Goal: Task Accomplishment & Management: Use online tool/utility

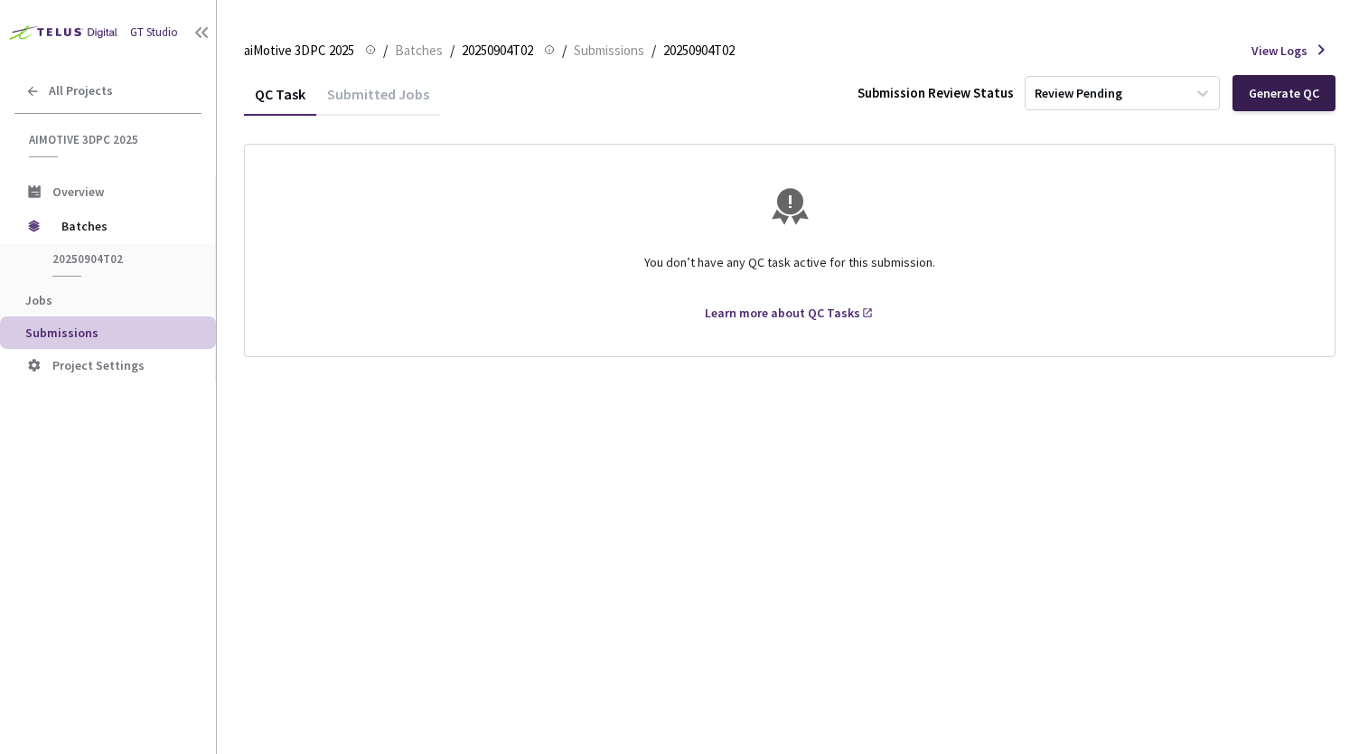
click at [1286, 95] on div "Generate QC" at bounding box center [1284, 93] width 70 height 14
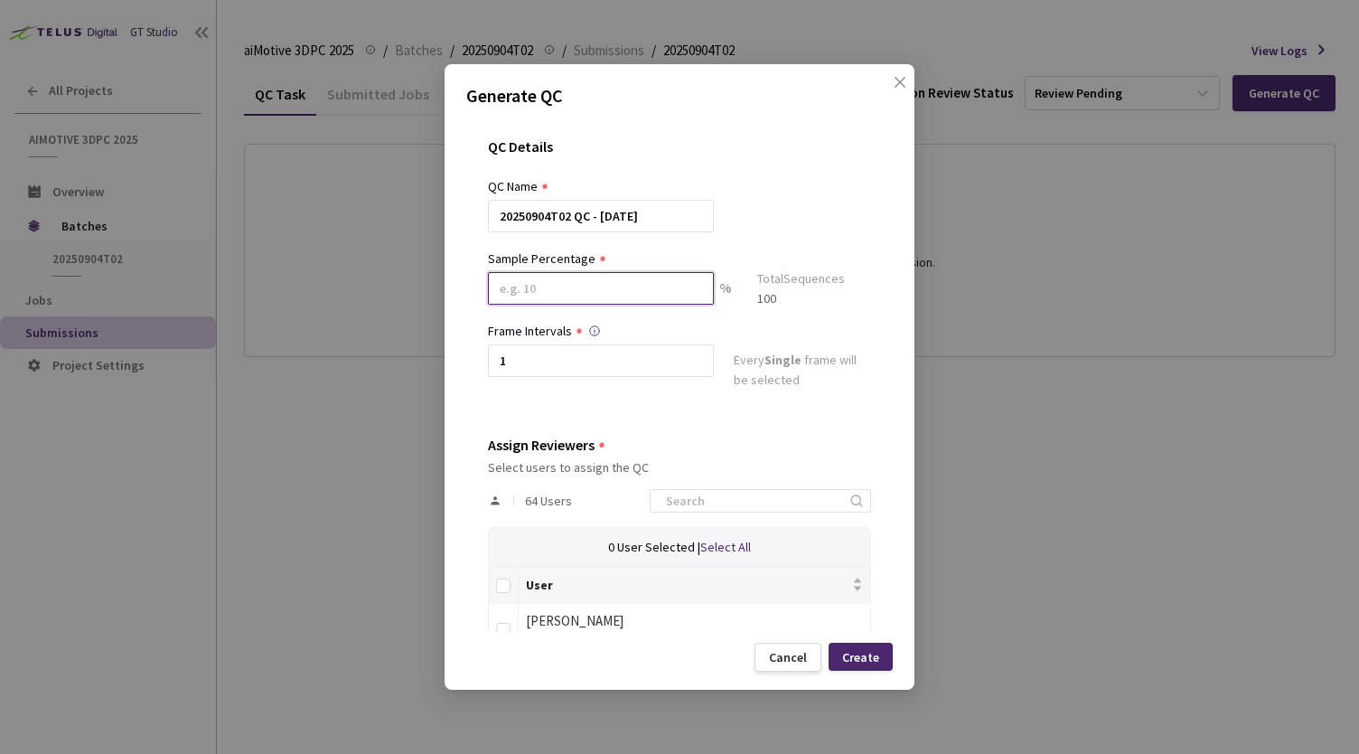
click at [666, 286] on input at bounding box center [601, 288] width 226 height 33
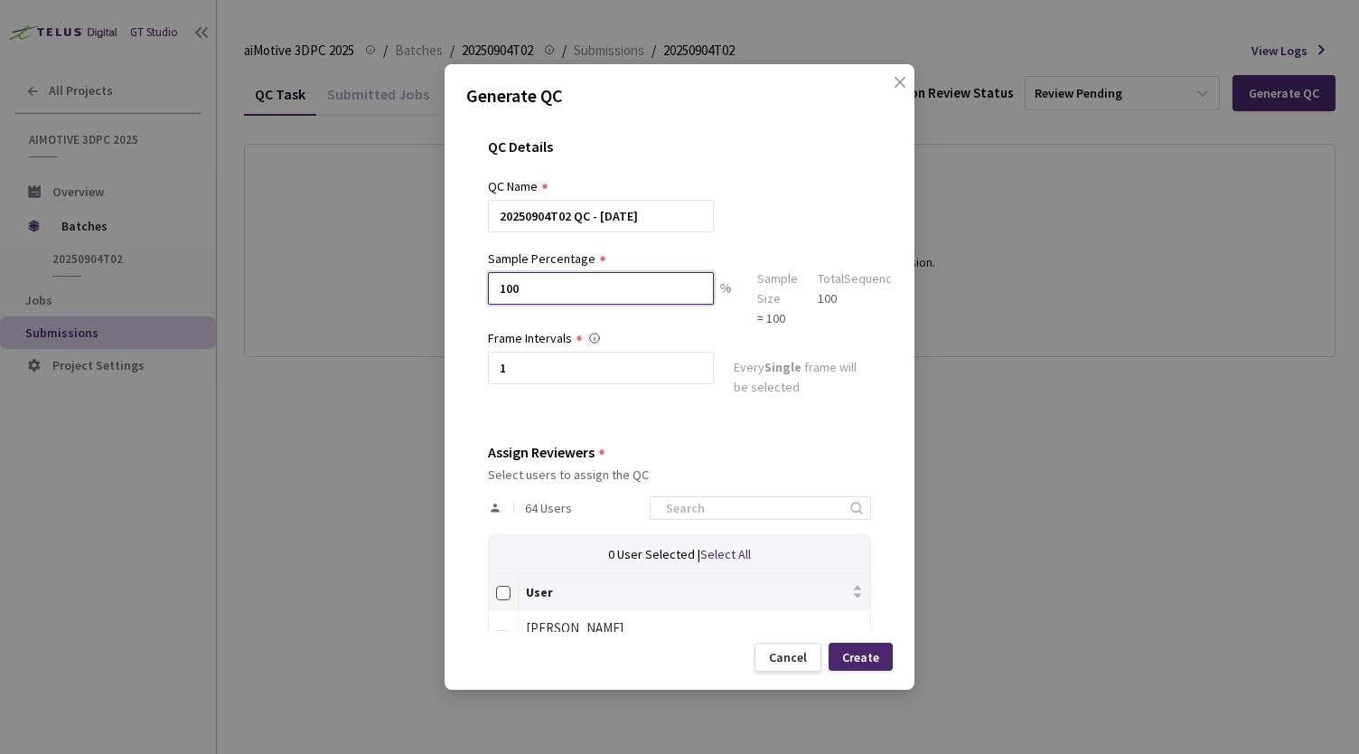
type input "100"
click at [506, 594] on input "Select all" at bounding box center [503, 593] width 14 height 14
checkbox input "true"
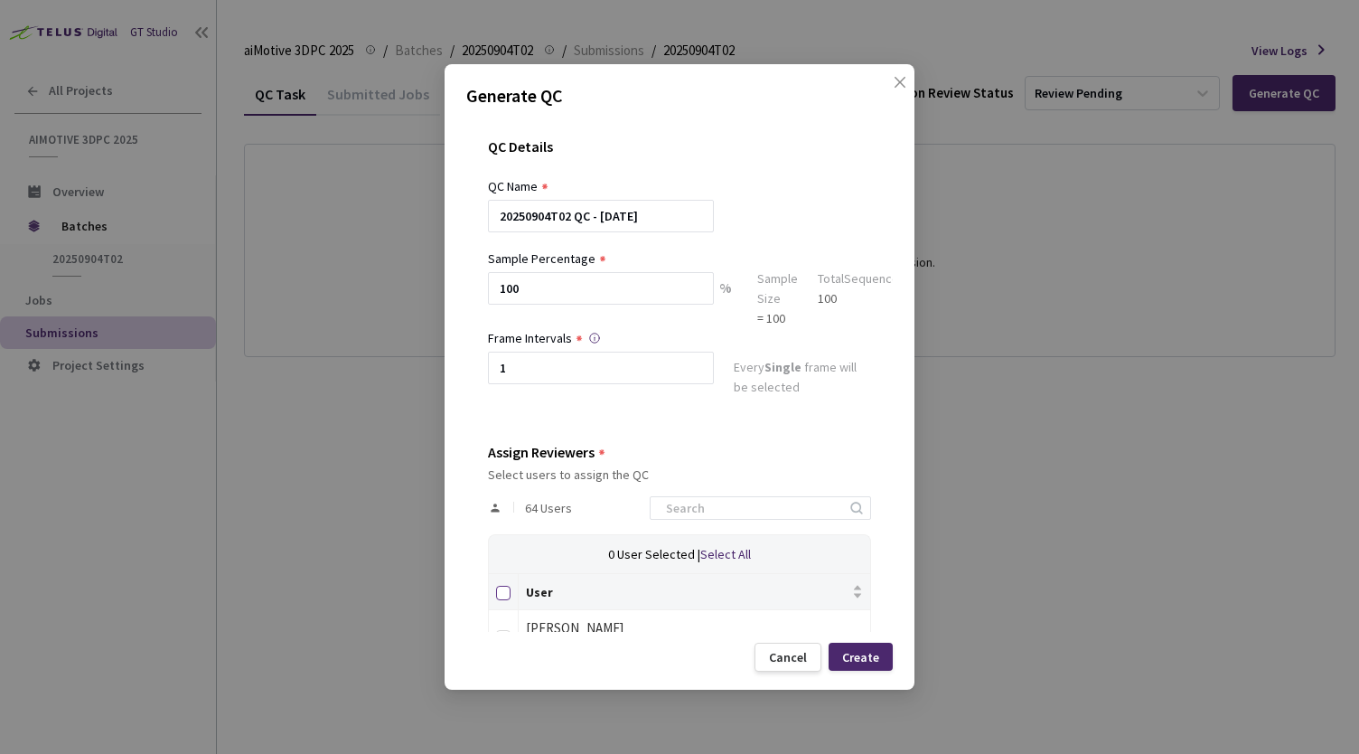
checkbox input "true"
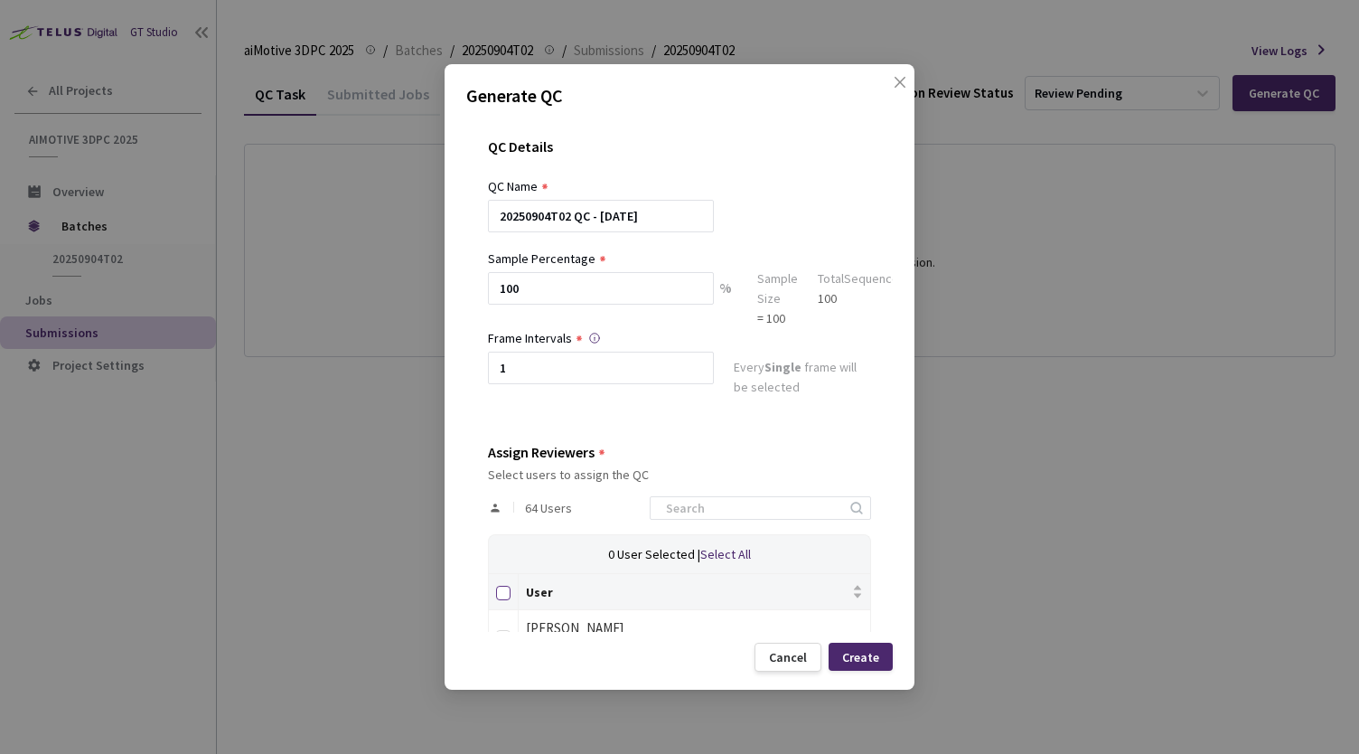
checkbox input "true"
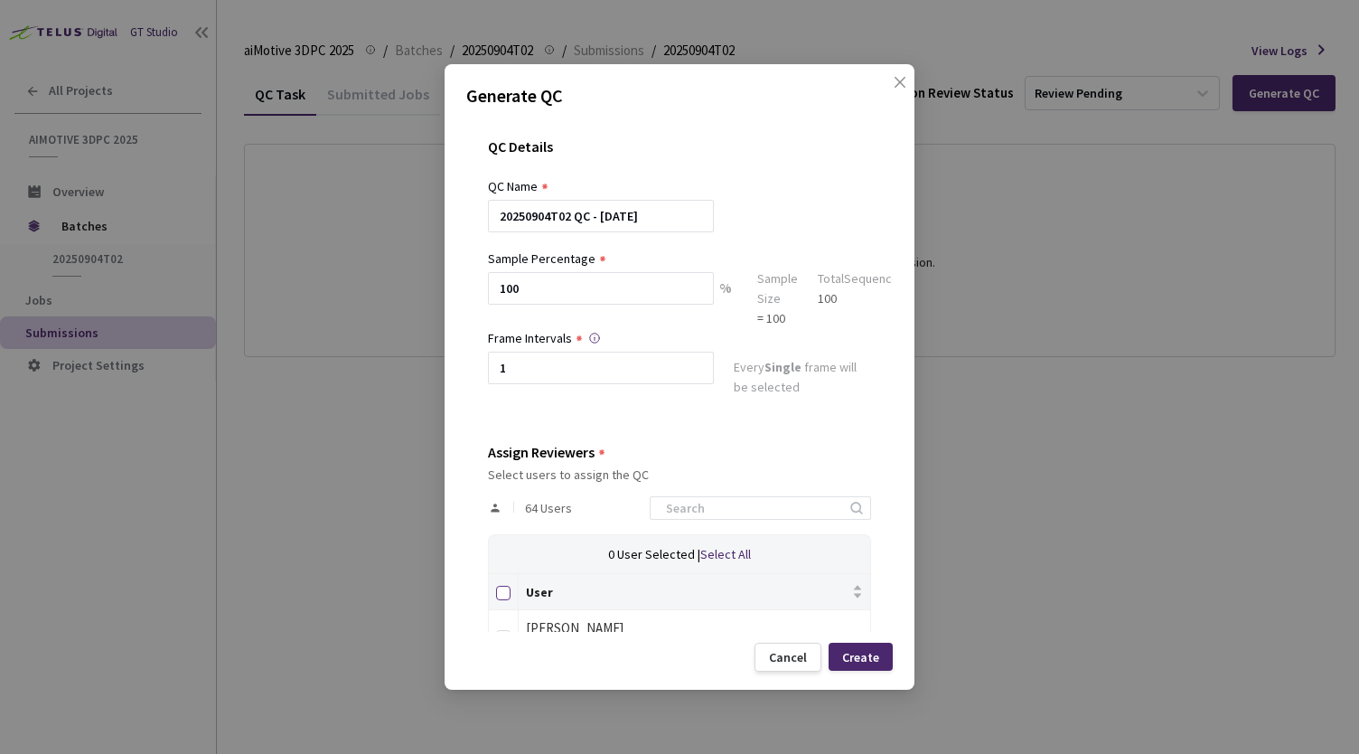
checkbox input "true"
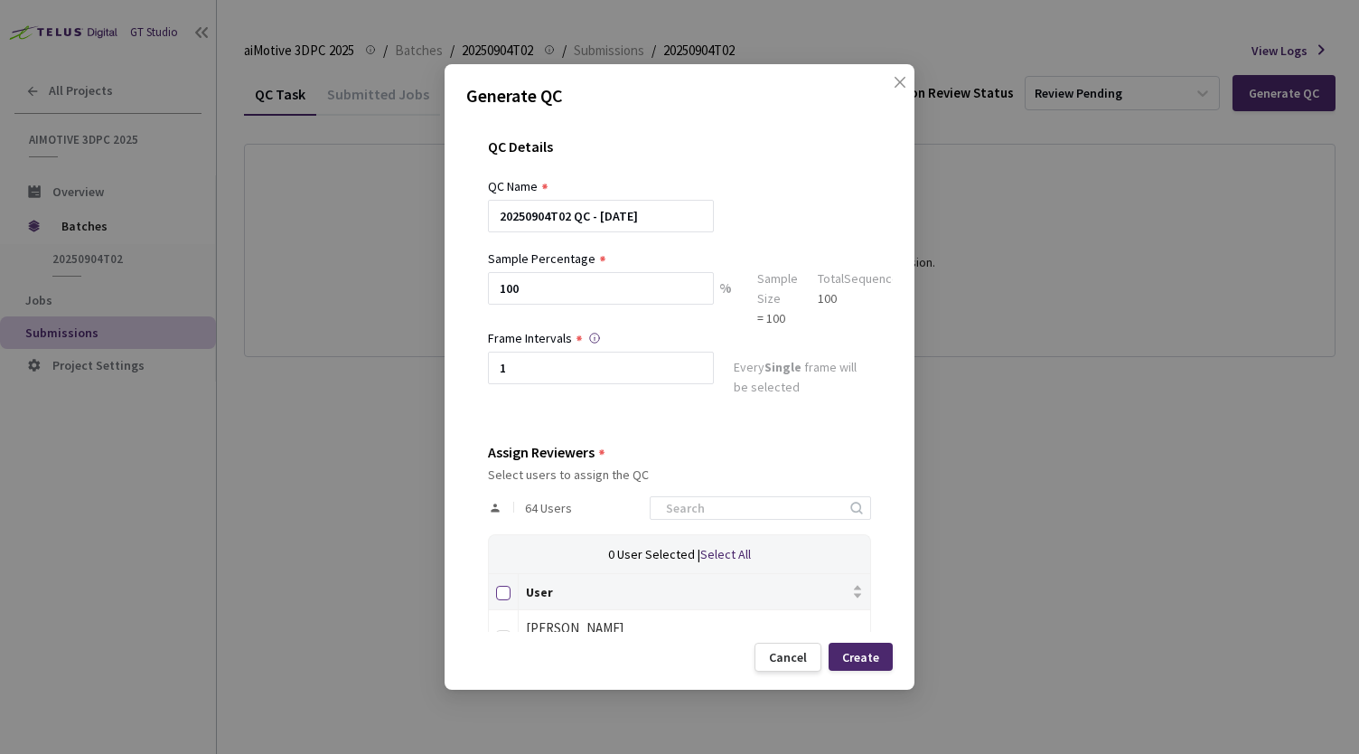
checkbox input "true"
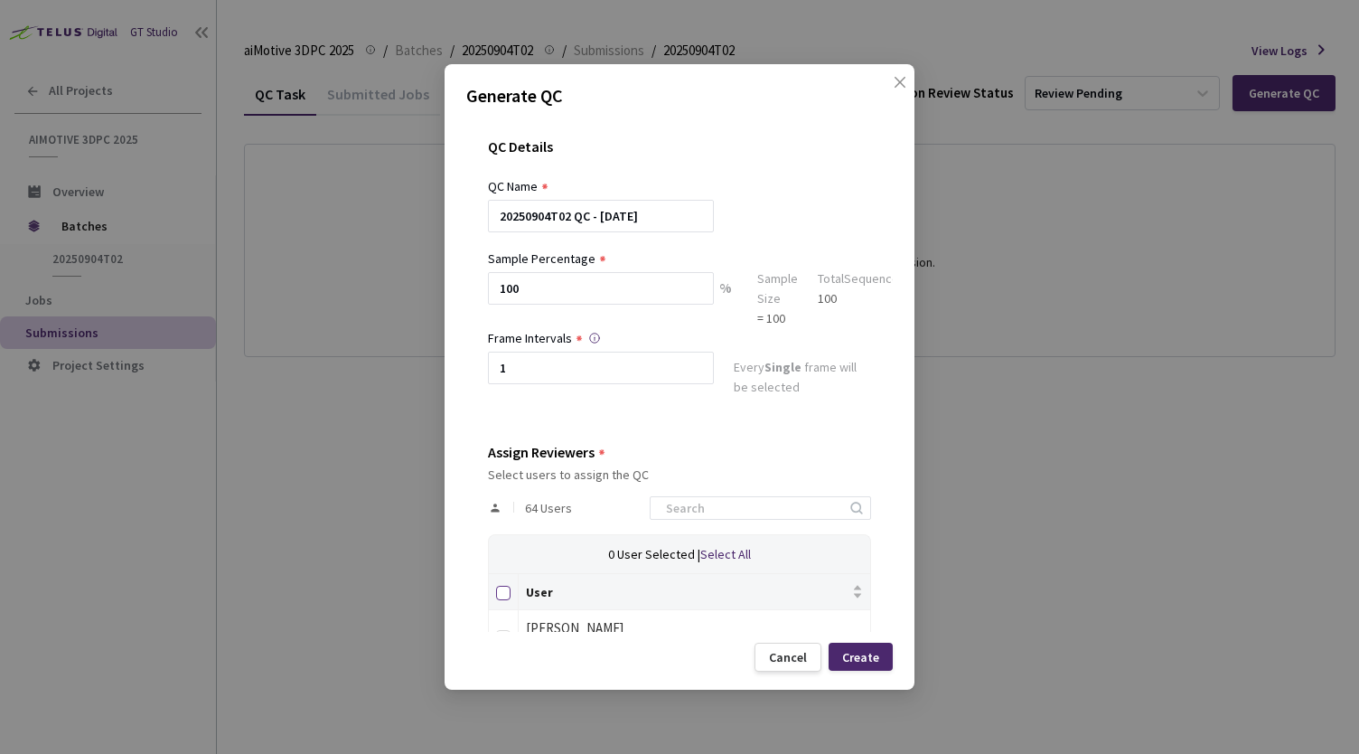
checkbox input "true"
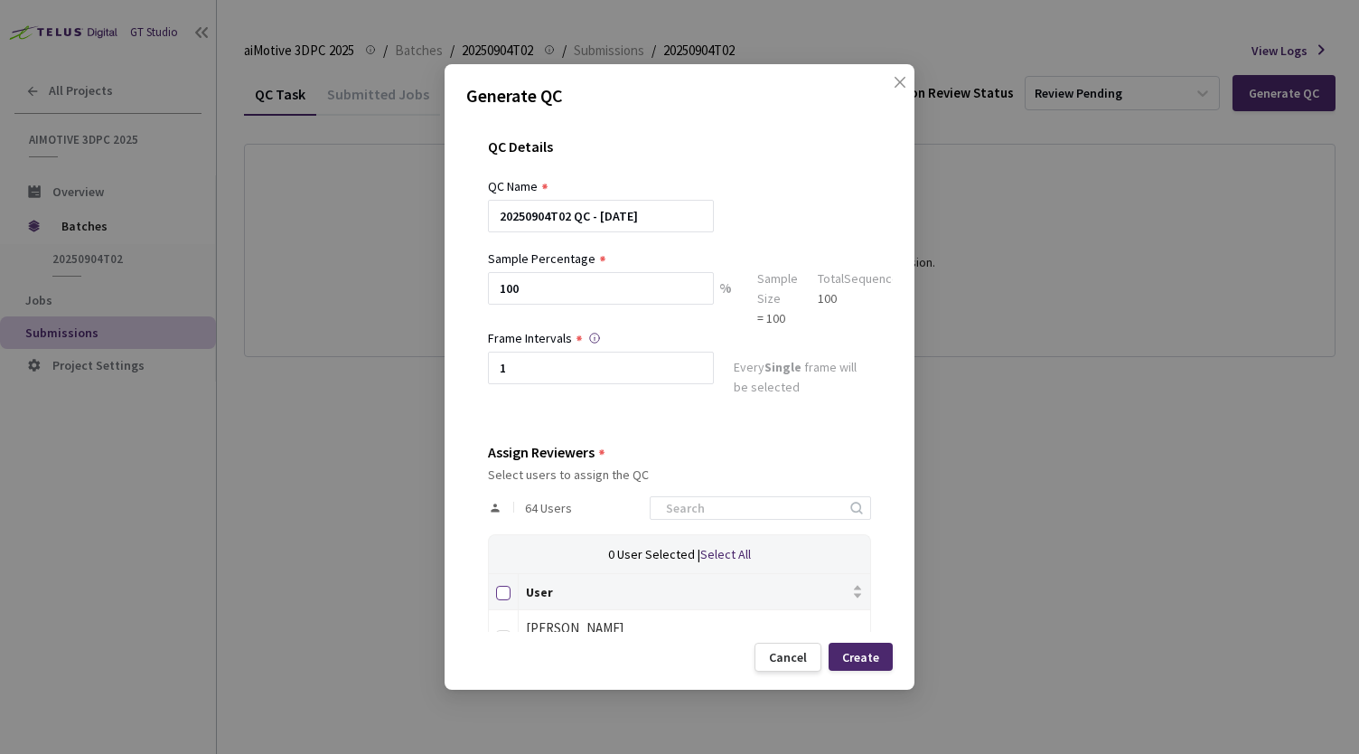
checkbox input "true"
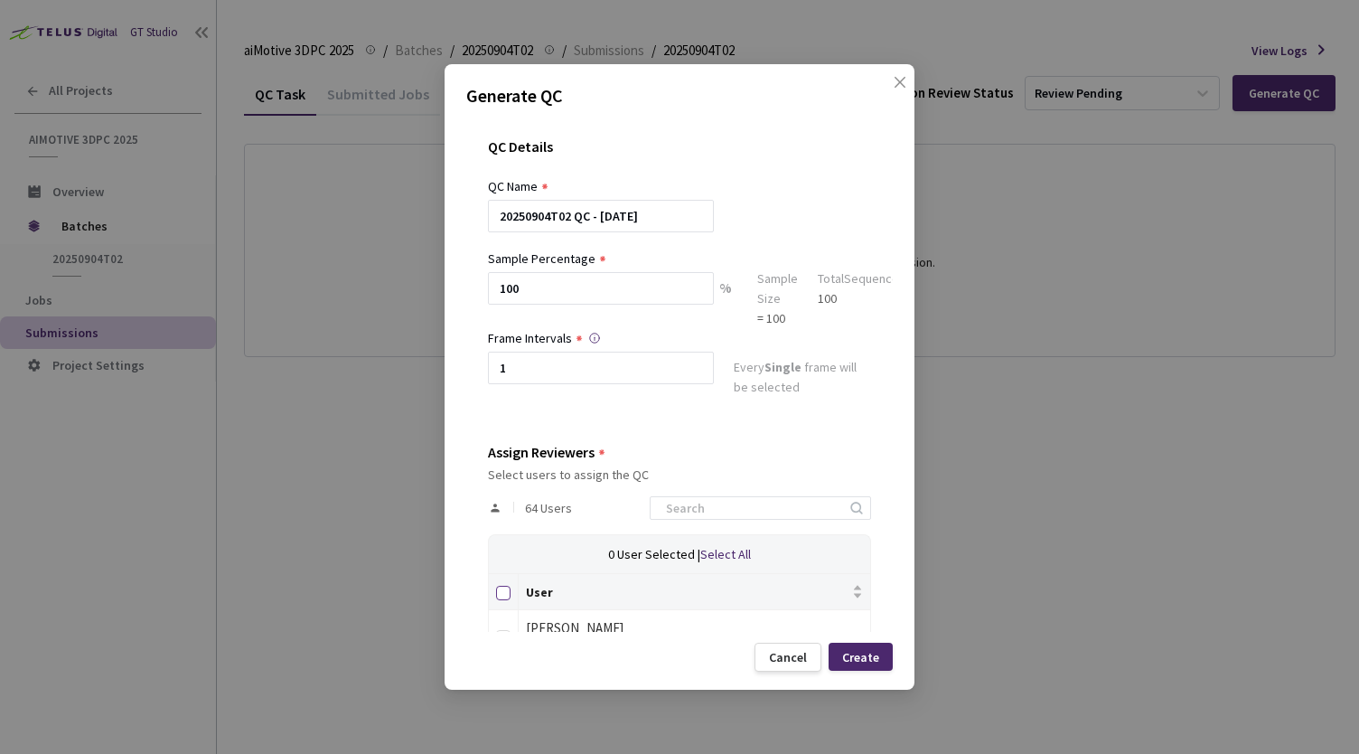
checkbox input "true"
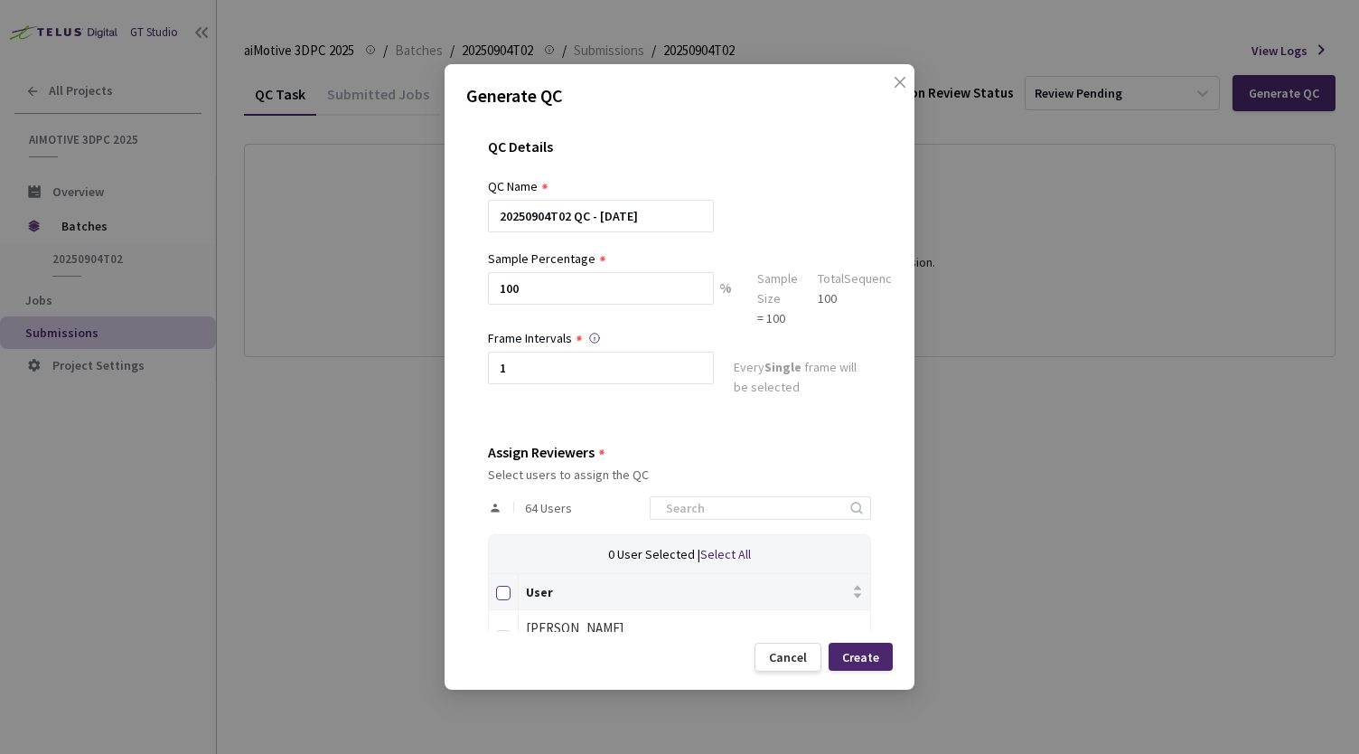
checkbox input "true"
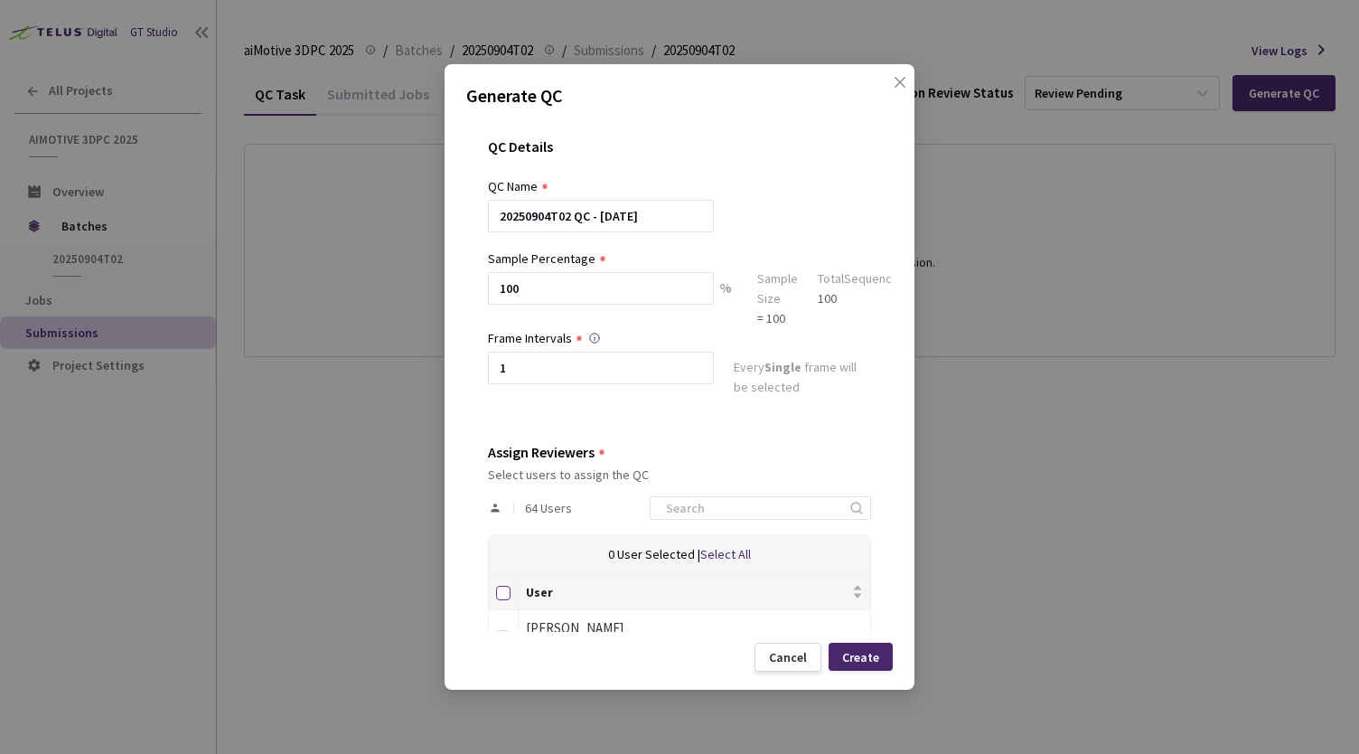
checkbox input "true"
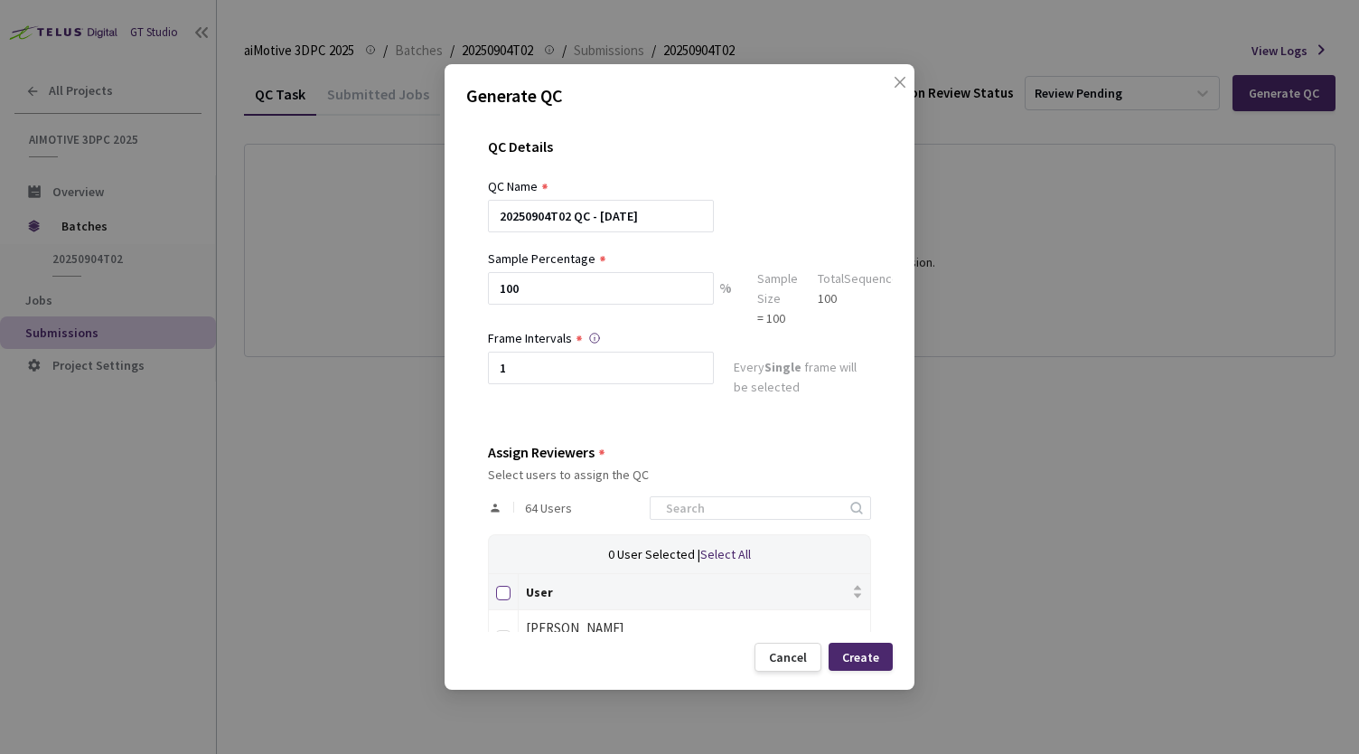
checkbox input "true"
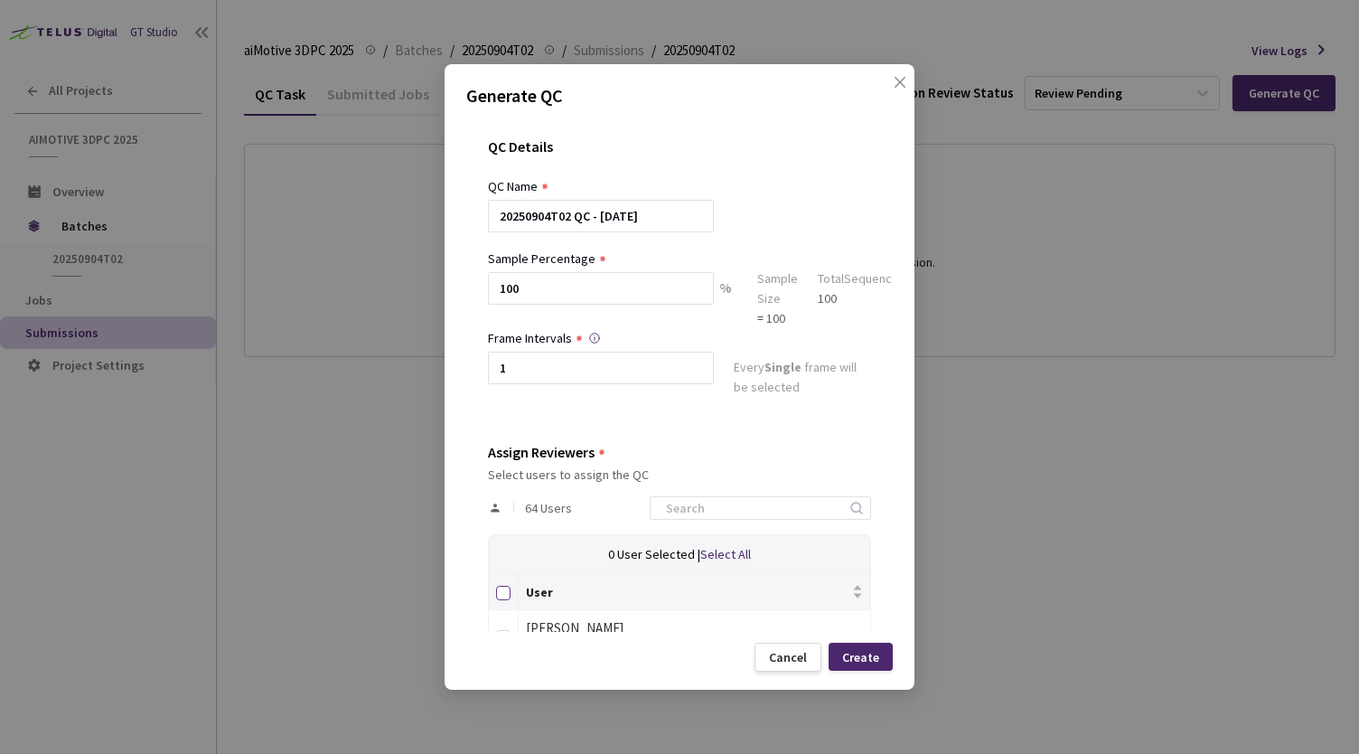
checkbox input "true"
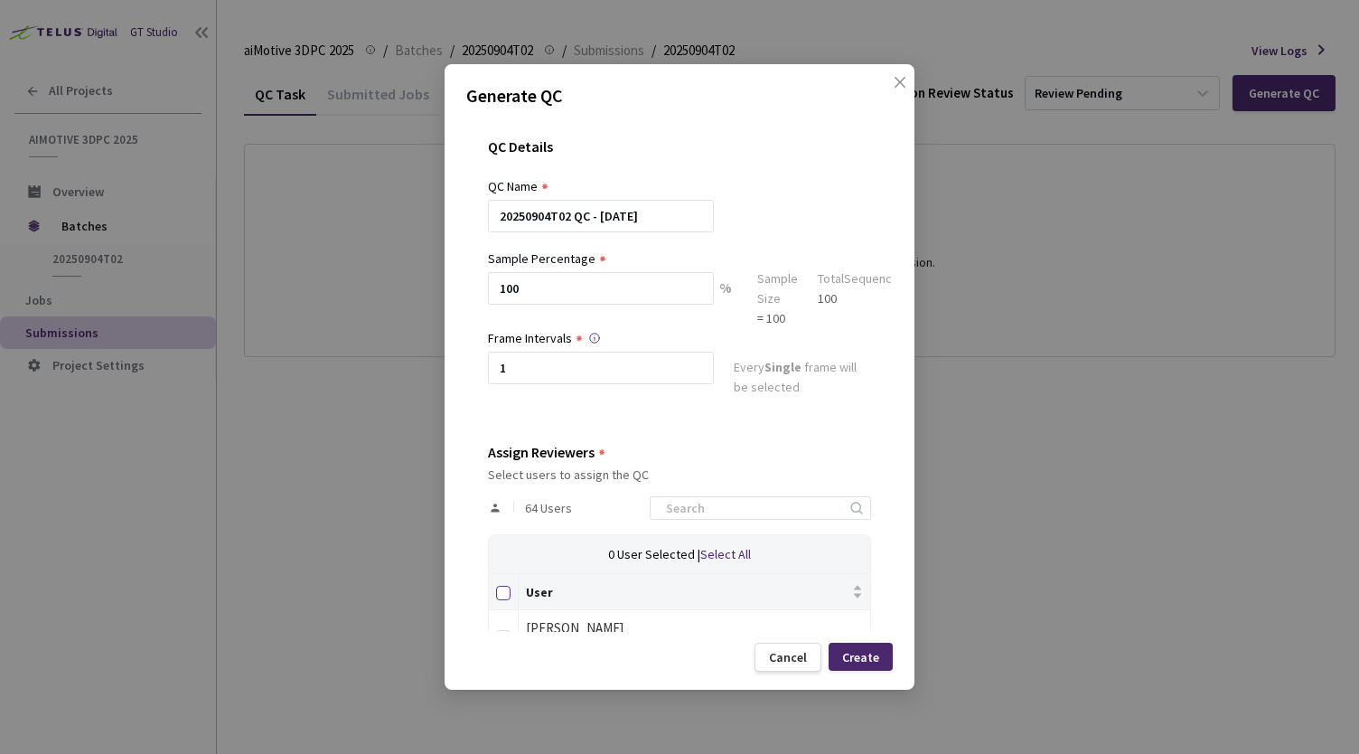
checkbox input "true"
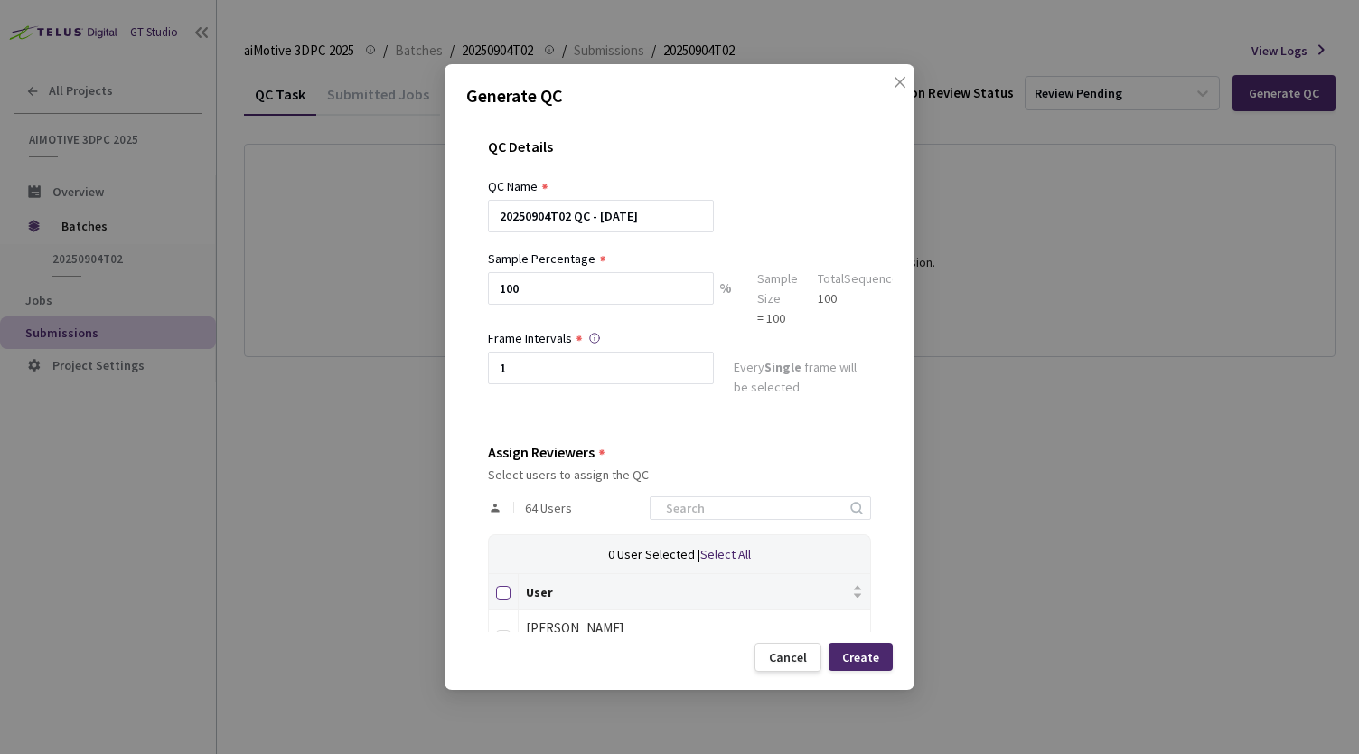
checkbox input "true"
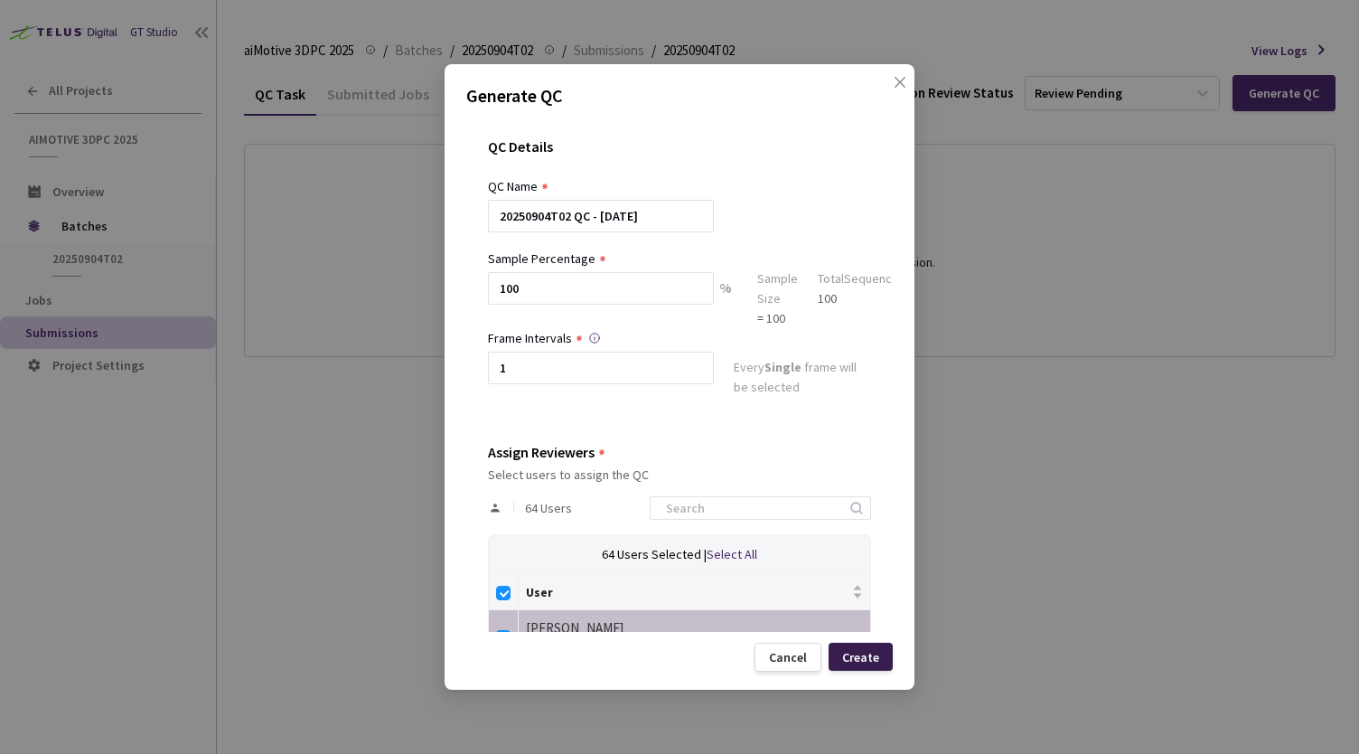
click at [877, 661] on div "Create" at bounding box center [860, 657] width 37 height 14
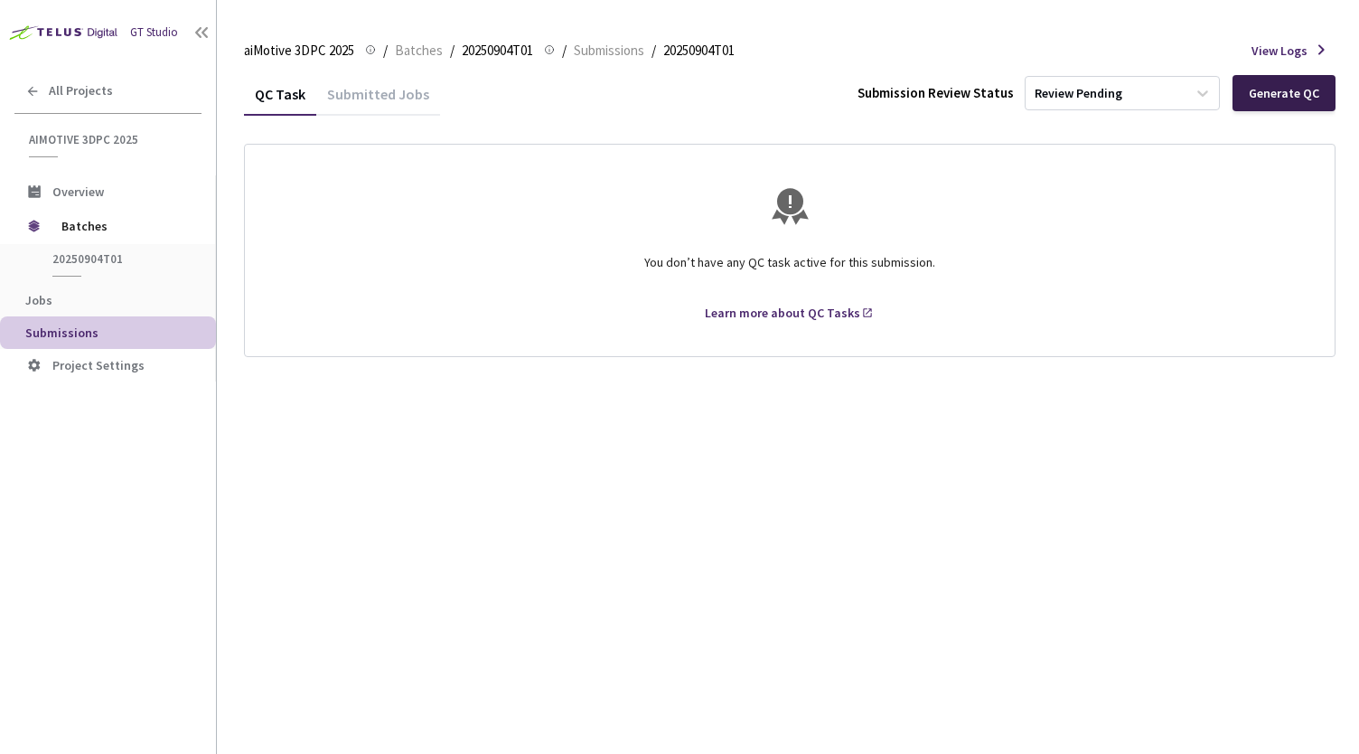
click at [1294, 100] on div "Generate QC" at bounding box center [1284, 93] width 70 height 14
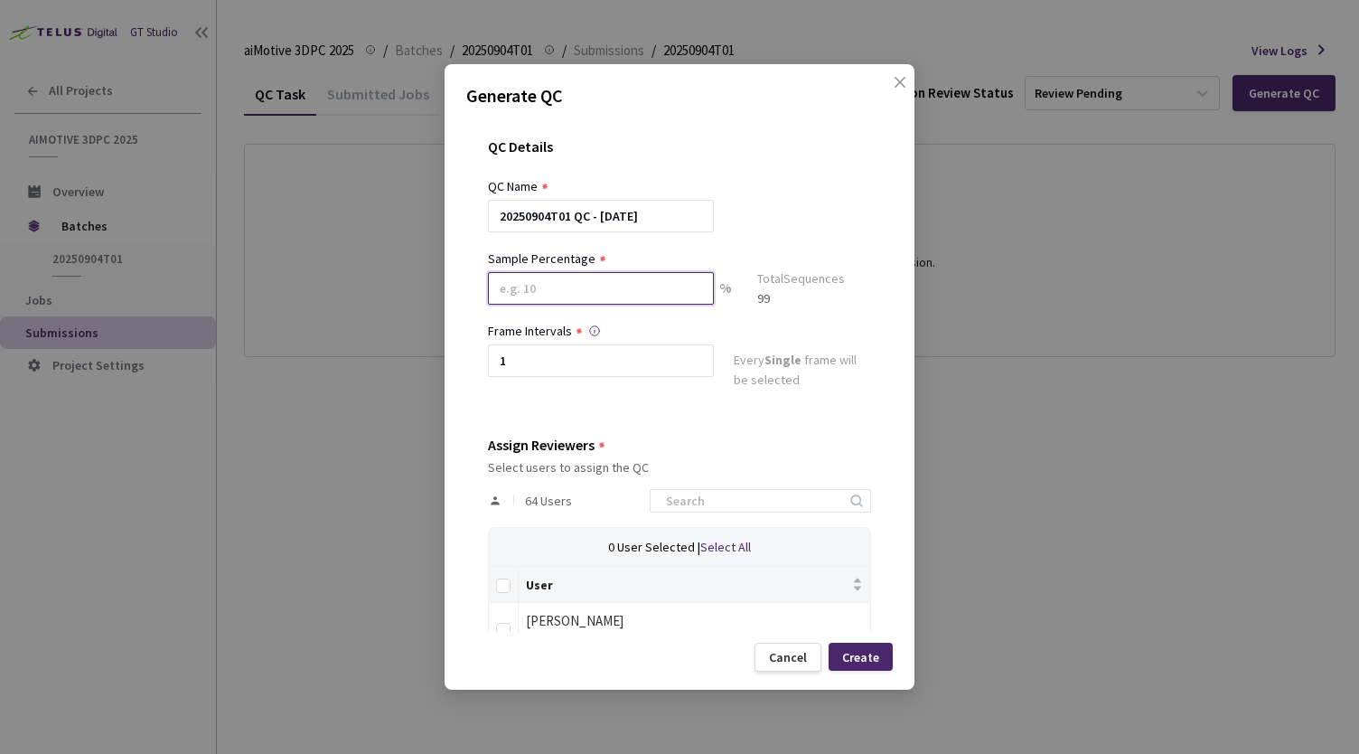
click at [687, 286] on input at bounding box center [601, 288] width 226 height 33
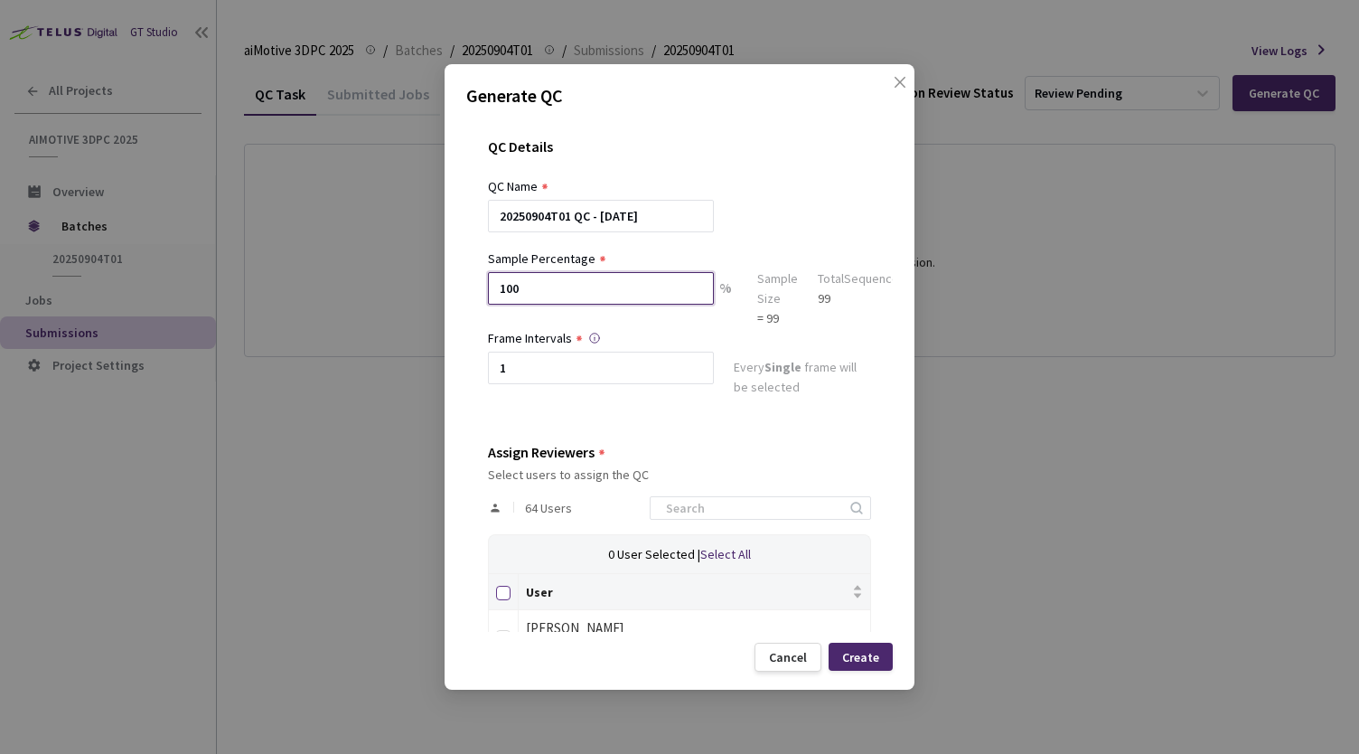
type input "100"
click at [503, 595] on input "Select all" at bounding box center [503, 593] width 14 height 14
checkbox input "true"
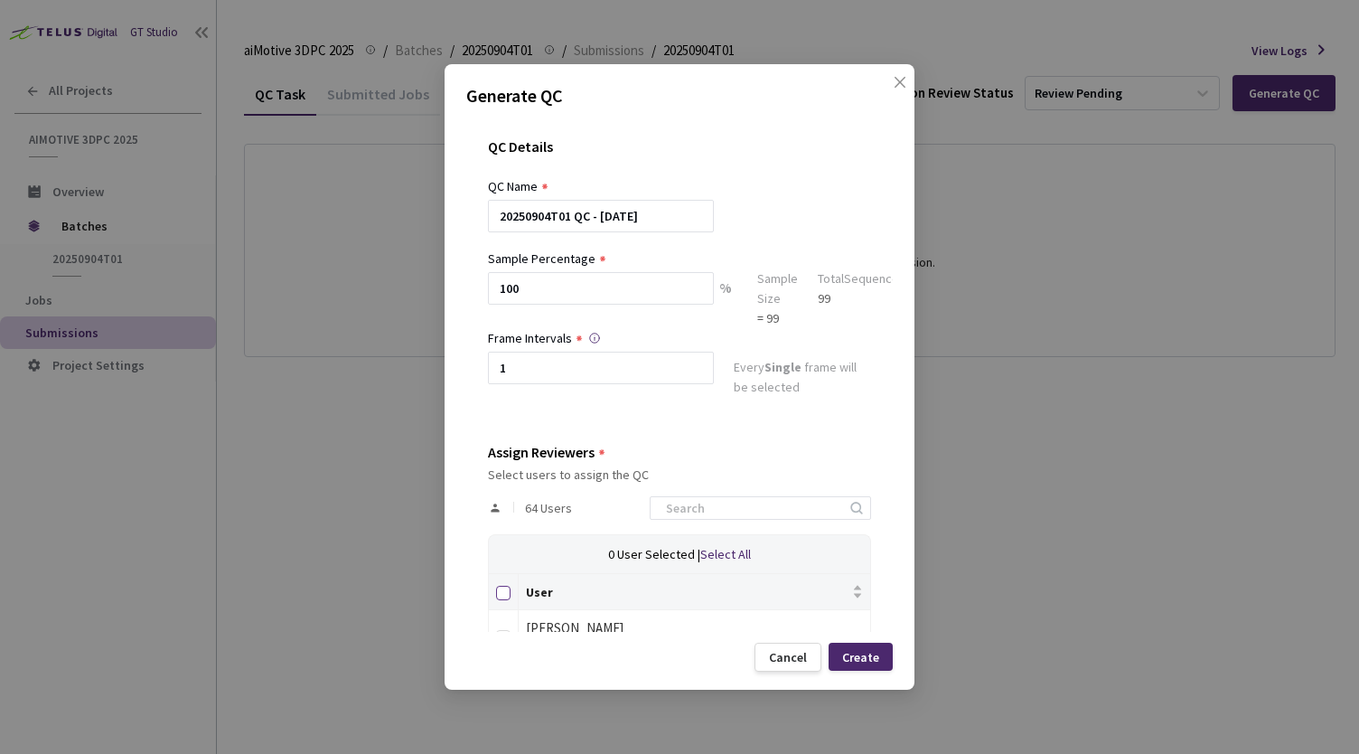
checkbox input "true"
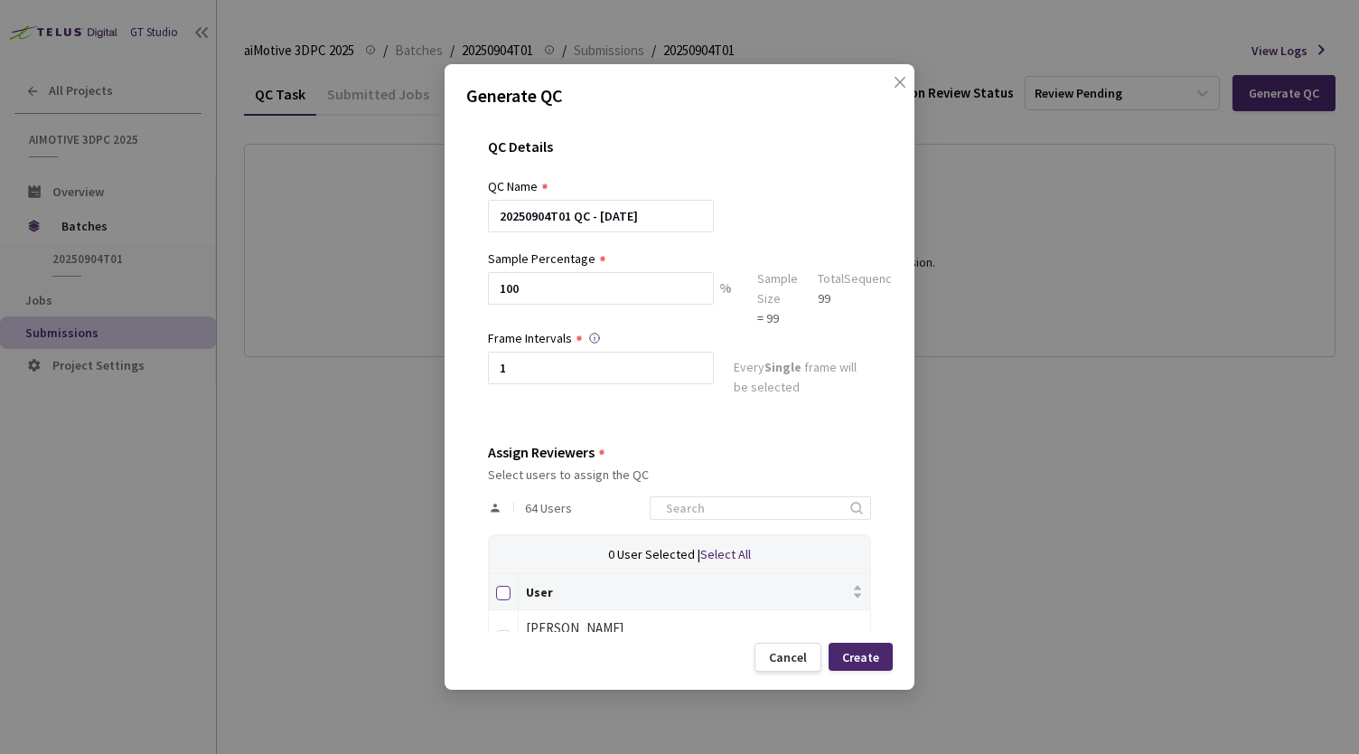
checkbox input "true"
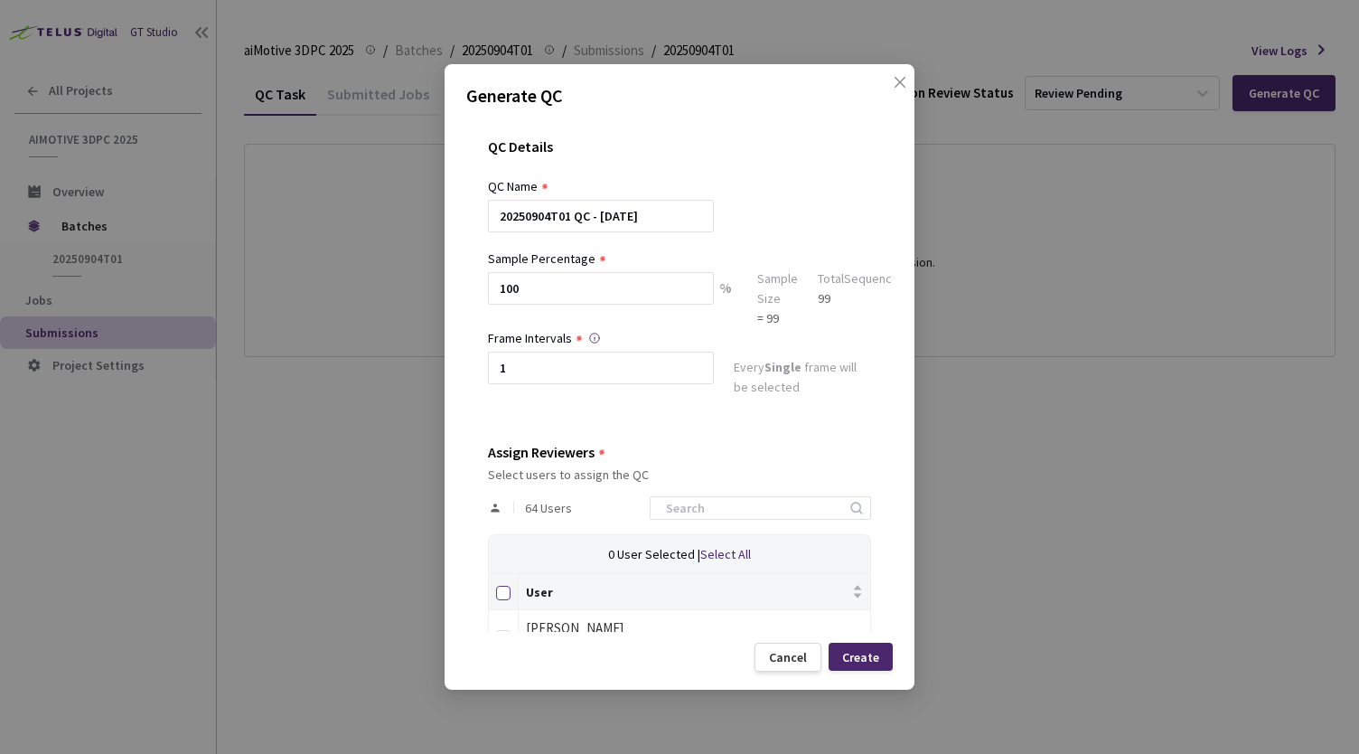
checkbox input "true"
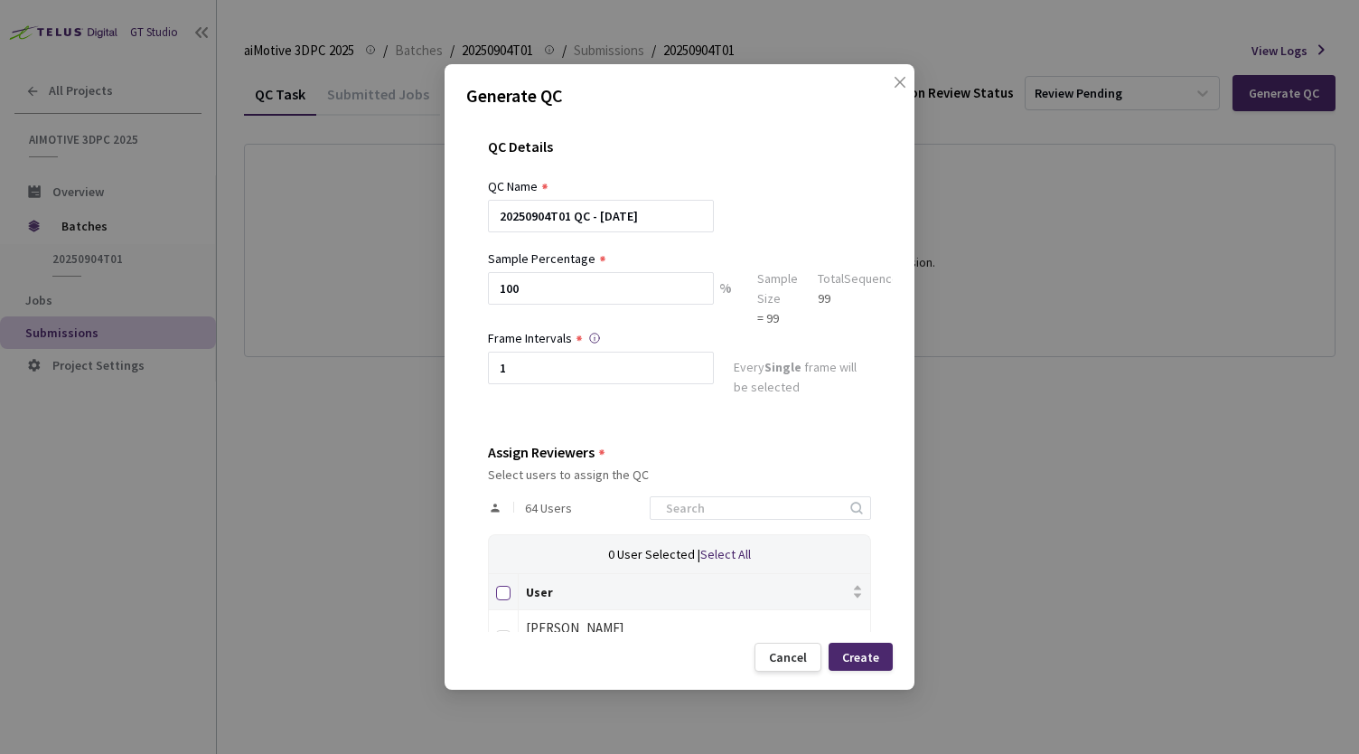
checkbox input "true"
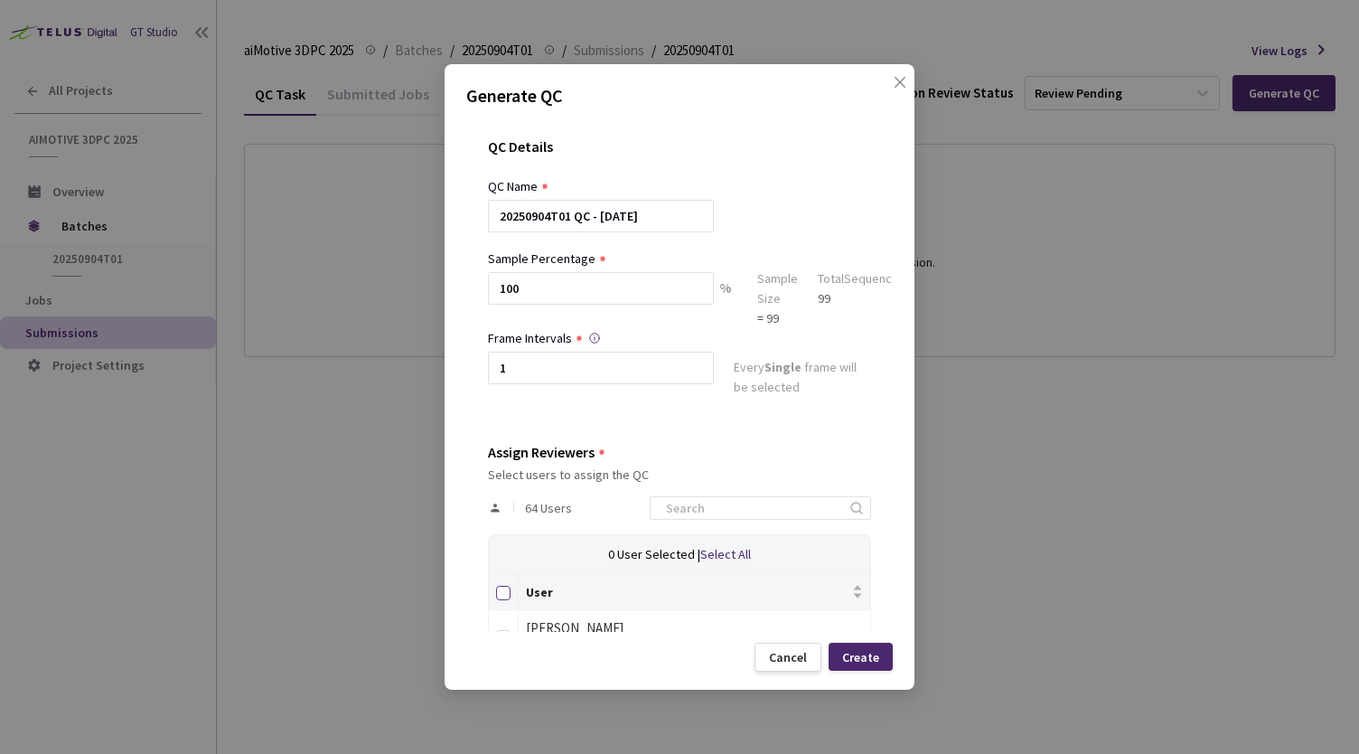
checkbox input "true"
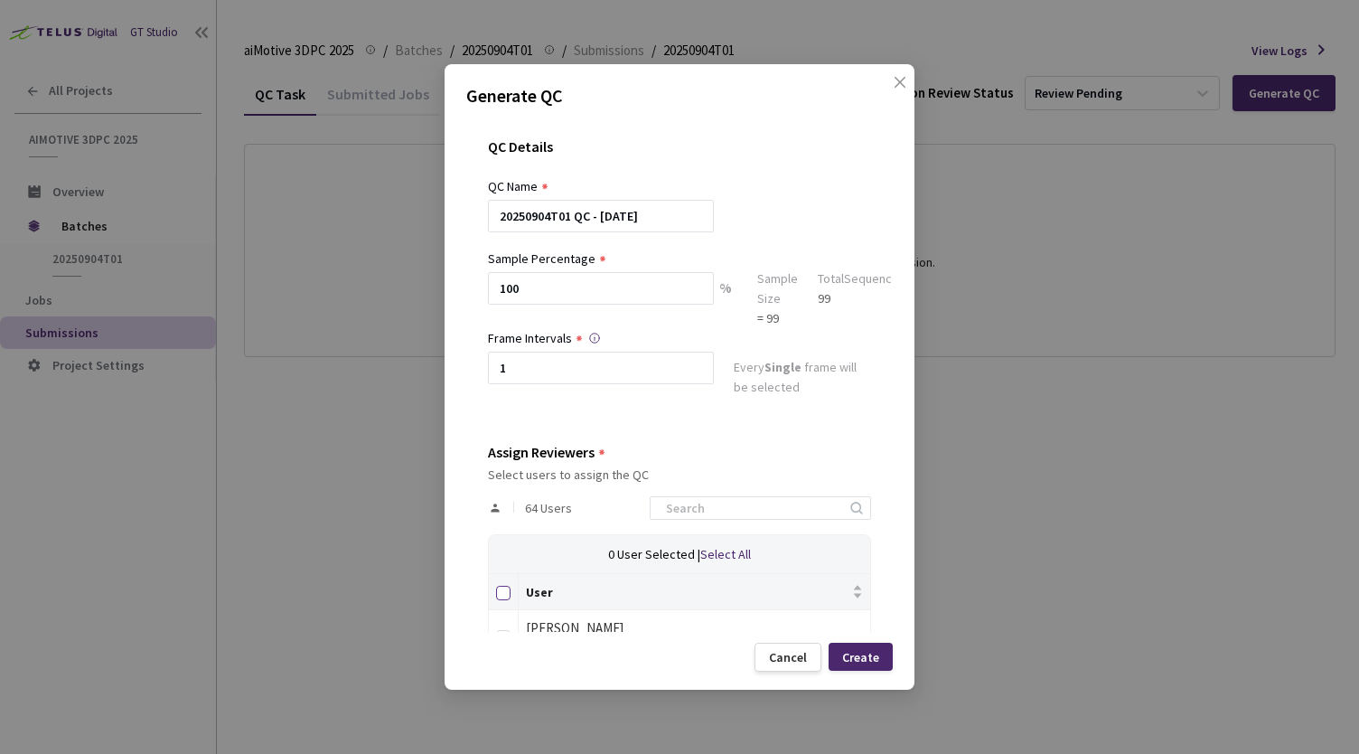
checkbox input "true"
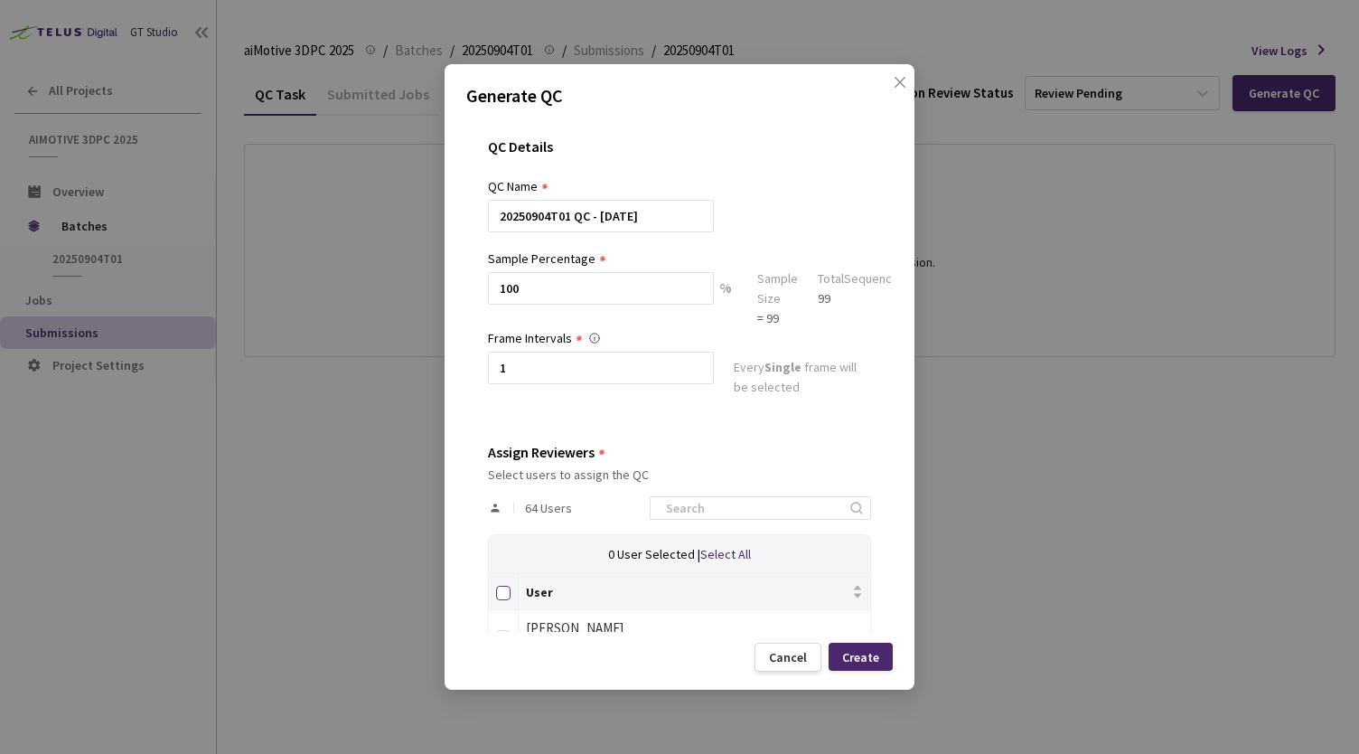
checkbox input "true"
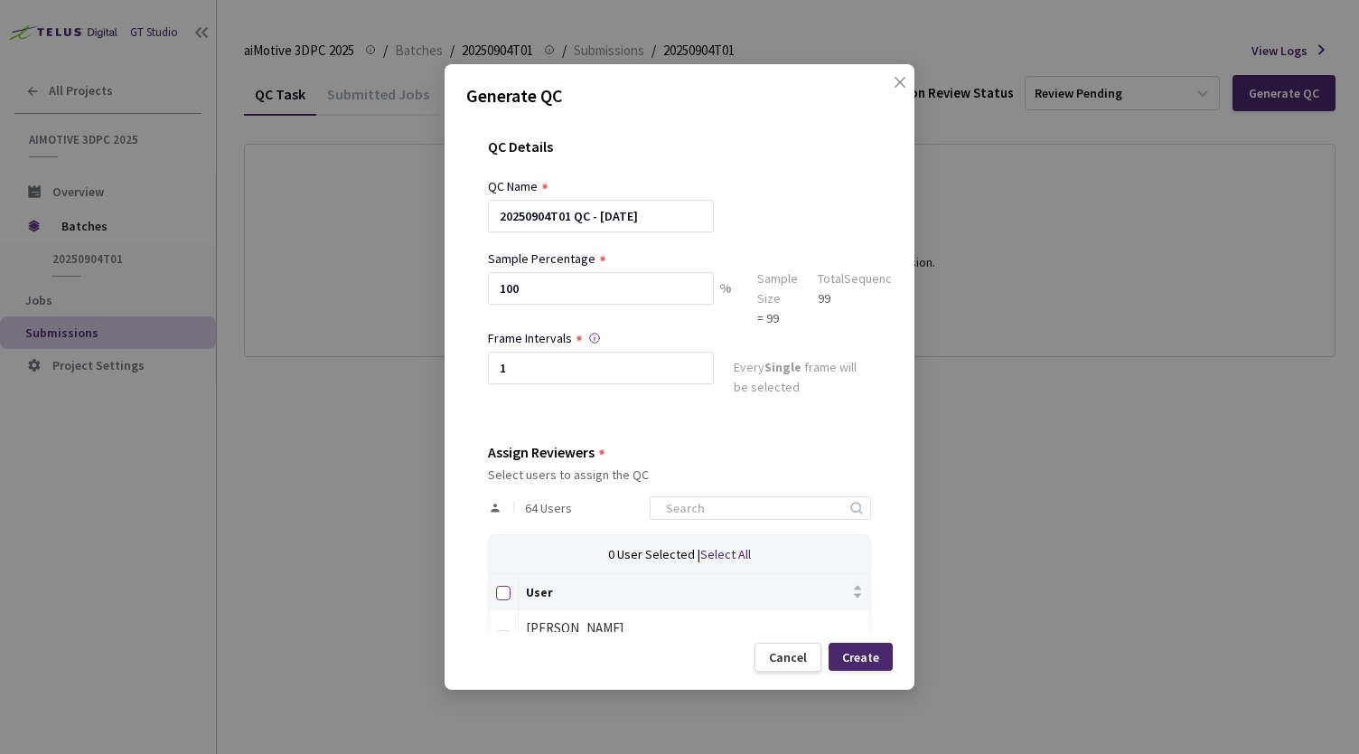
checkbox input "true"
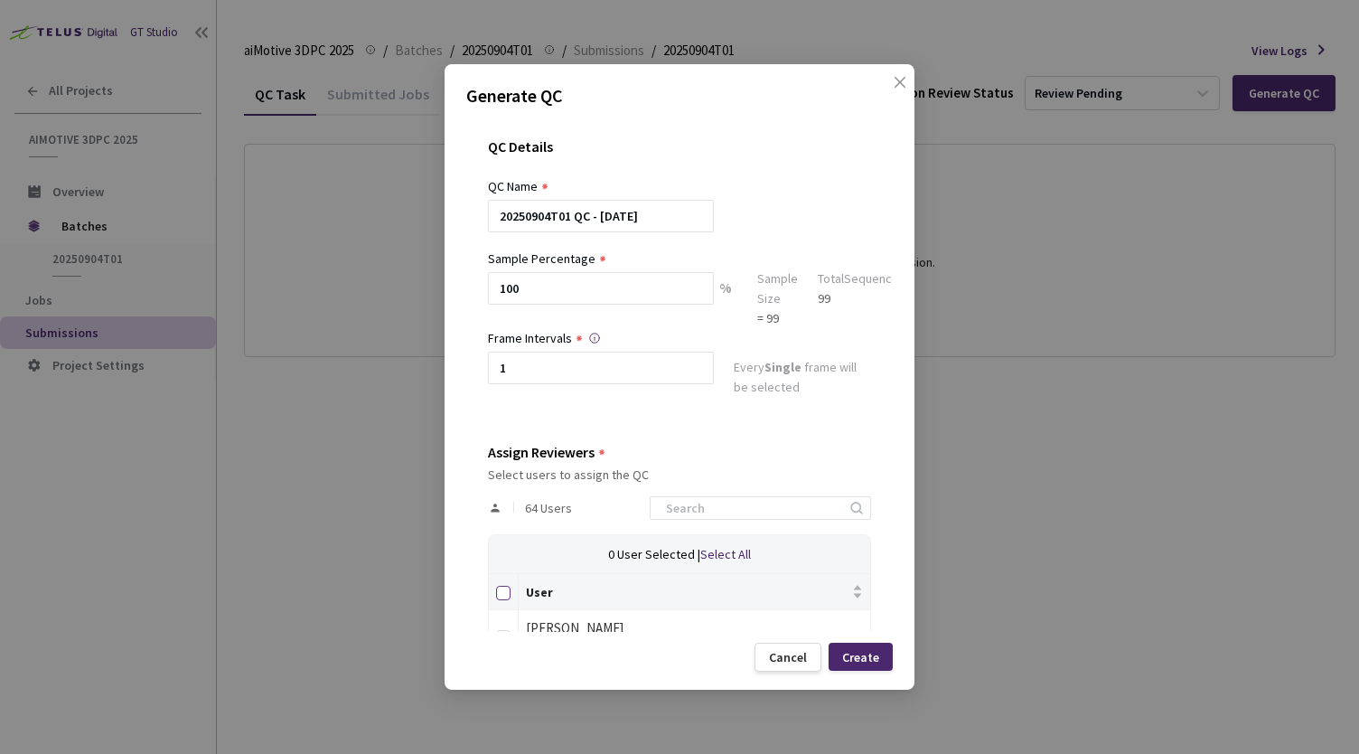
checkbox input "true"
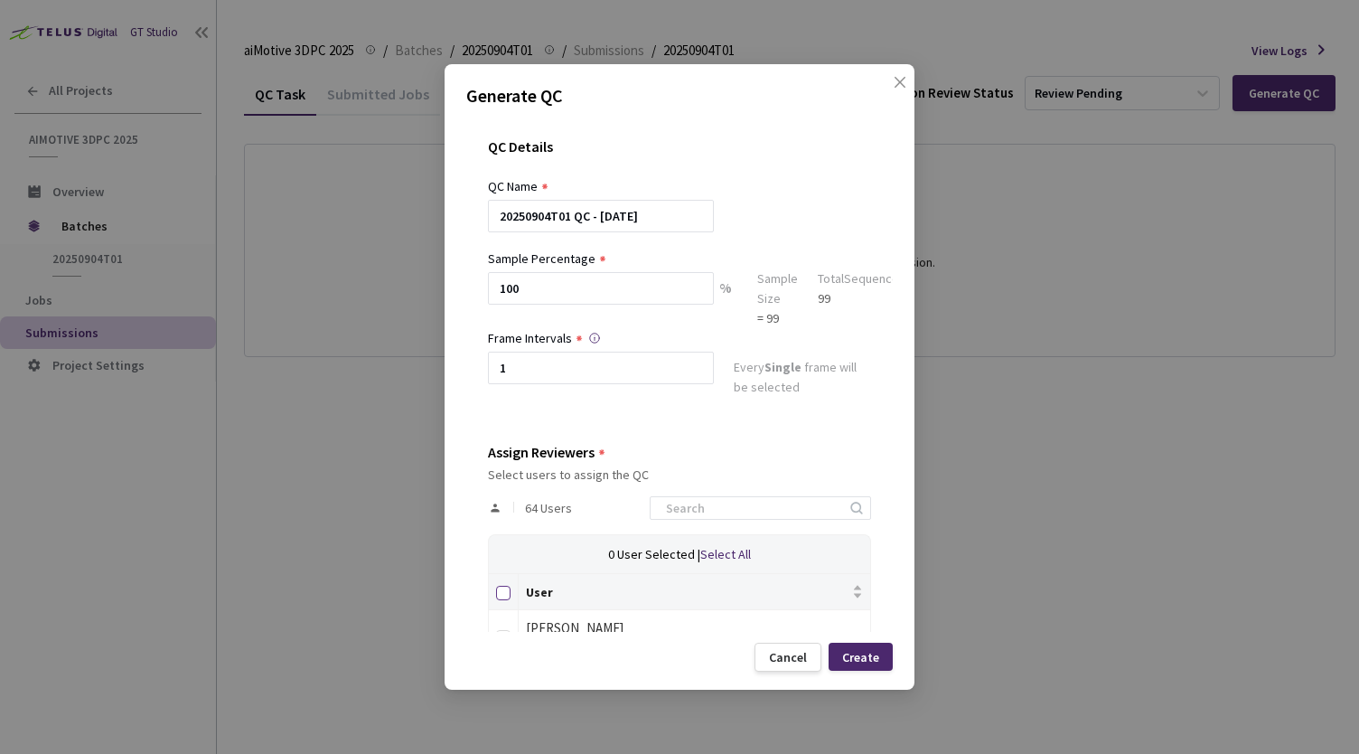
checkbox input "true"
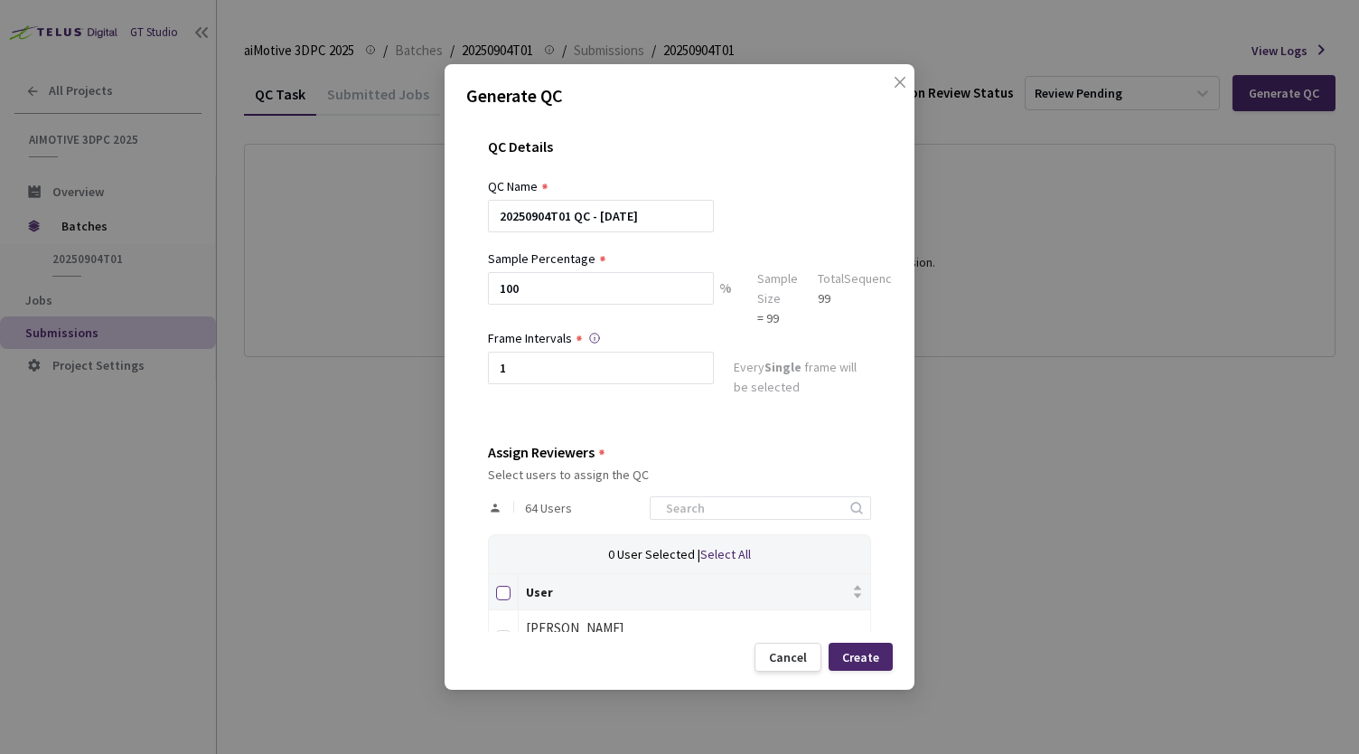
checkbox input "true"
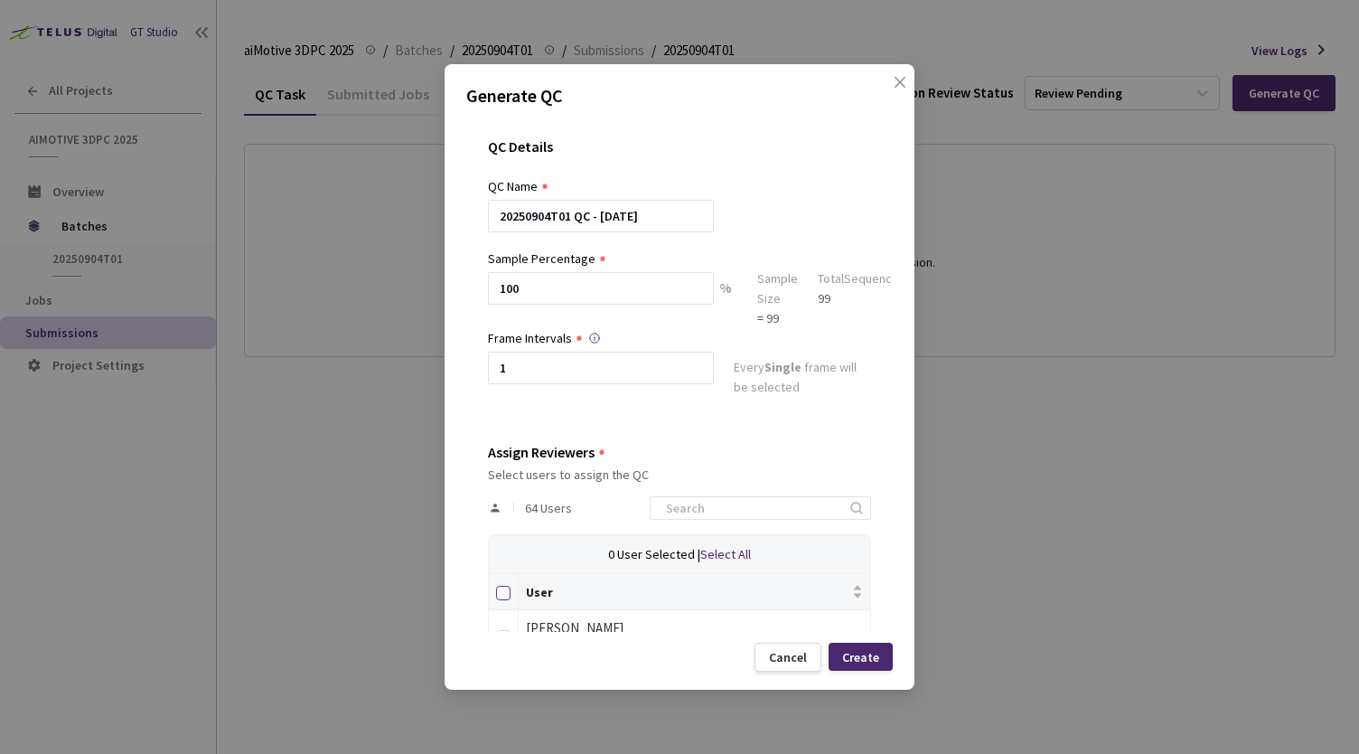
checkbox input "true"
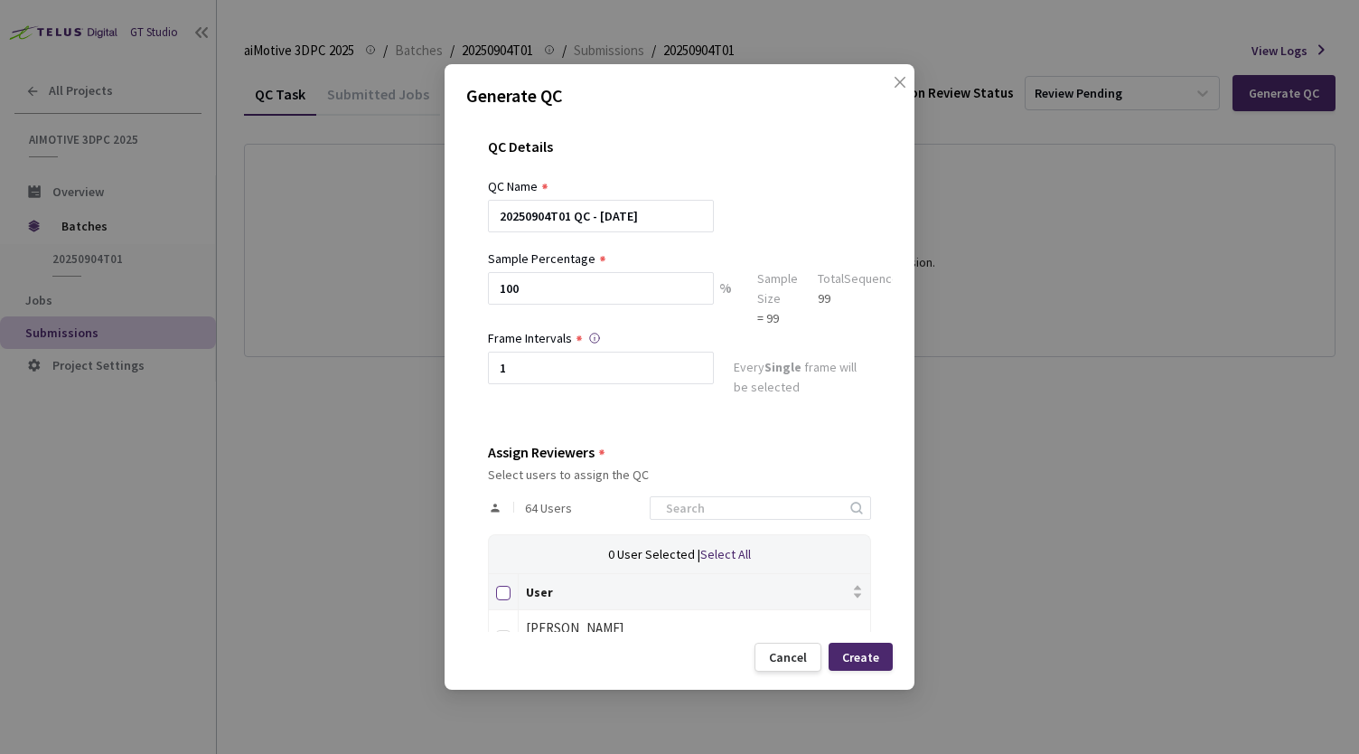
checkbox input "true"
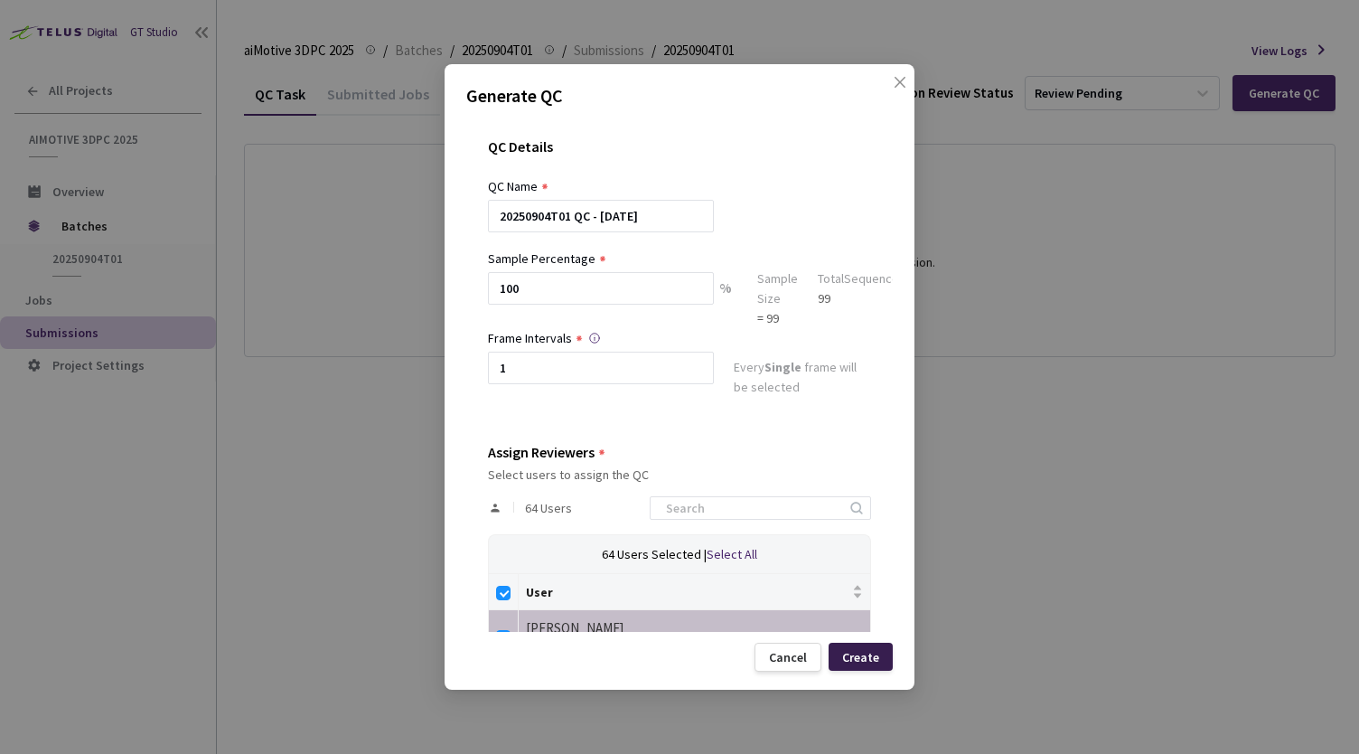
click at [869, 651] on div "Create" at bounding box center [860, 657] width 37 height 14
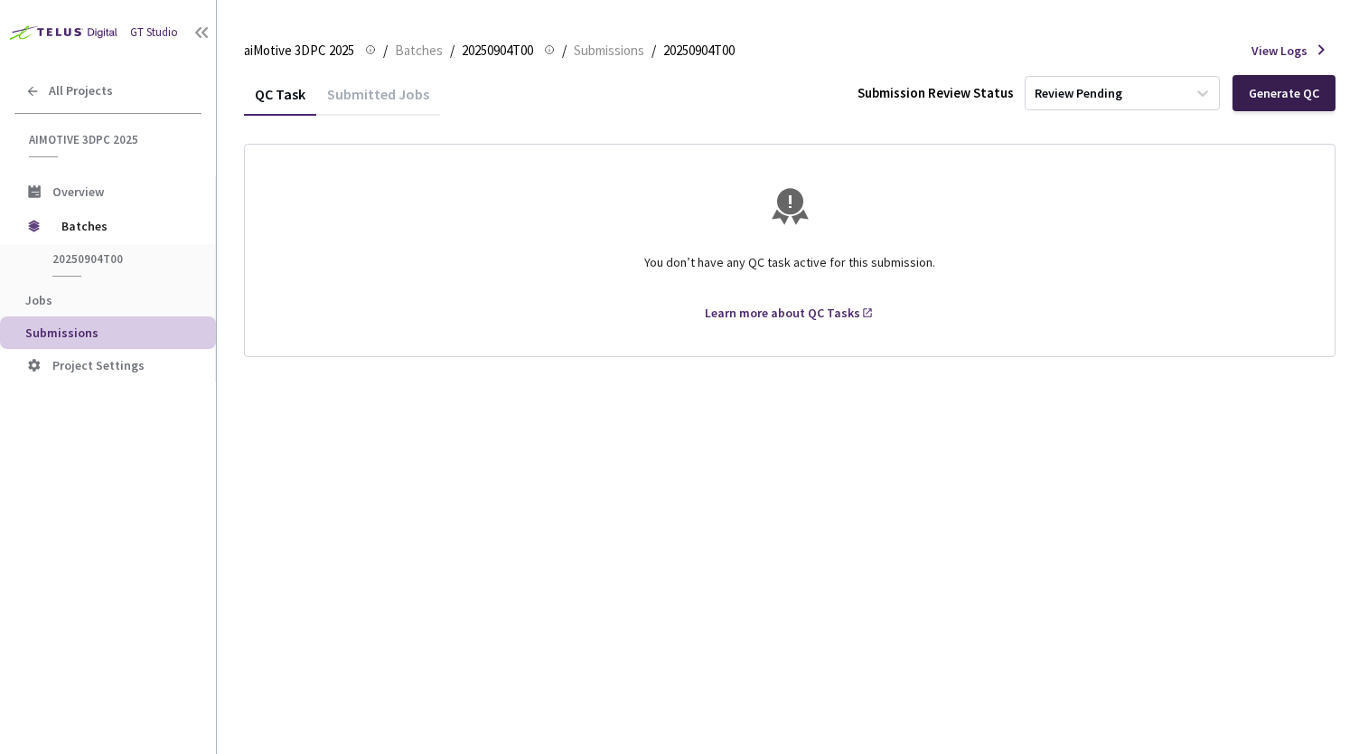
click at [1270, 108] on div "Generate QC" at bounding box center [1284, 93] width 103 height 36
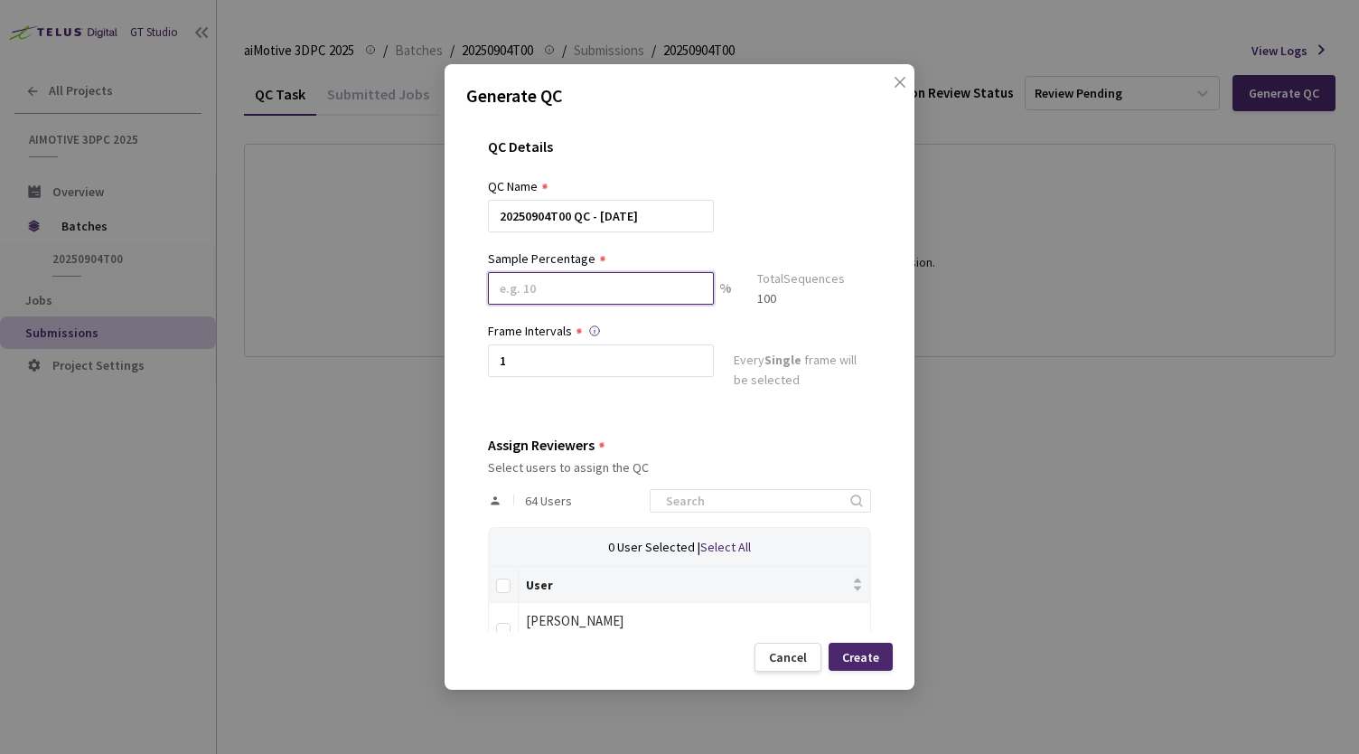
click at [694, 289] on input at bounding box center [601, 288] width 226 height 33
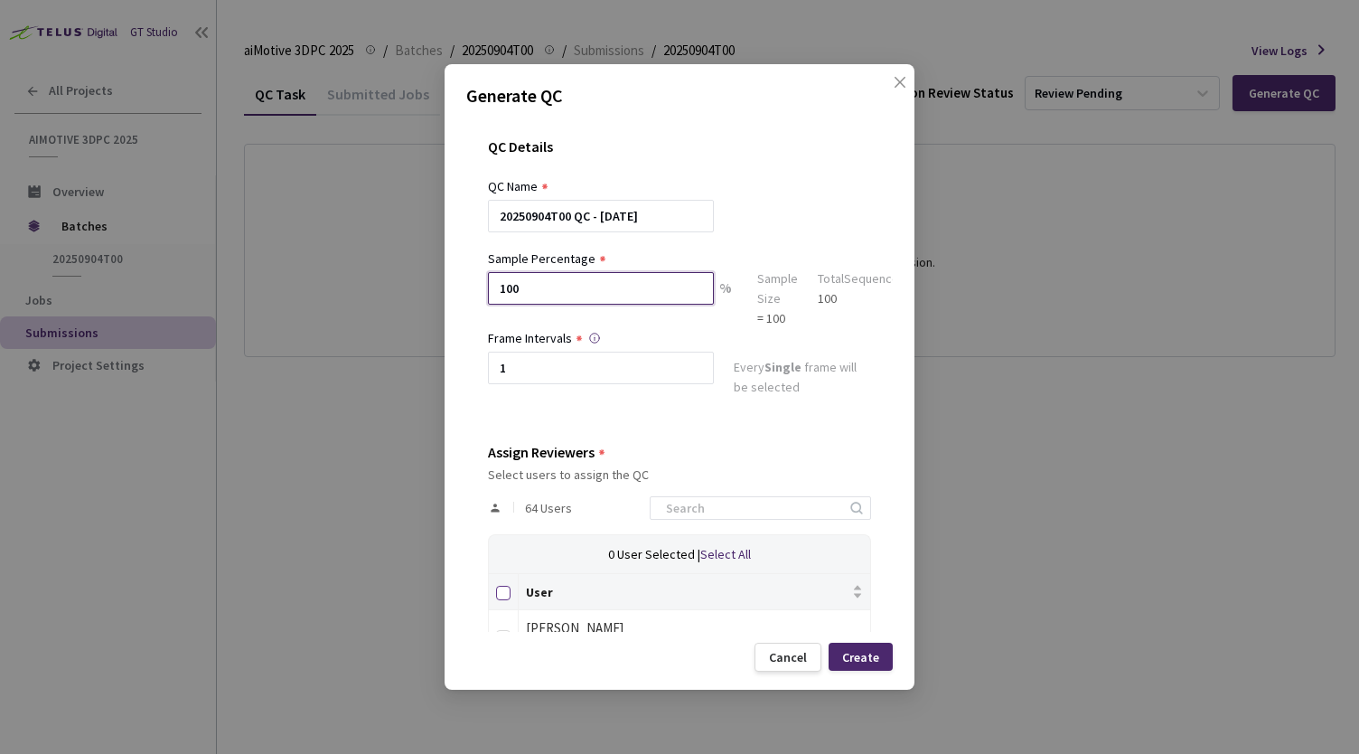
type input "100"
click at [504, 594] on input "Select all" at bounding box center [503, 593] width 14 height 14
checkbox input "true"
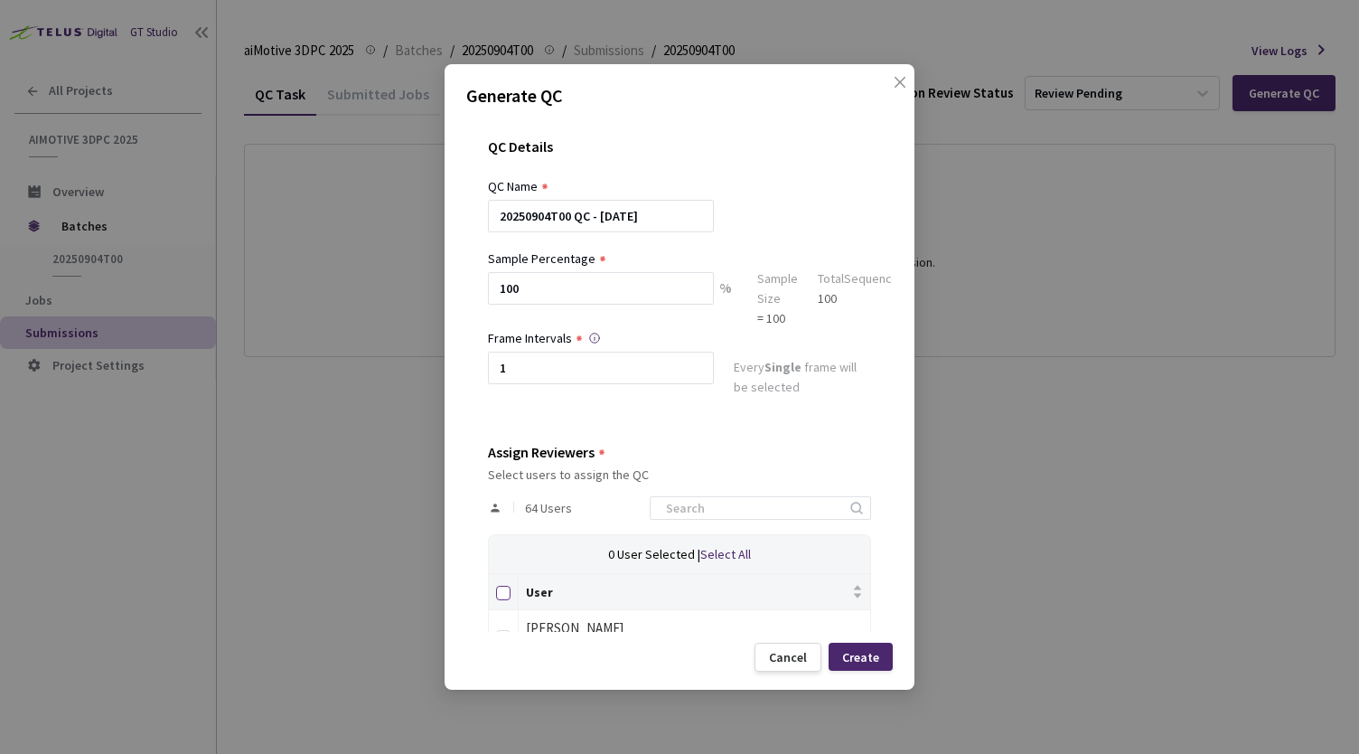
checkbox input "true"
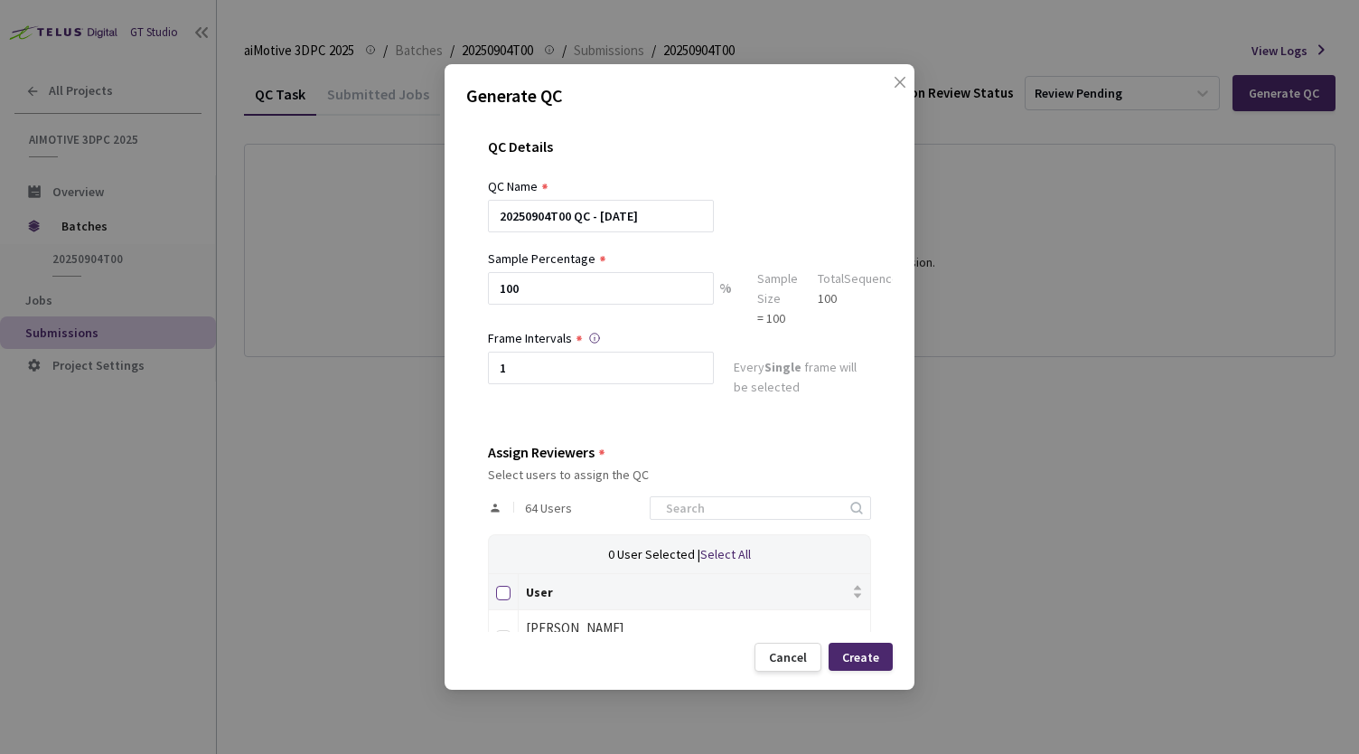
checkbox input "true"
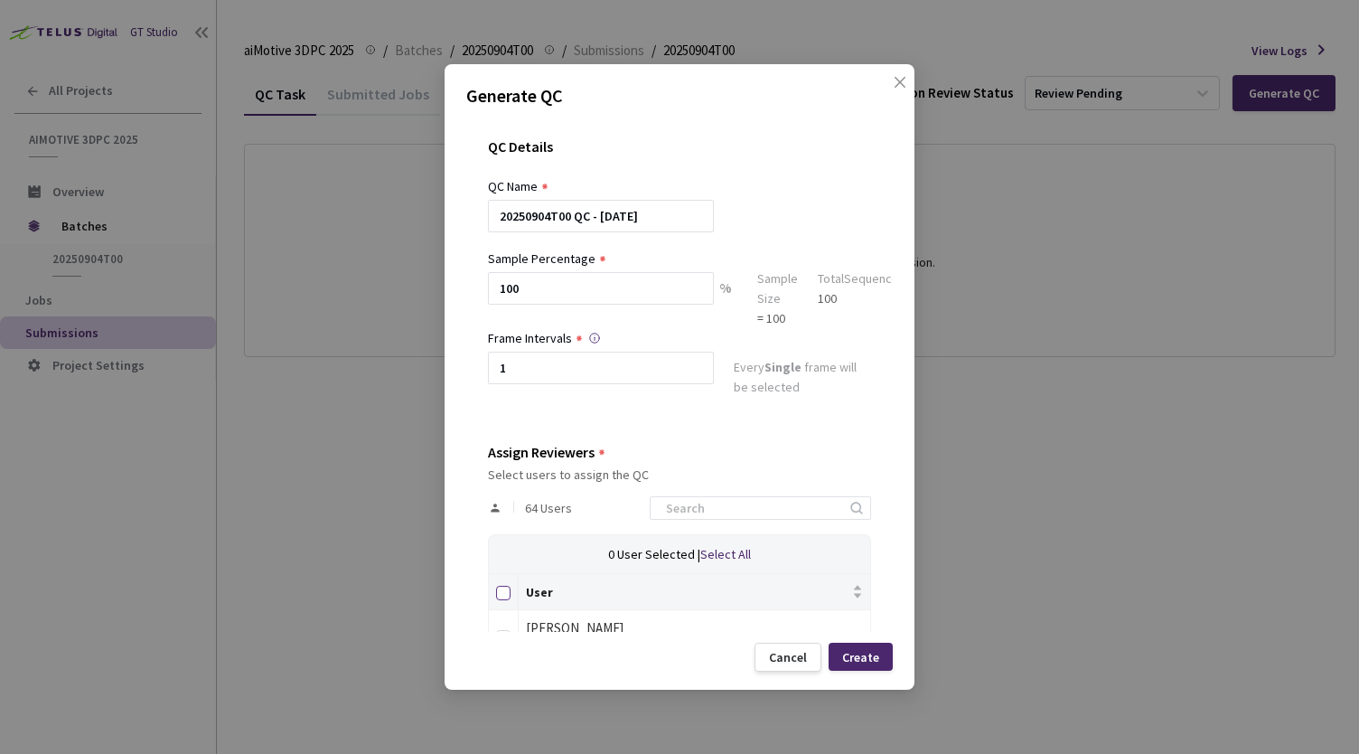
checkbox input "true"
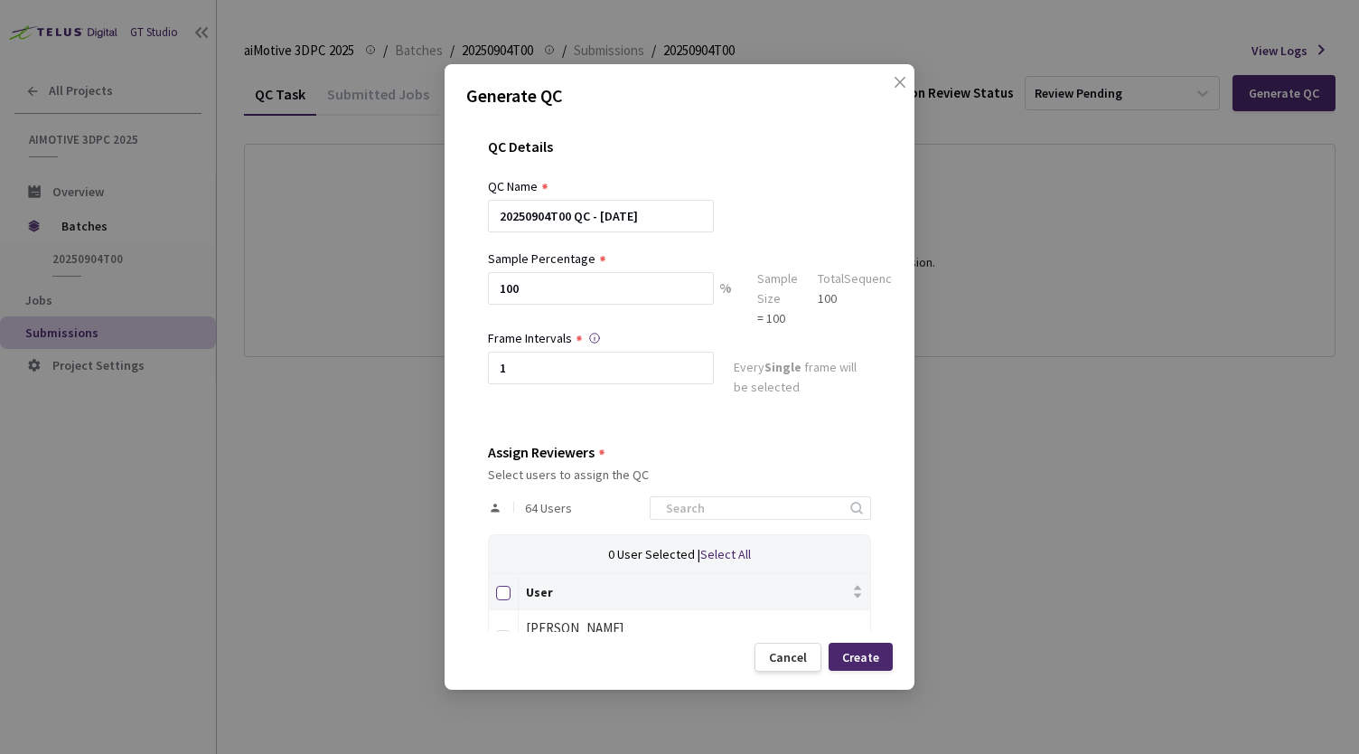
checkbox input "true"
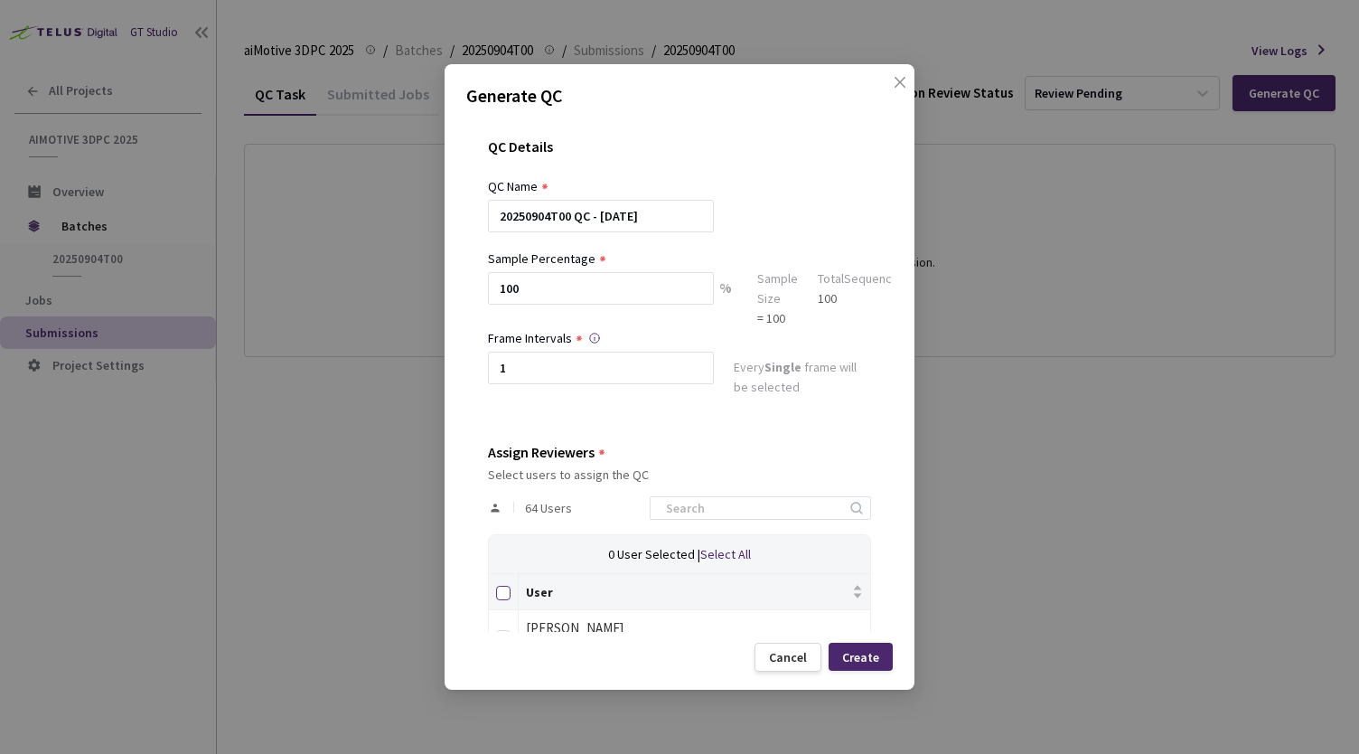
checkbox input "true"
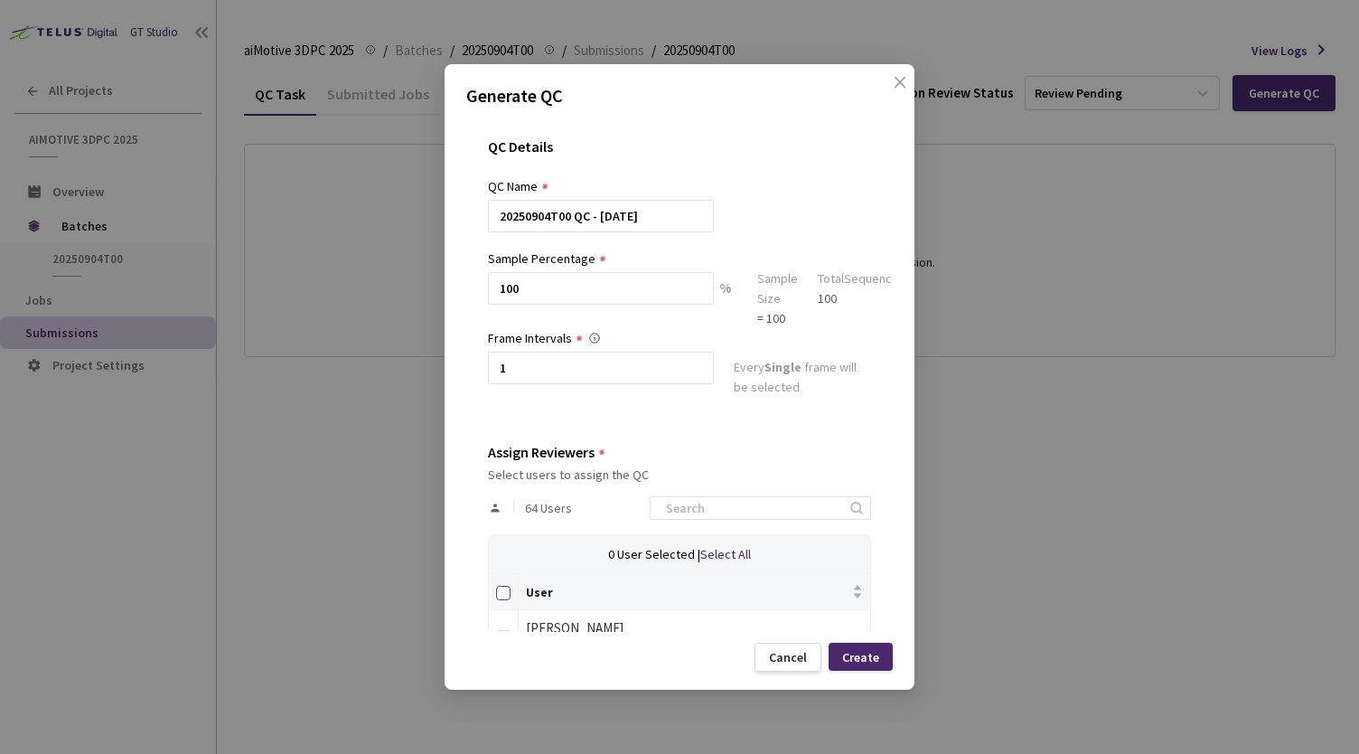
checkbox input "true"
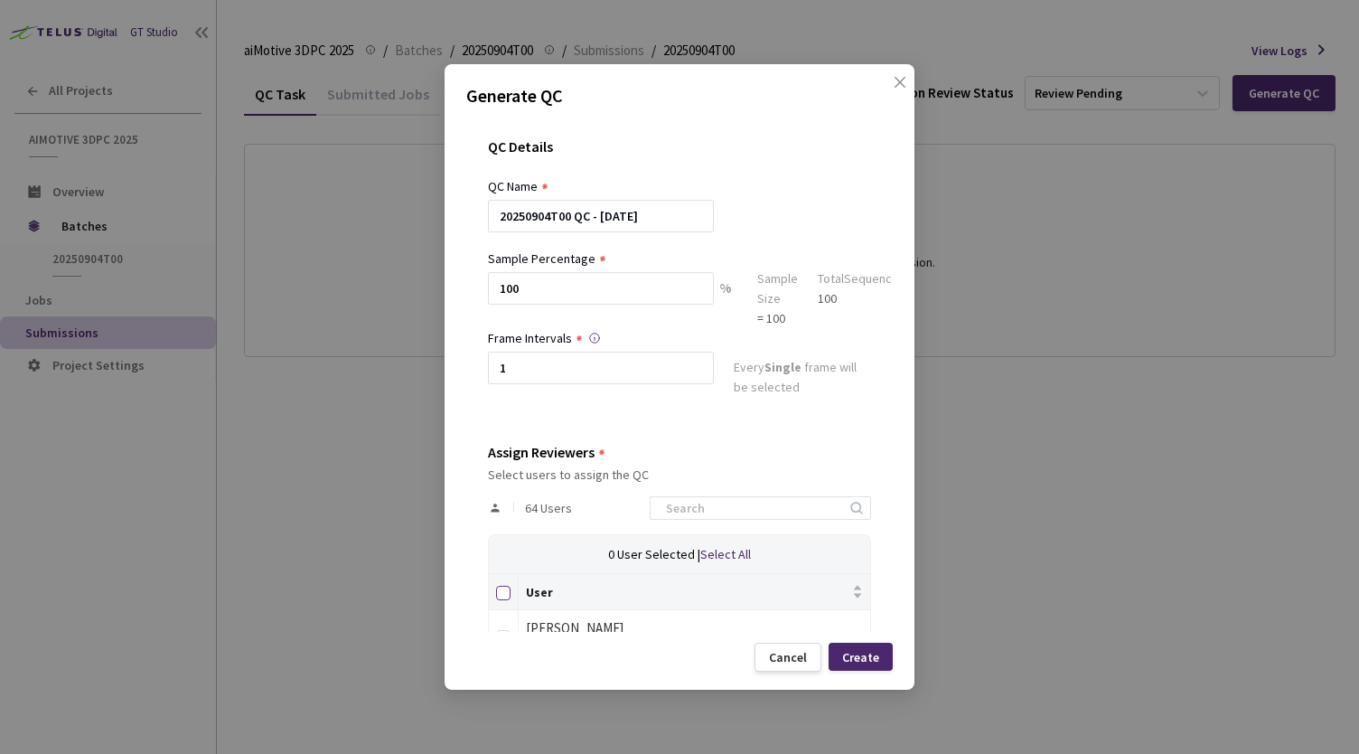
checkbox input "true"
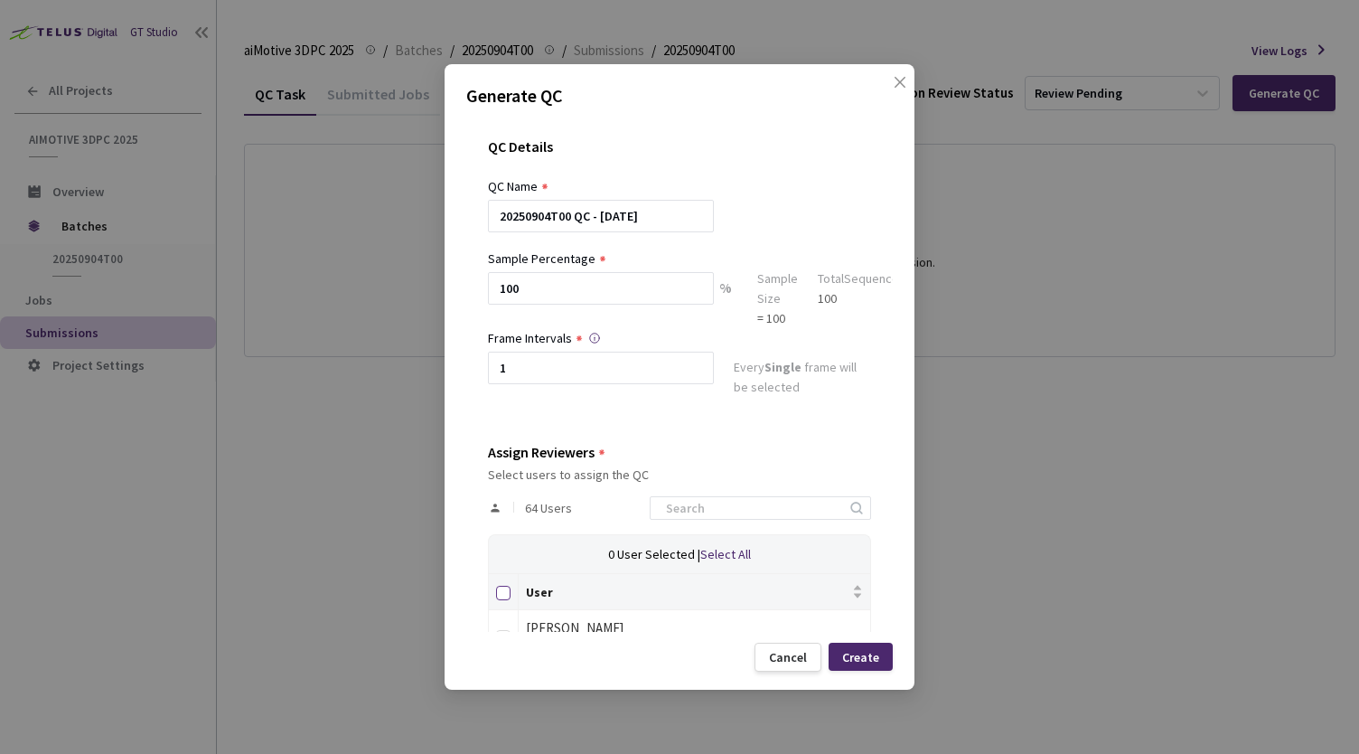
checkbox input "true"
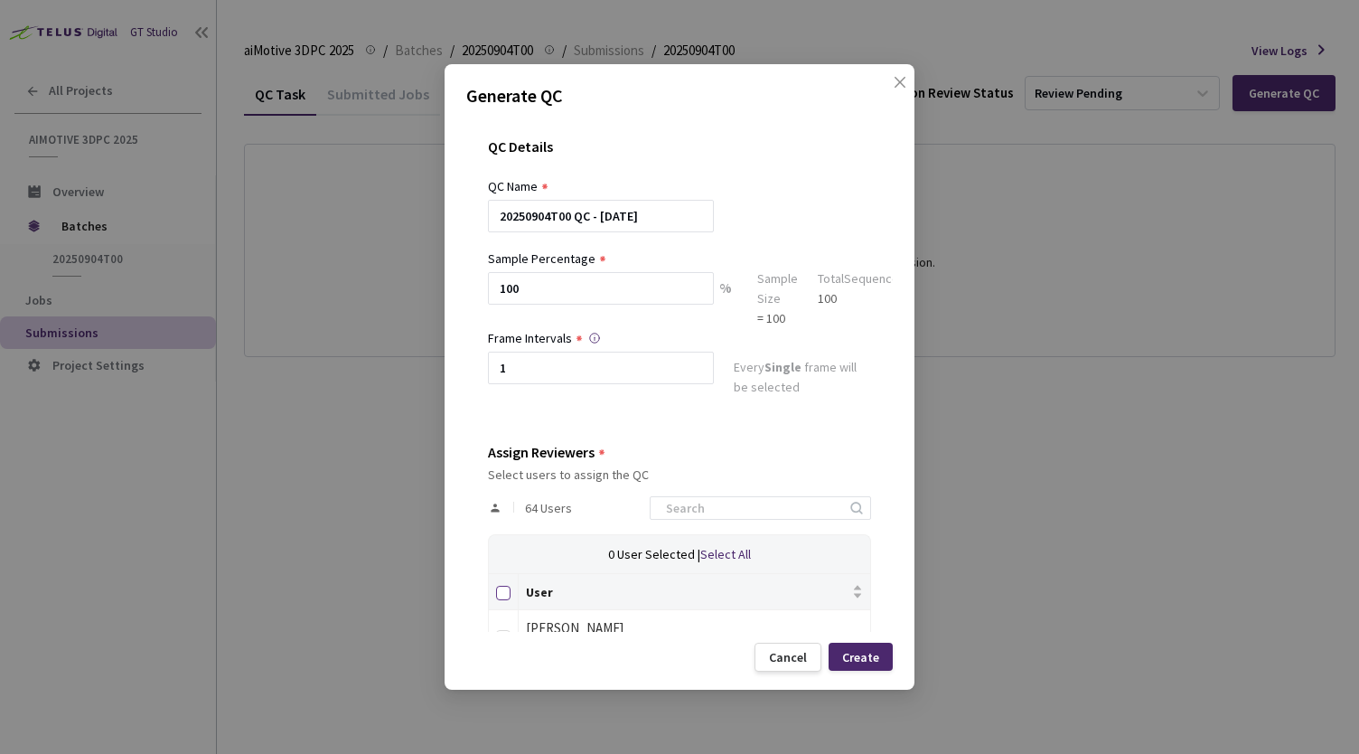
checkbox input "true"
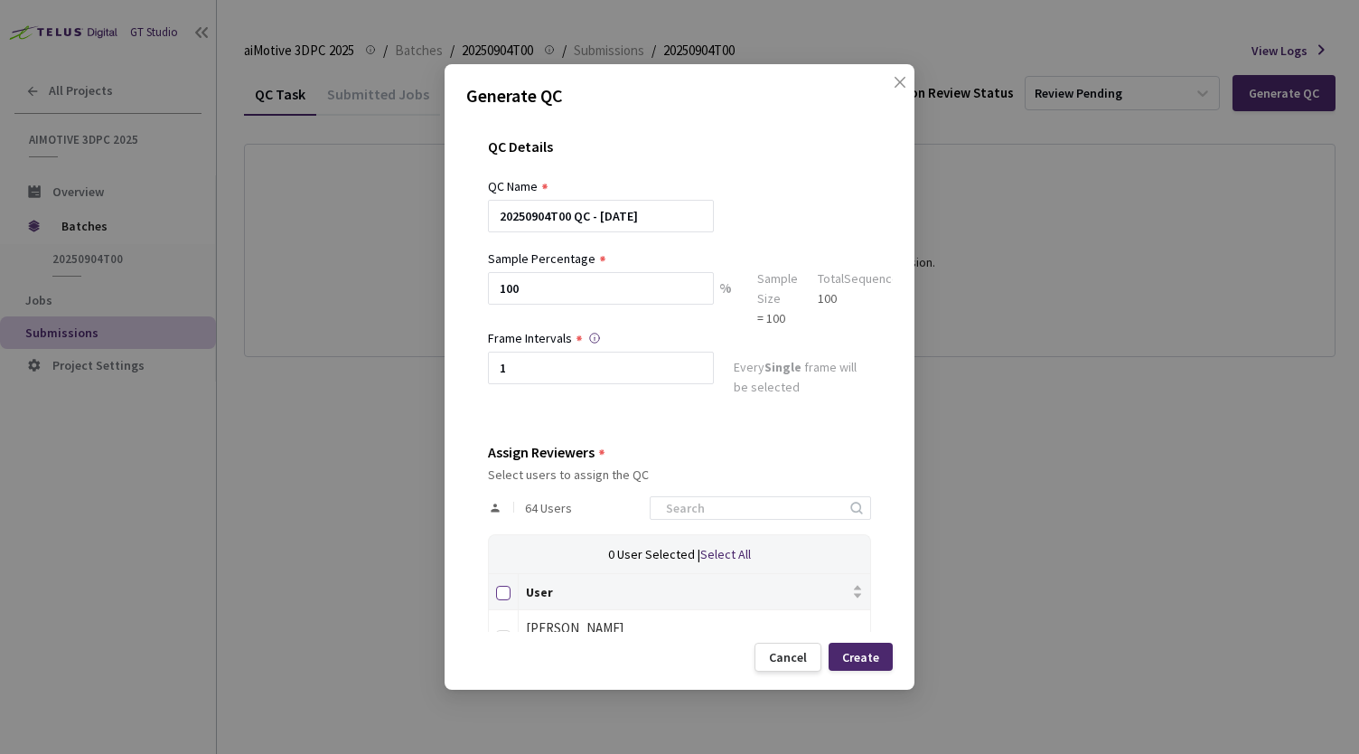
checkbox input "true"
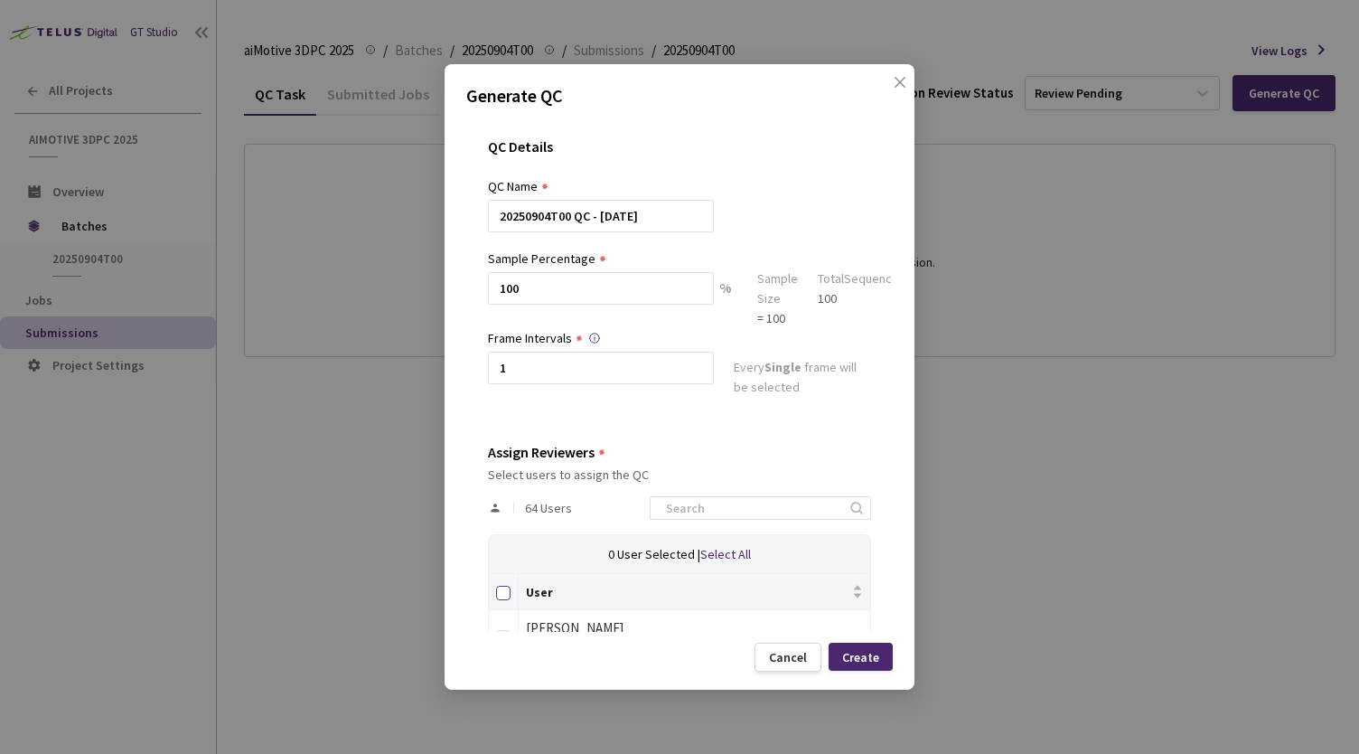
checkbox input "true"
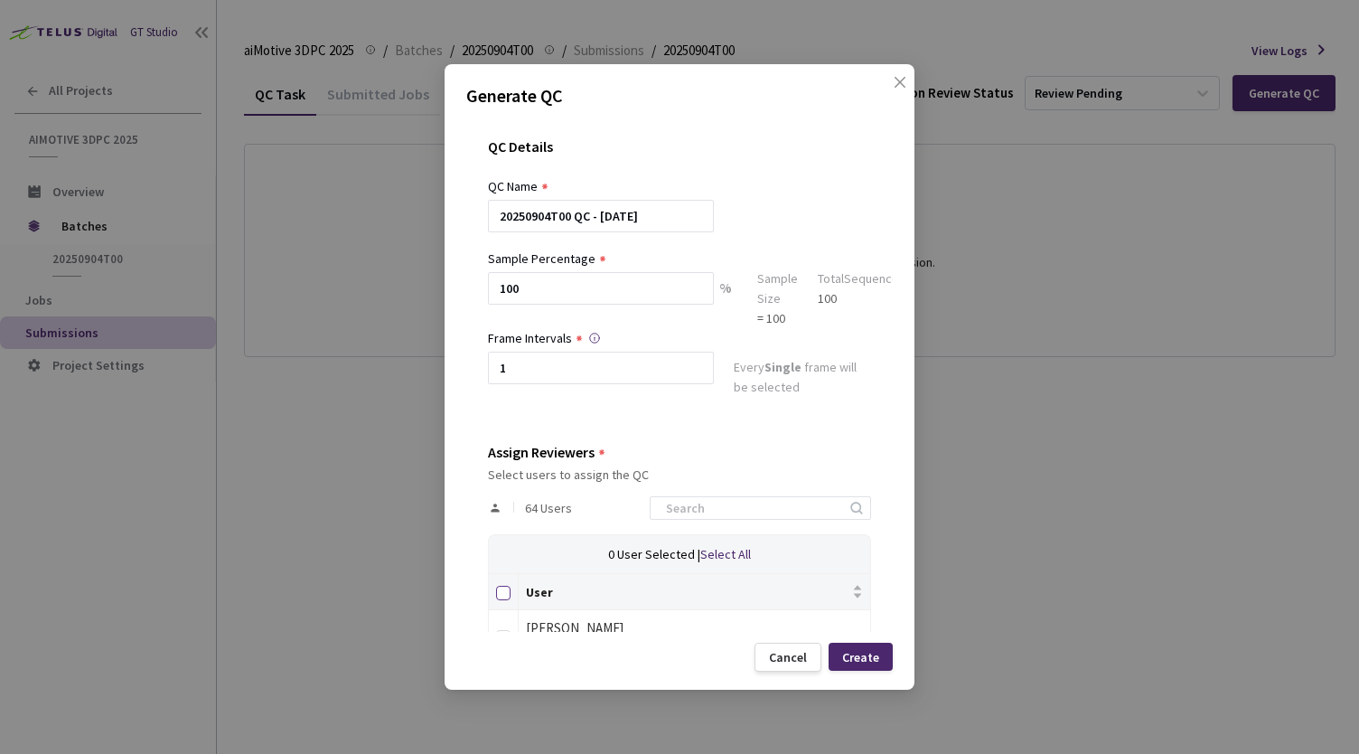
checkbox input "true"
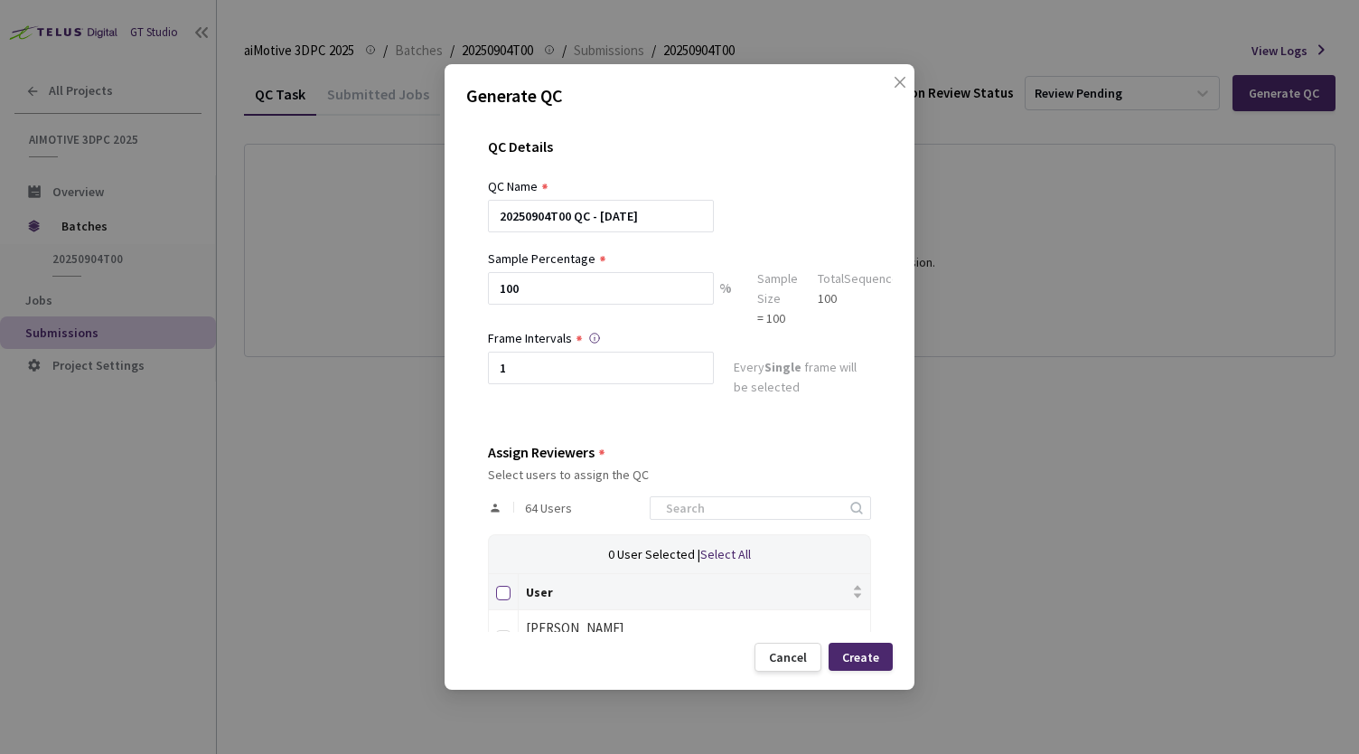
checkbox input "true"
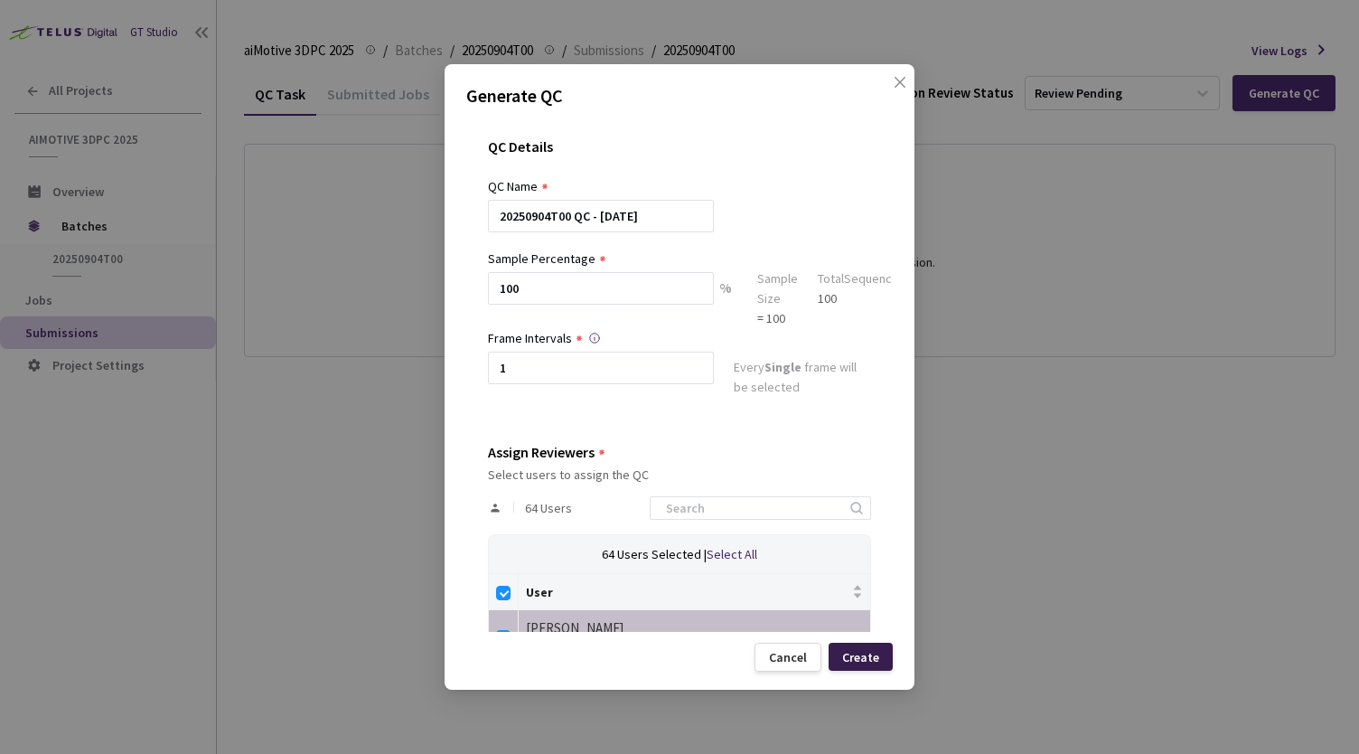
click at [864, 653] on div "Create" at bounding box center [860, 657] width 37 height 14
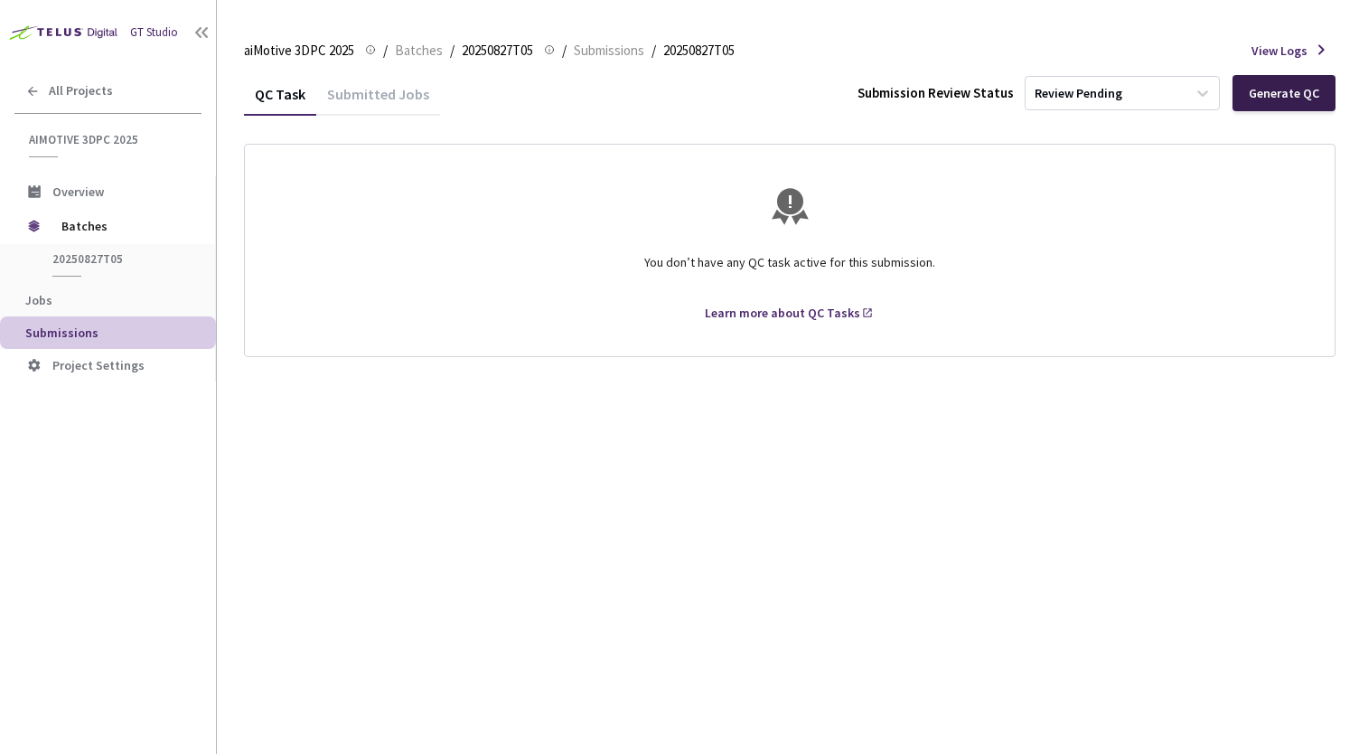
click at [1271, 90] on div "Generate QC" at bounding box center [1284, 93] width 70 height 14
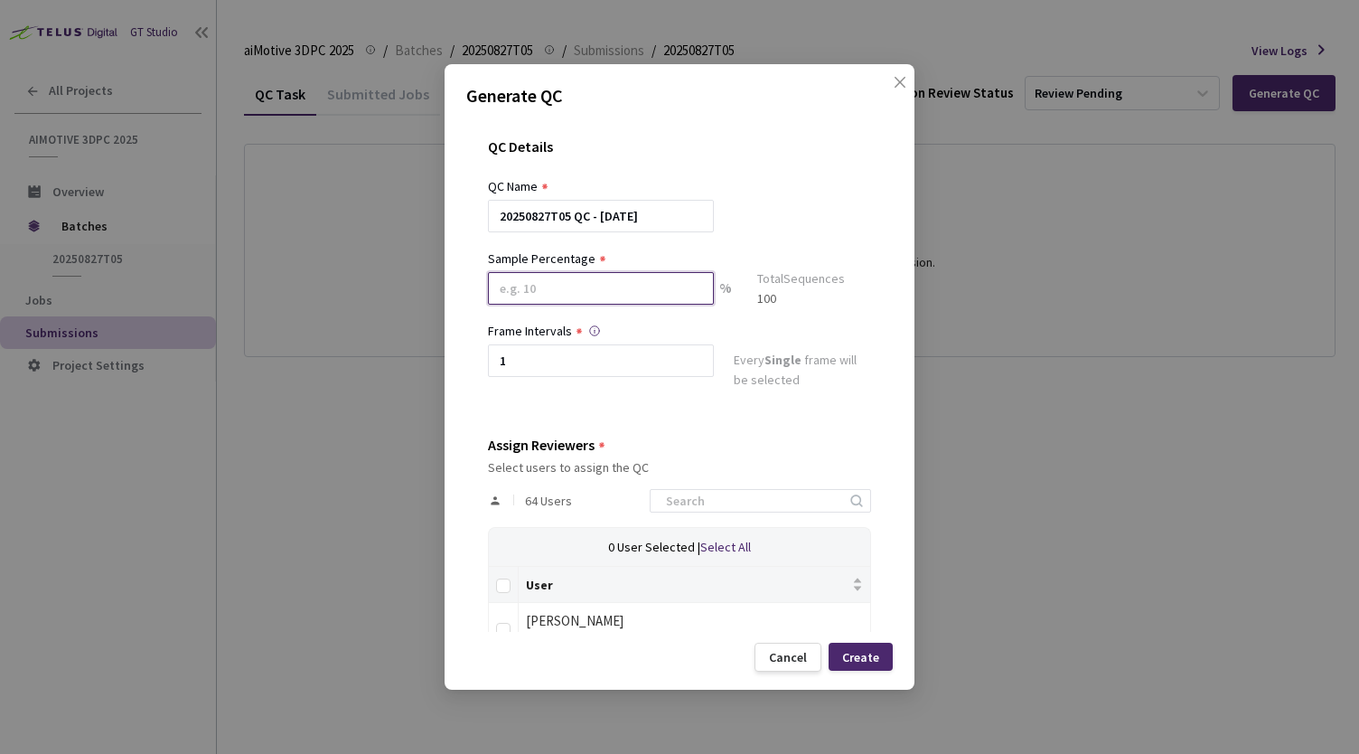
click at [685, 286] on input at bounding box center [601, 288] width 226 height 33
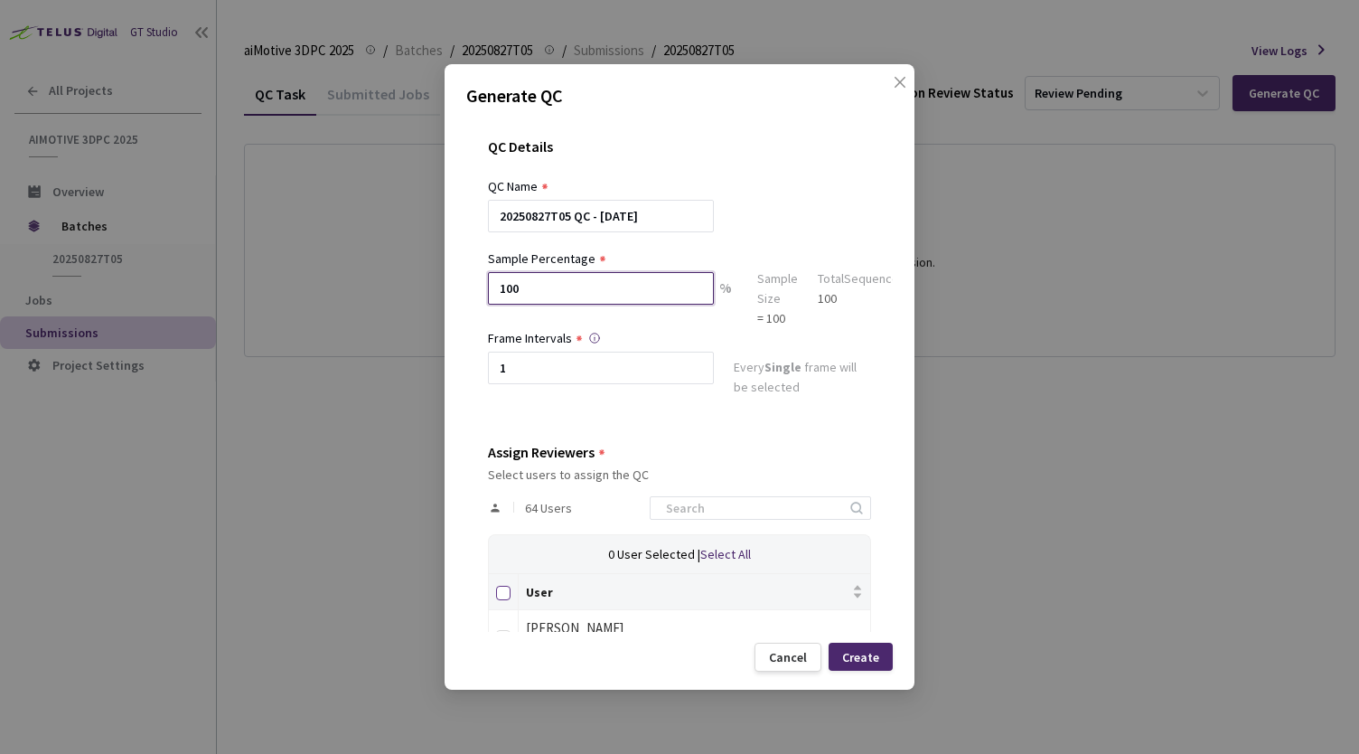
type input "100"
click at [502, 589] on input "Select all" at bounding box center [503, 593] width 14 height 14
checkbox input "true"
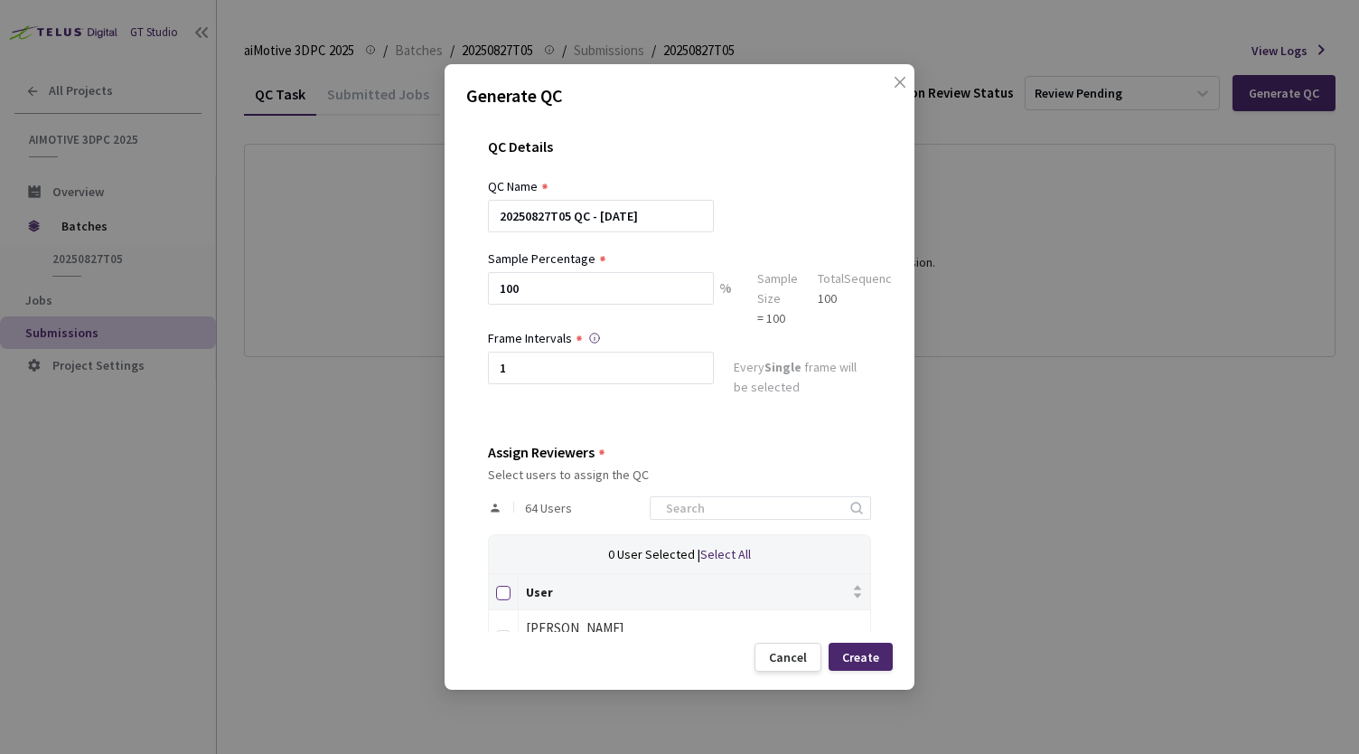
checkbox input "true"
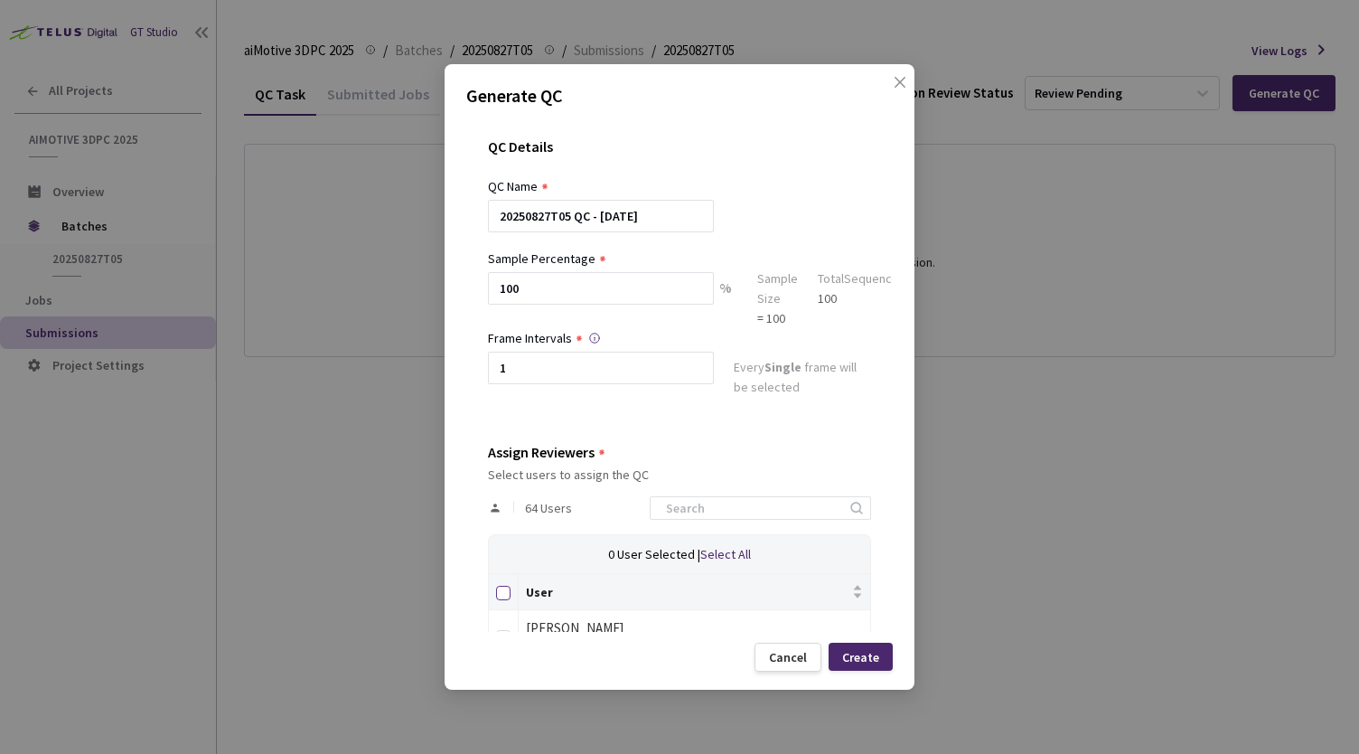
checkbox input "true"
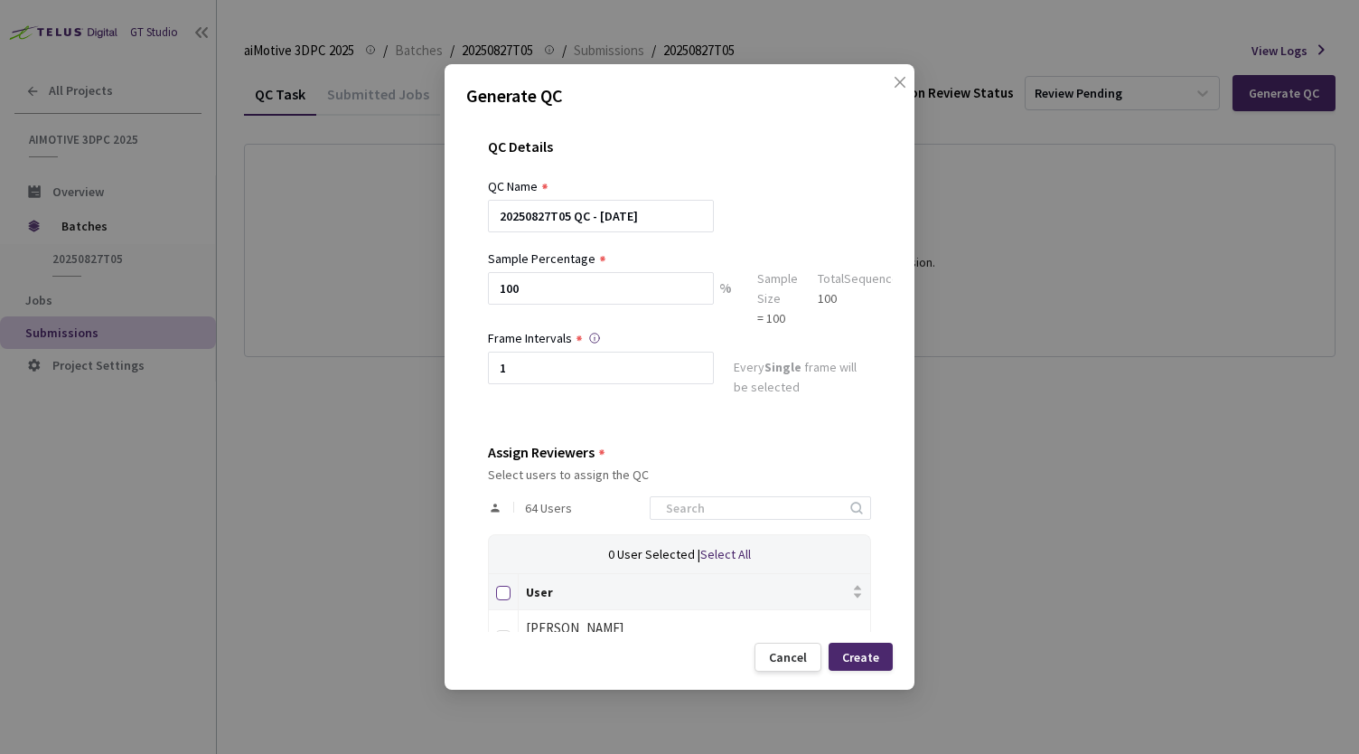
checkbox input "true"
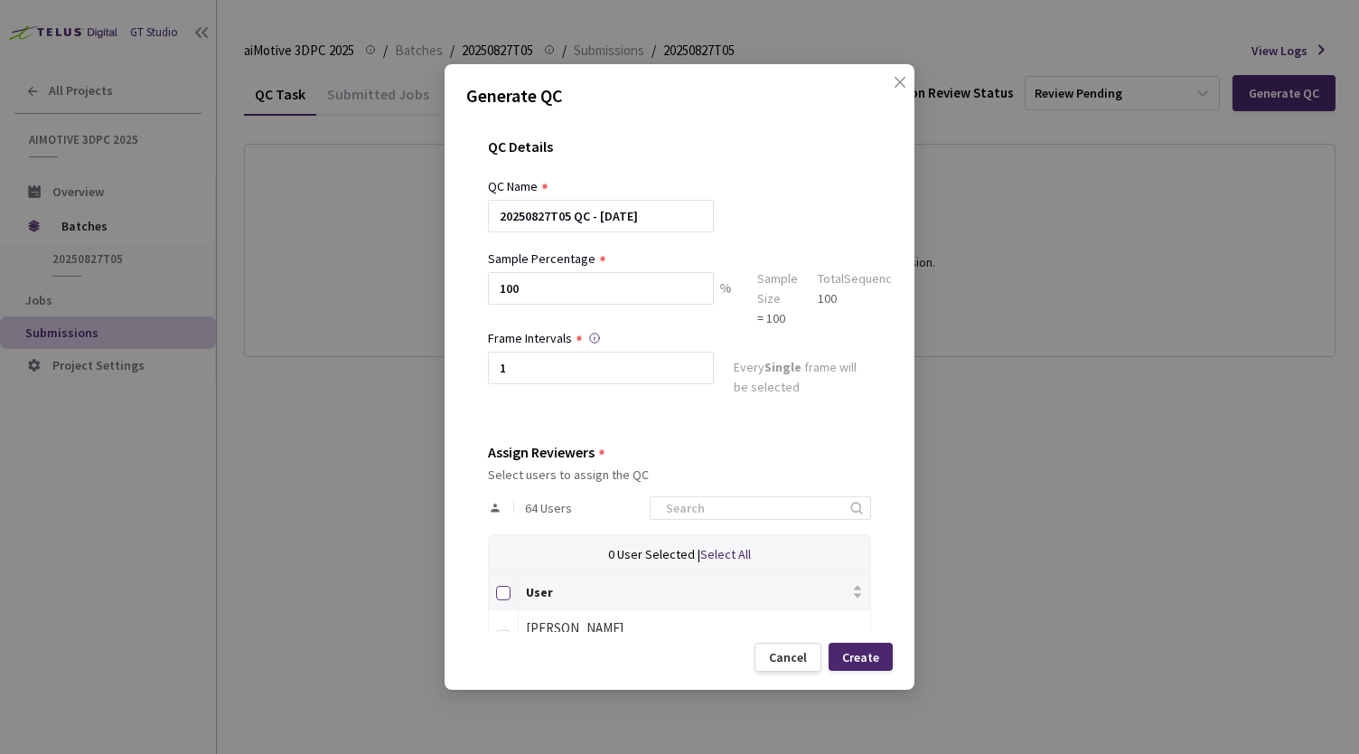
checkbox input "true"
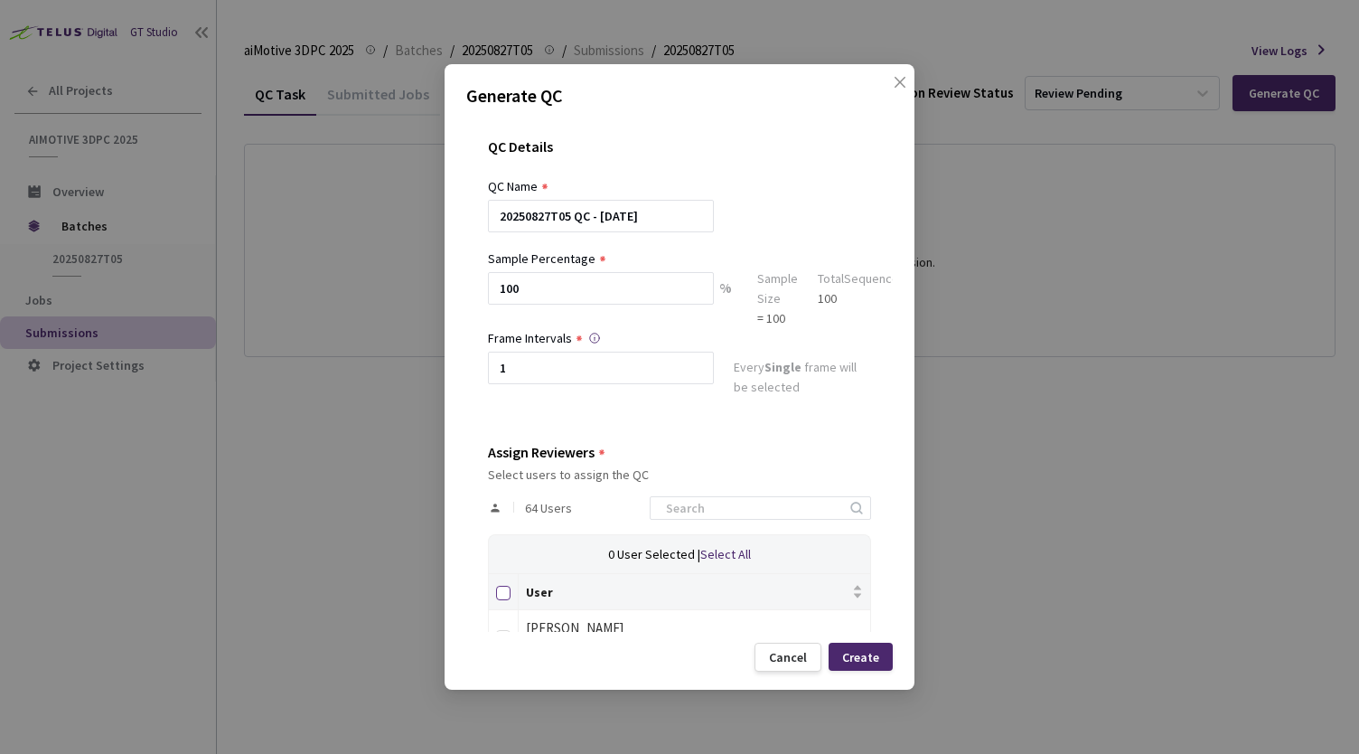
checkbox input "true"
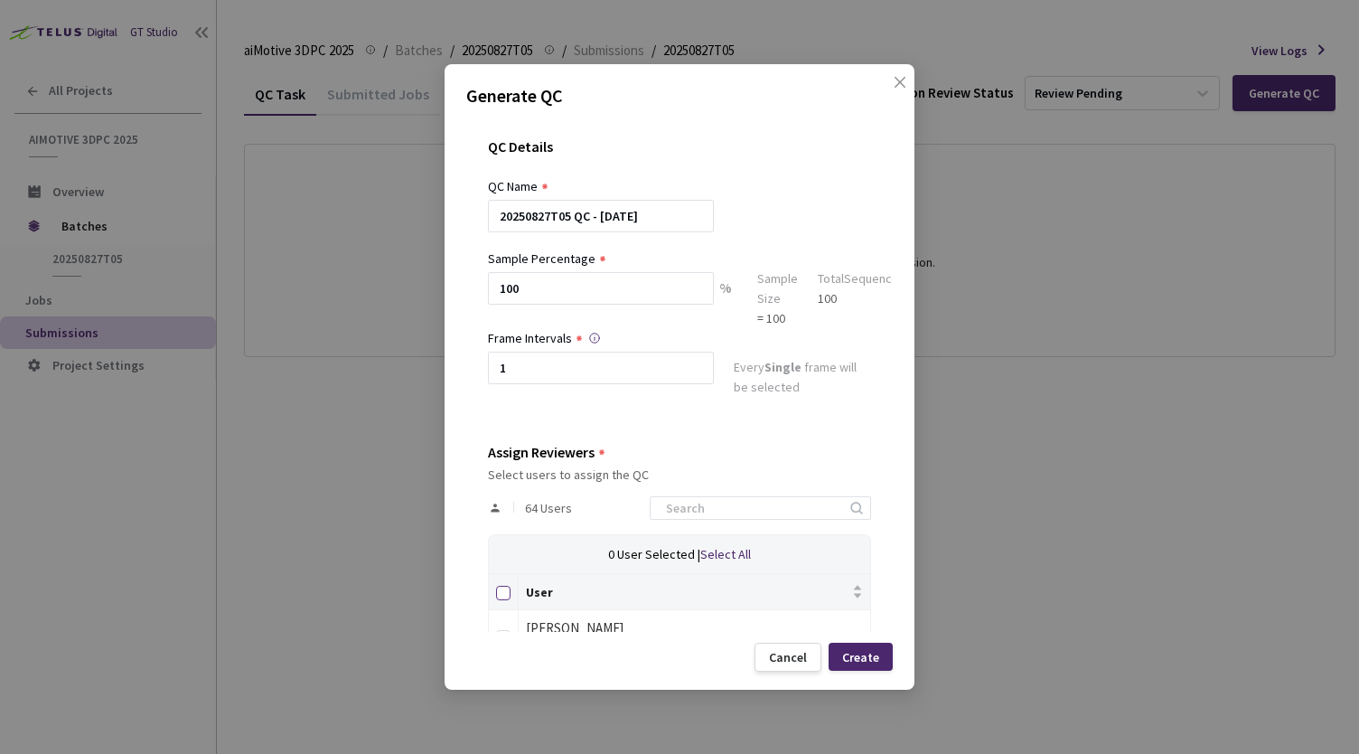
checkbox input "true"
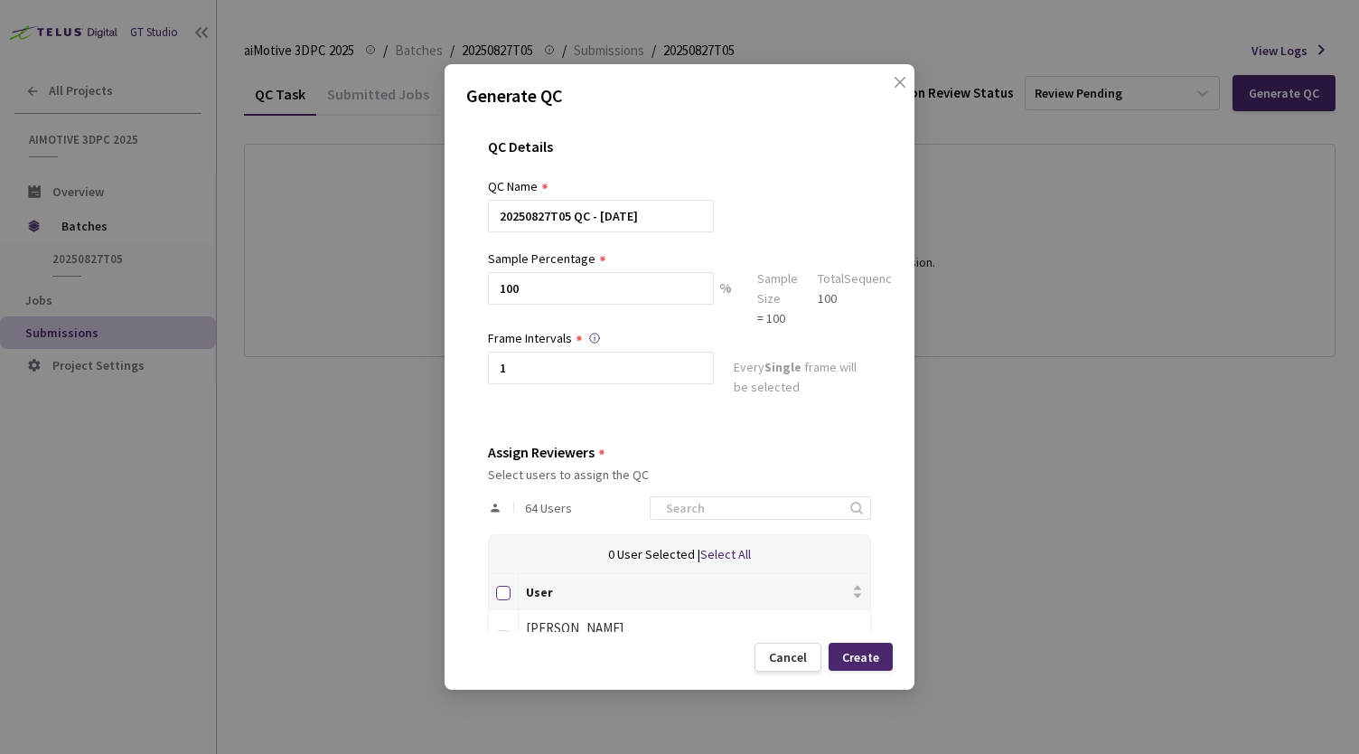
checkbox input "true"
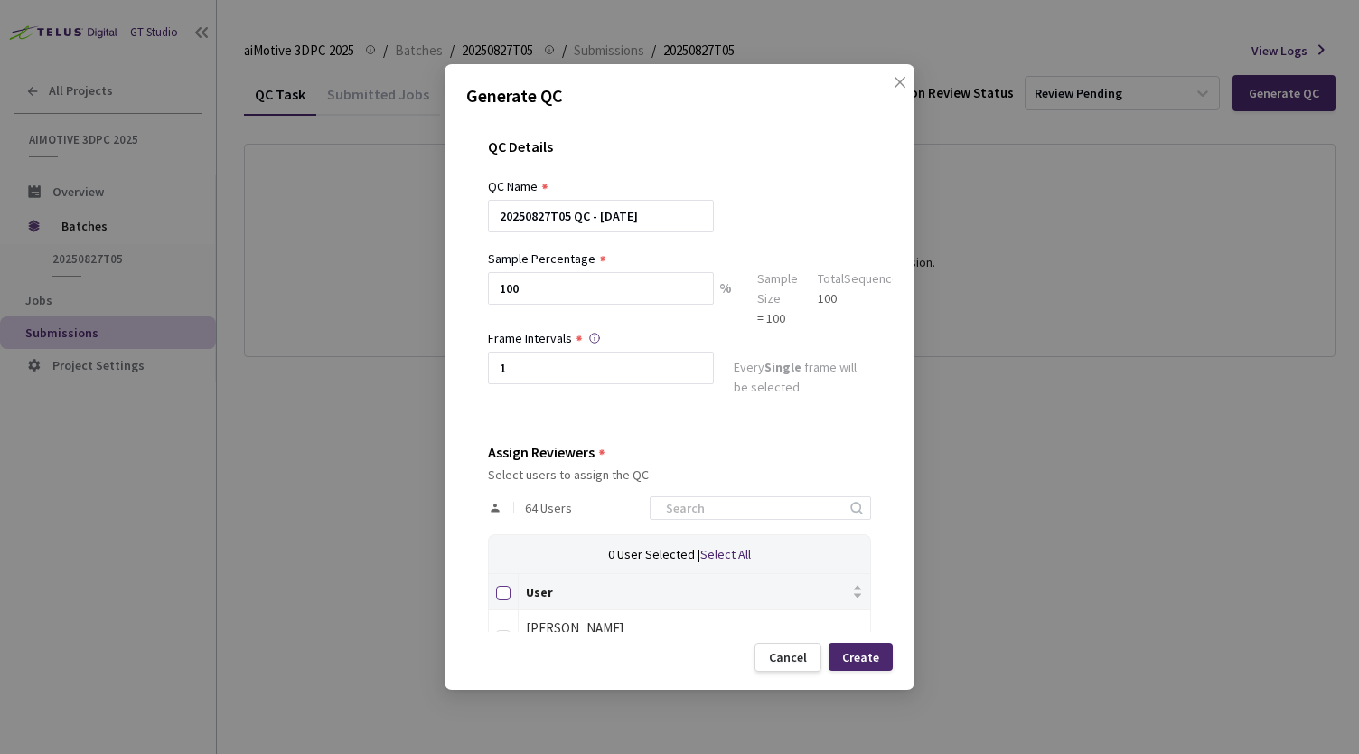
checkbox input "true"
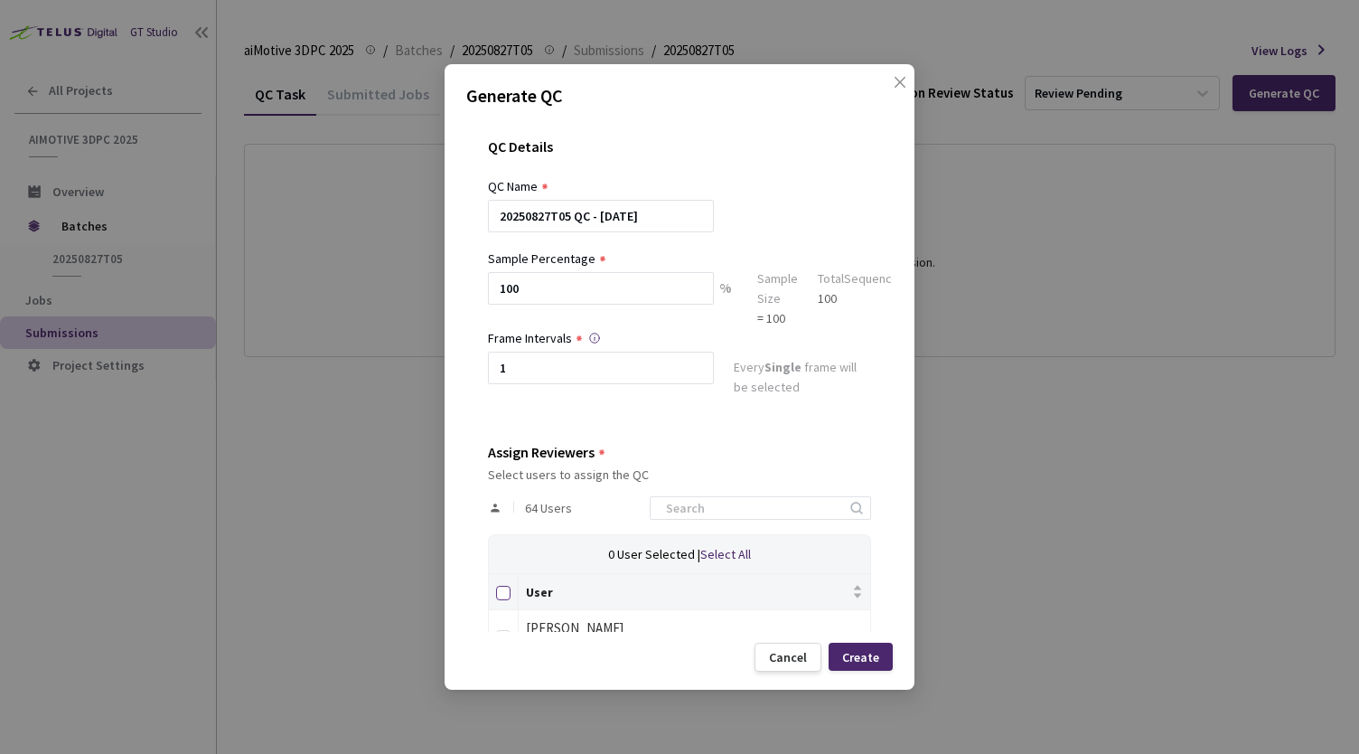
checkbox input "true"
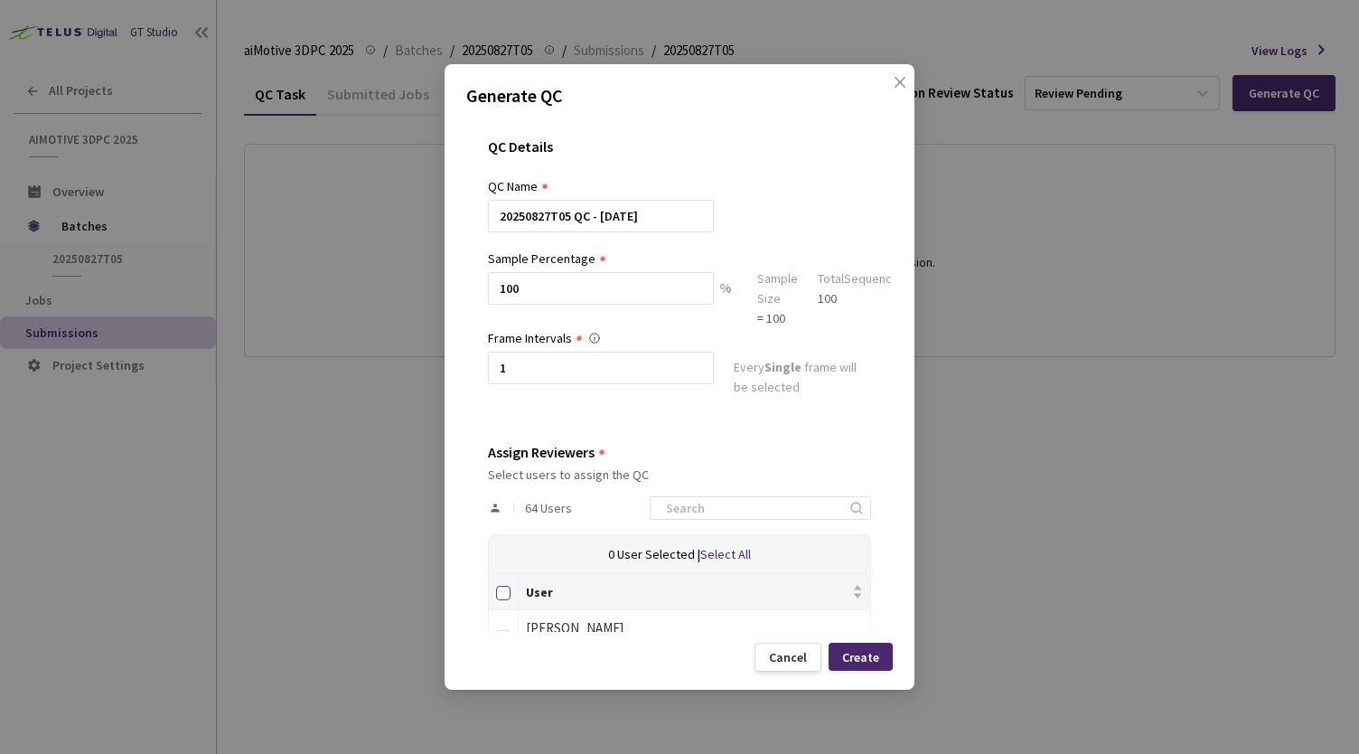
checkbox input "true"
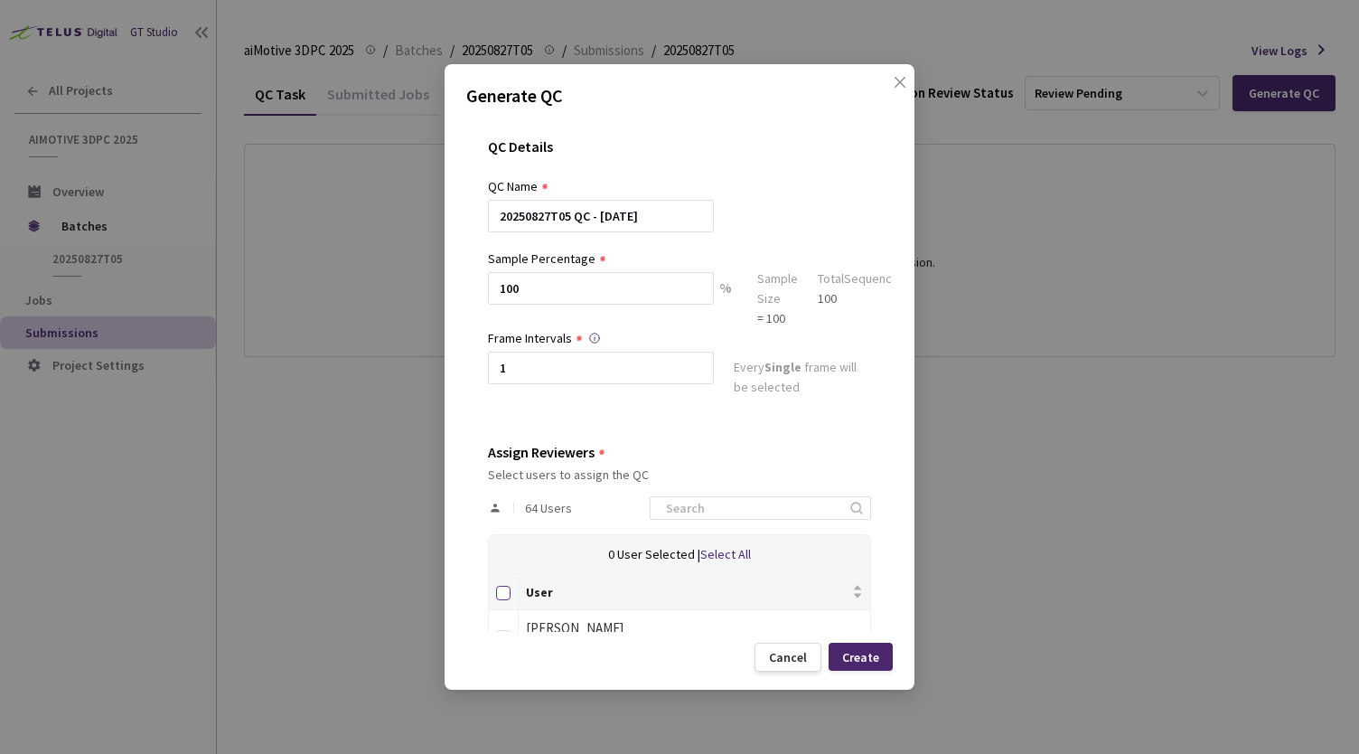
checkbox input "true"
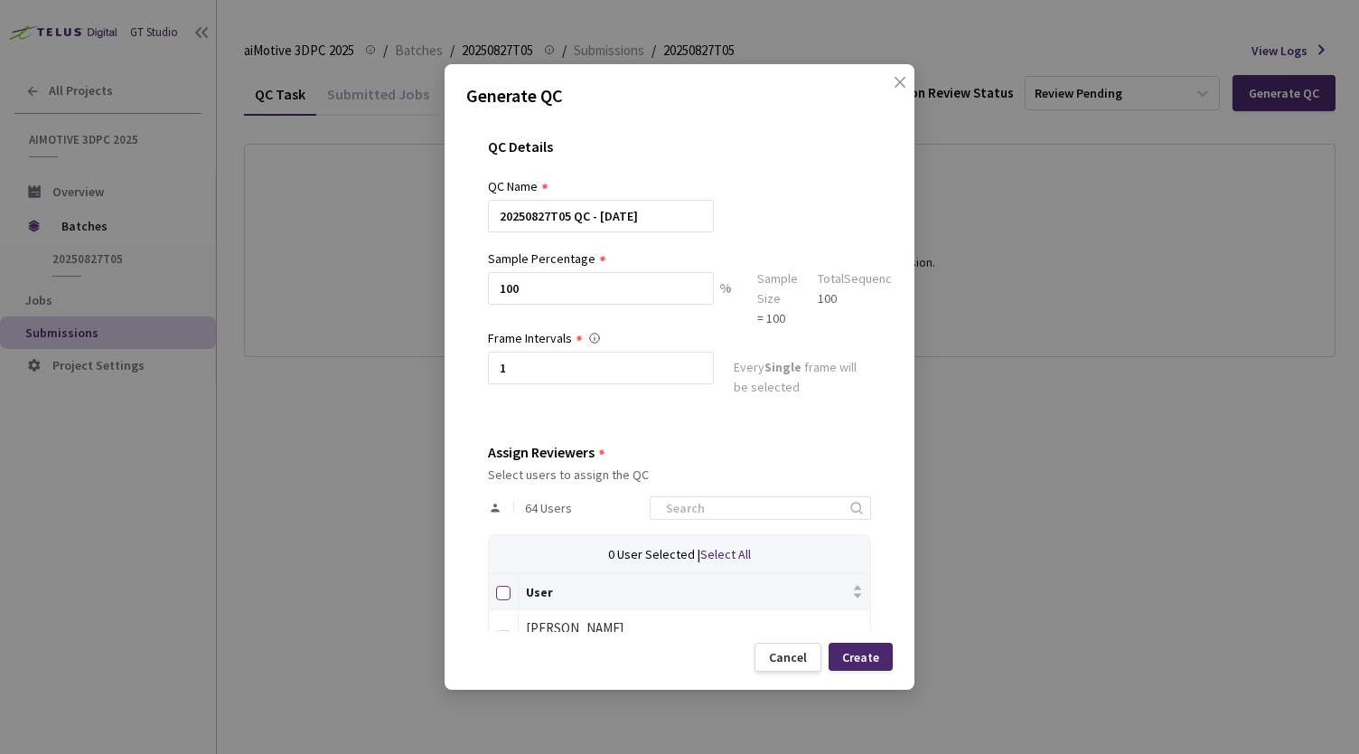
checkbox input "true"
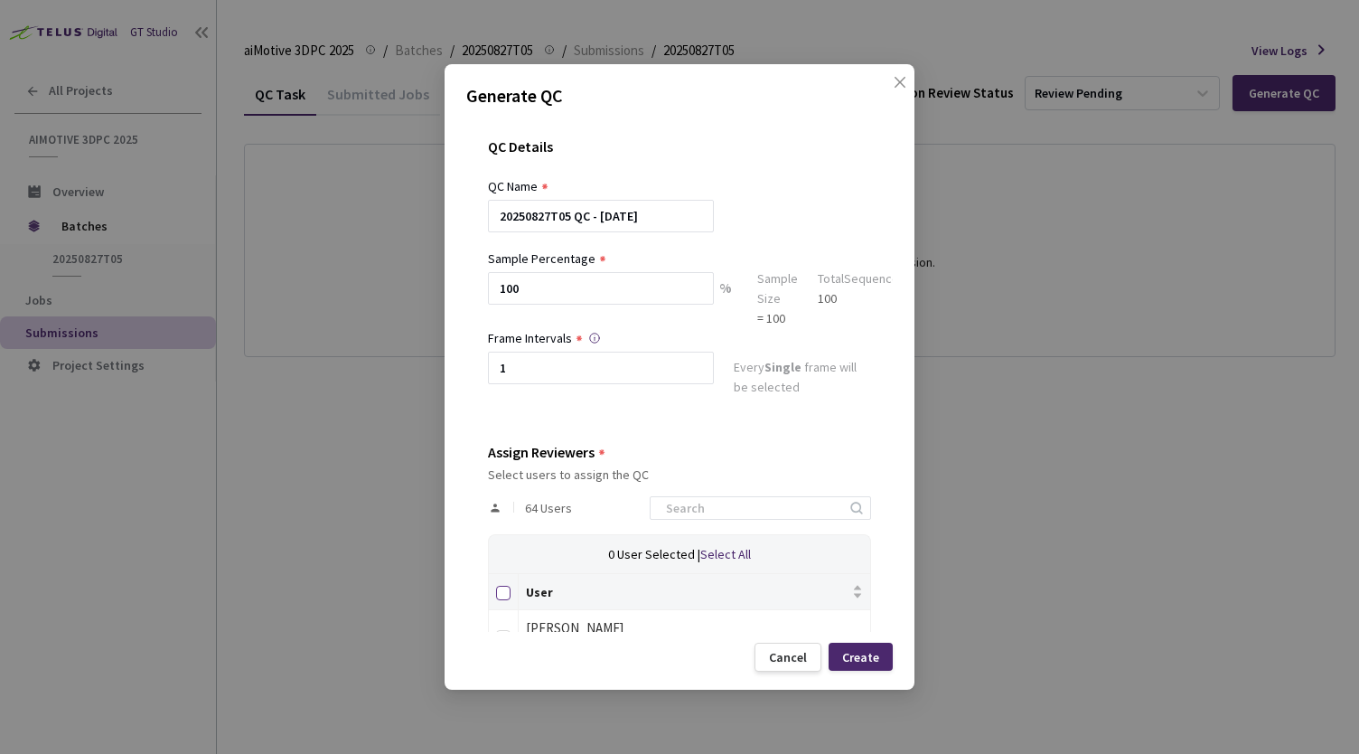
checkbox input "true"
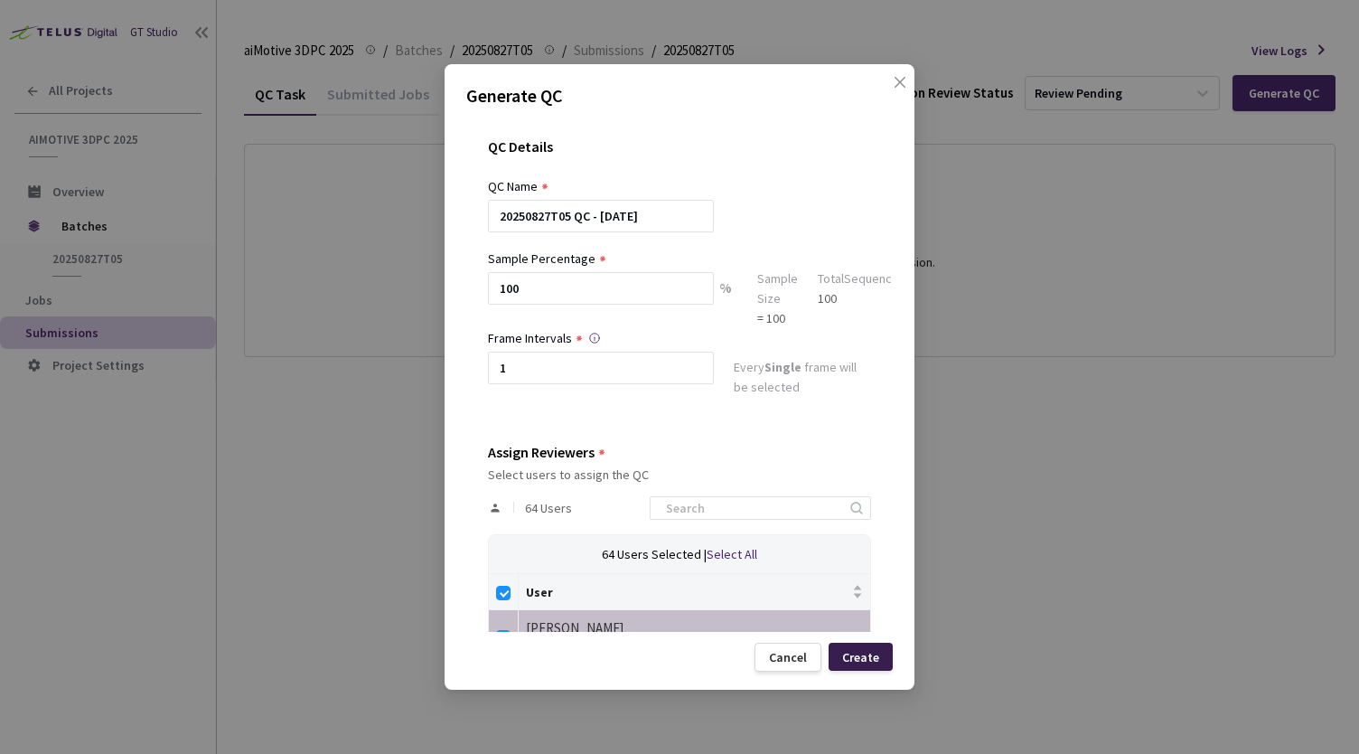
click at [858, 651] on div "Create" at bounding box center [860, 657] width 37 height 14
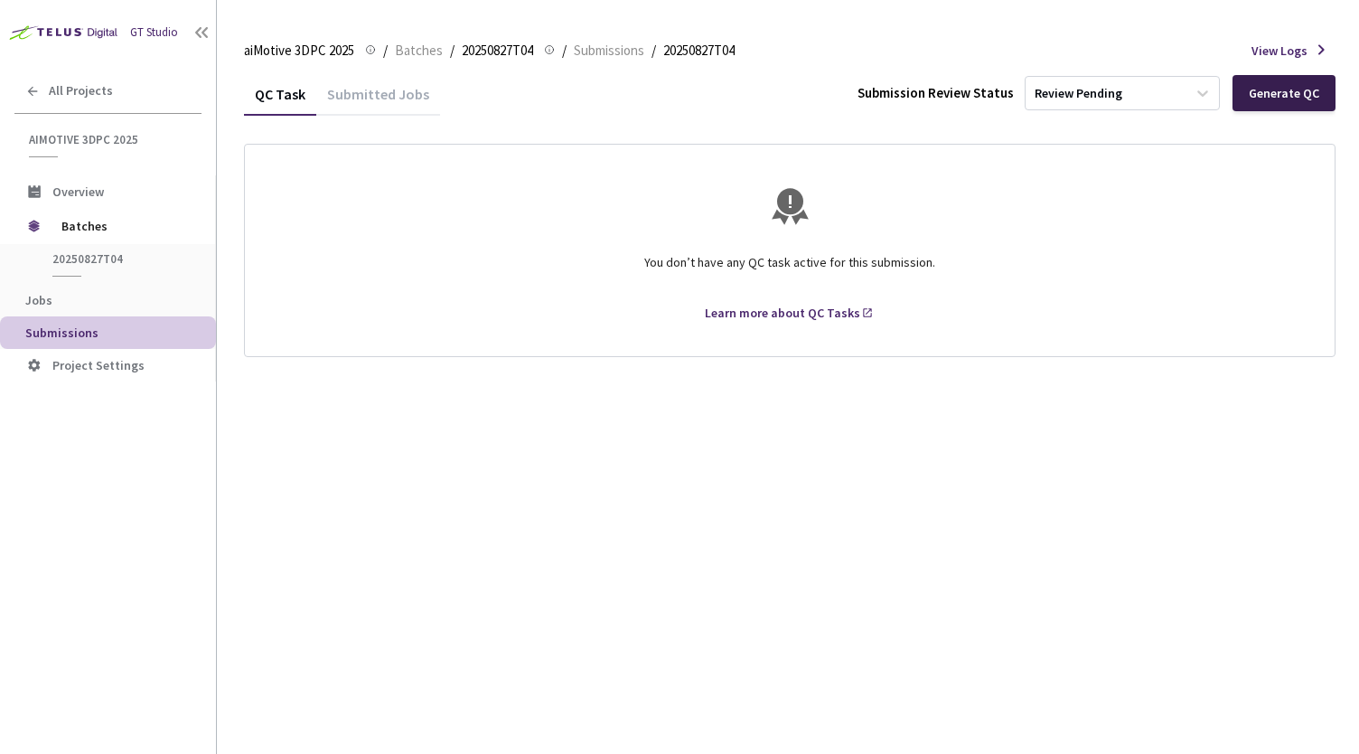
click at [1256, 108] on div "Generate QC" at bounding box center [1284, 93] width 103 height 36
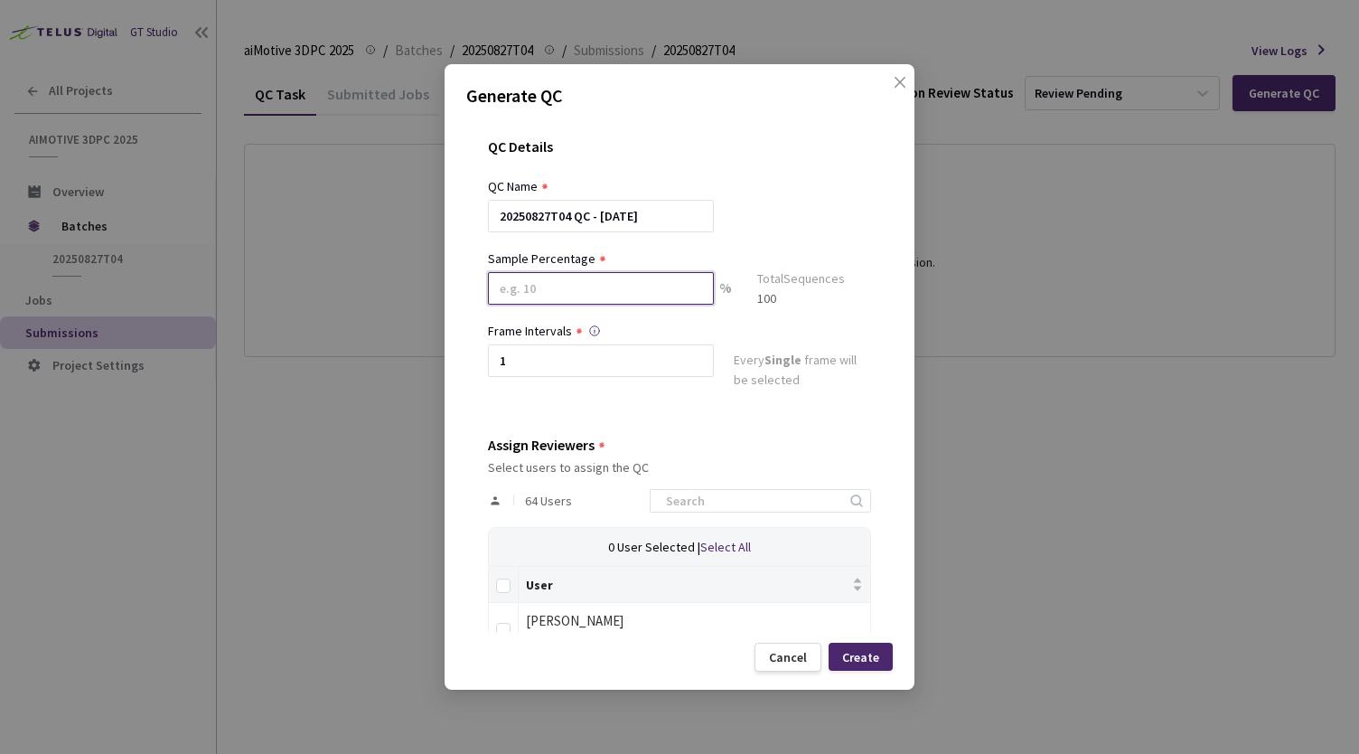
click at [672, 290] on input at bounding box center [601, 288] width 226 height 33
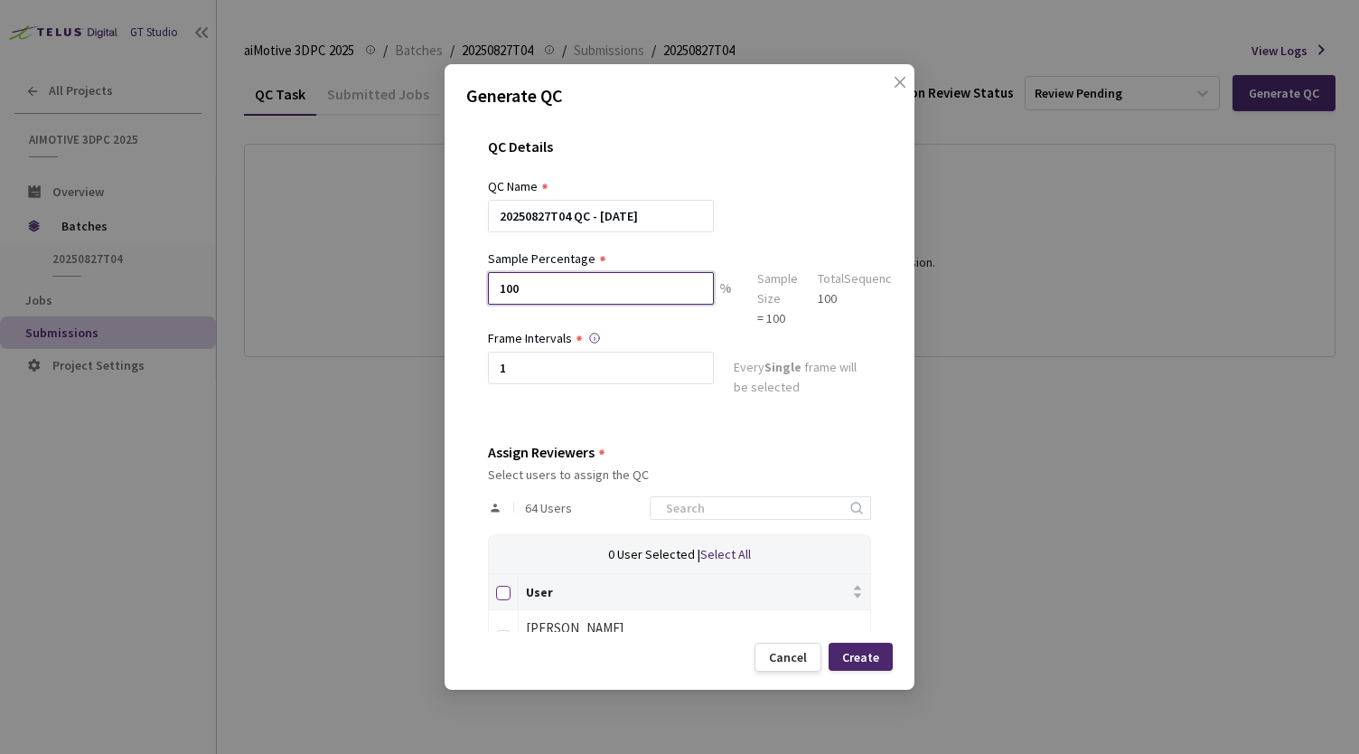
type input "100"
click at [502, 596] on input "Select all" at bounding box center [503, 593] width 14 height 14
checkbox input "true"
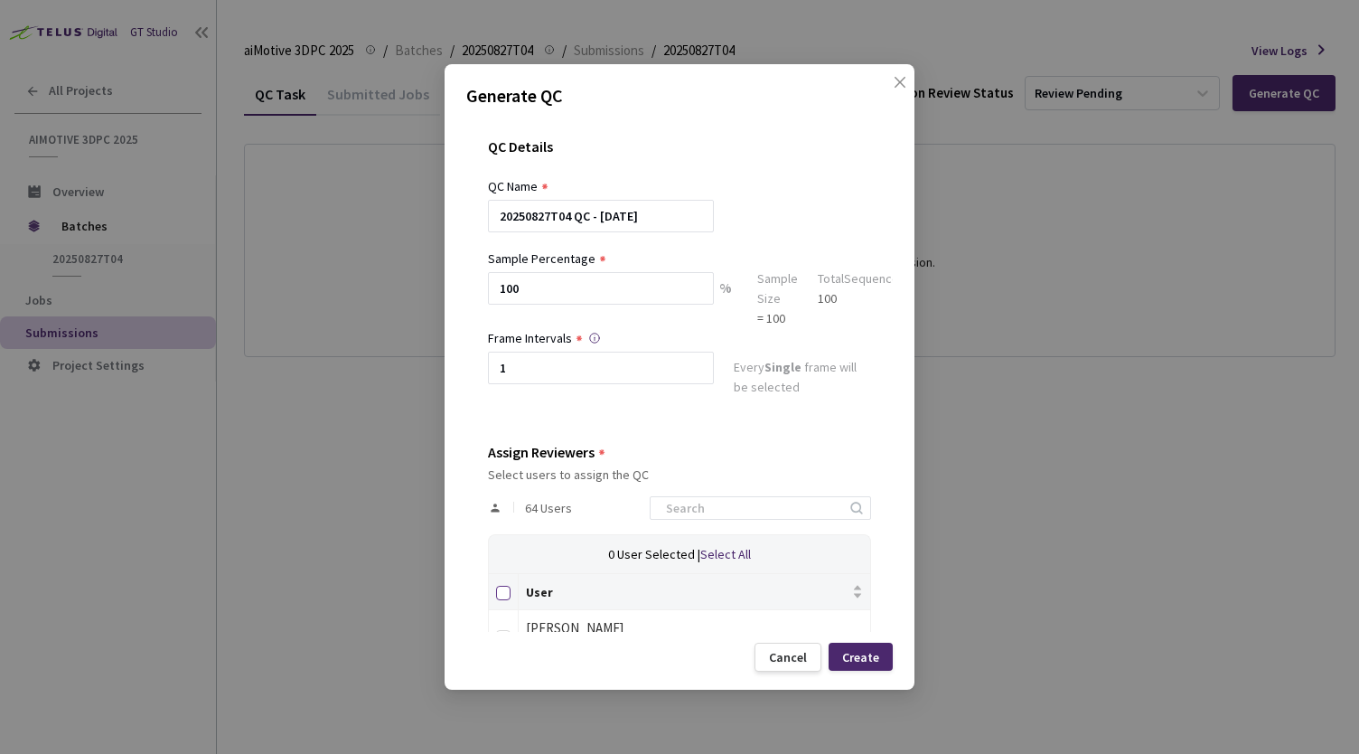
checkbox input "true"
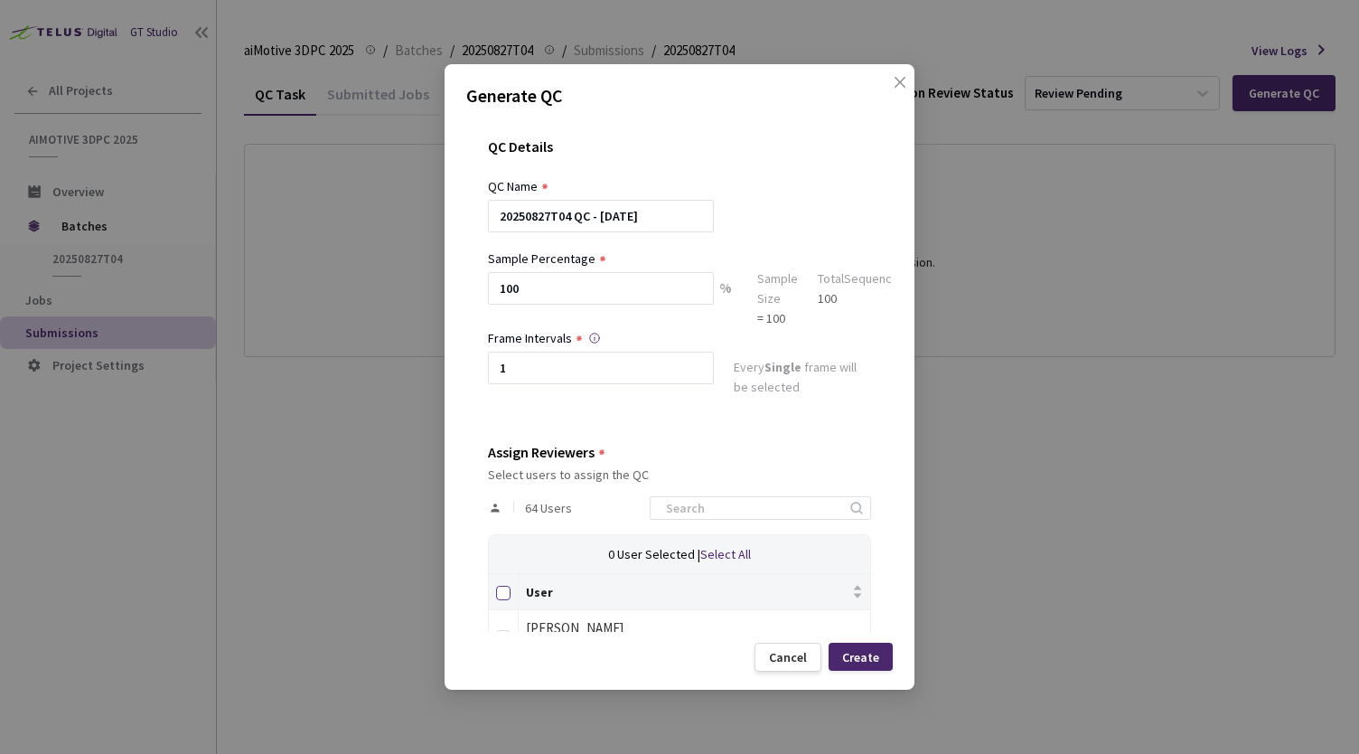
checkbox input "true"
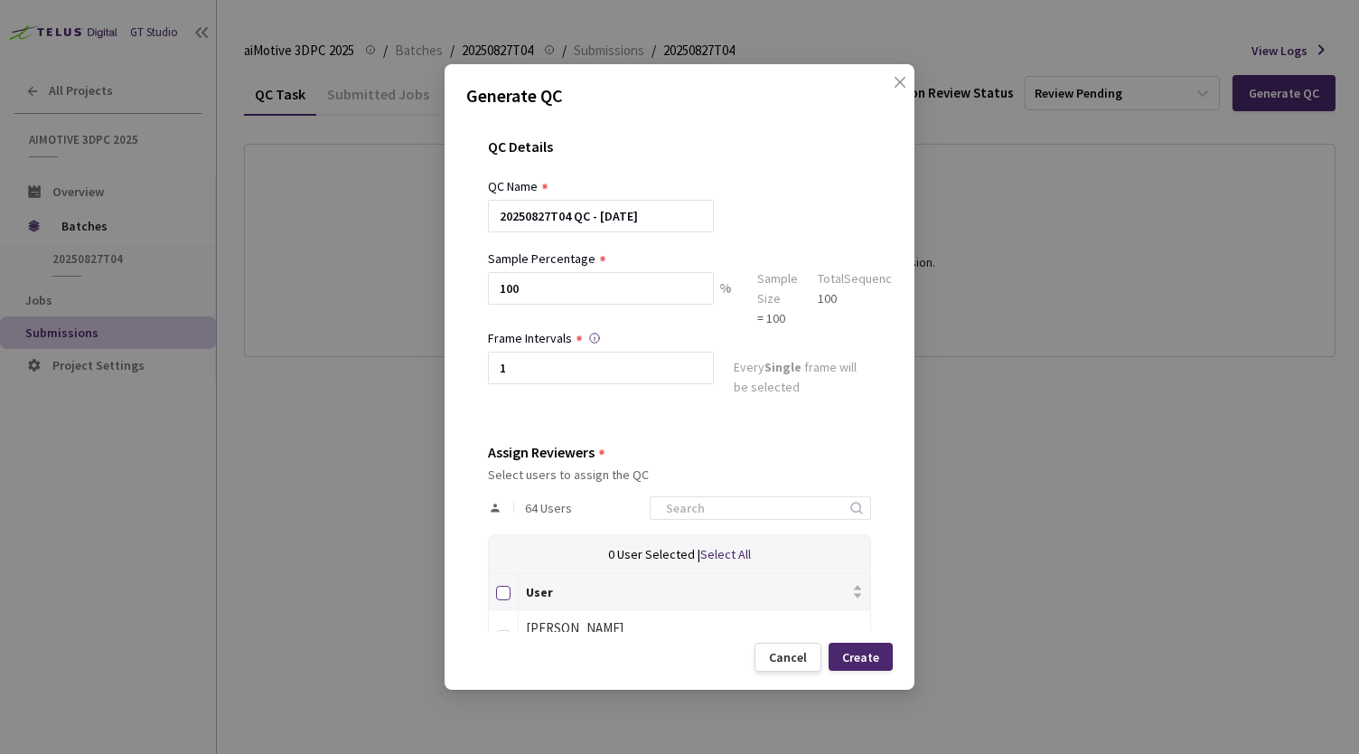
checkbox input "true"
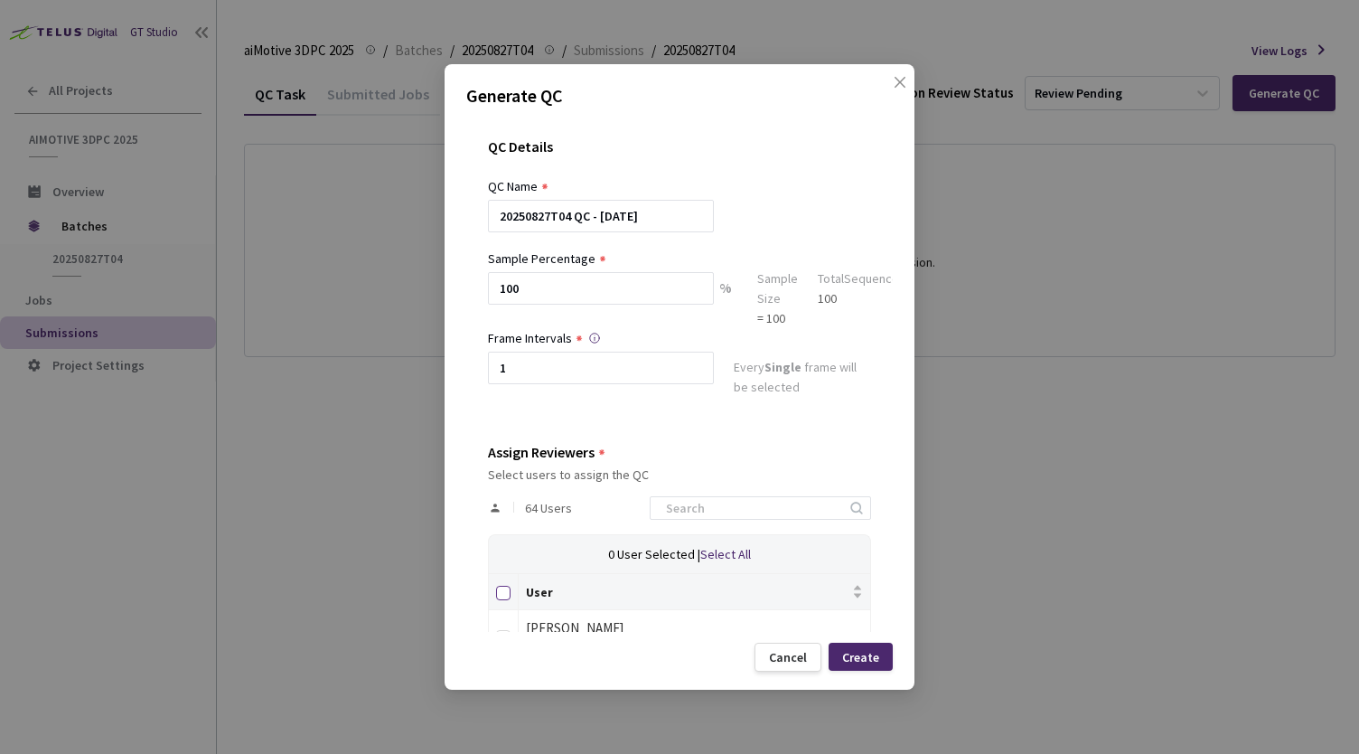
checkbox input "true"
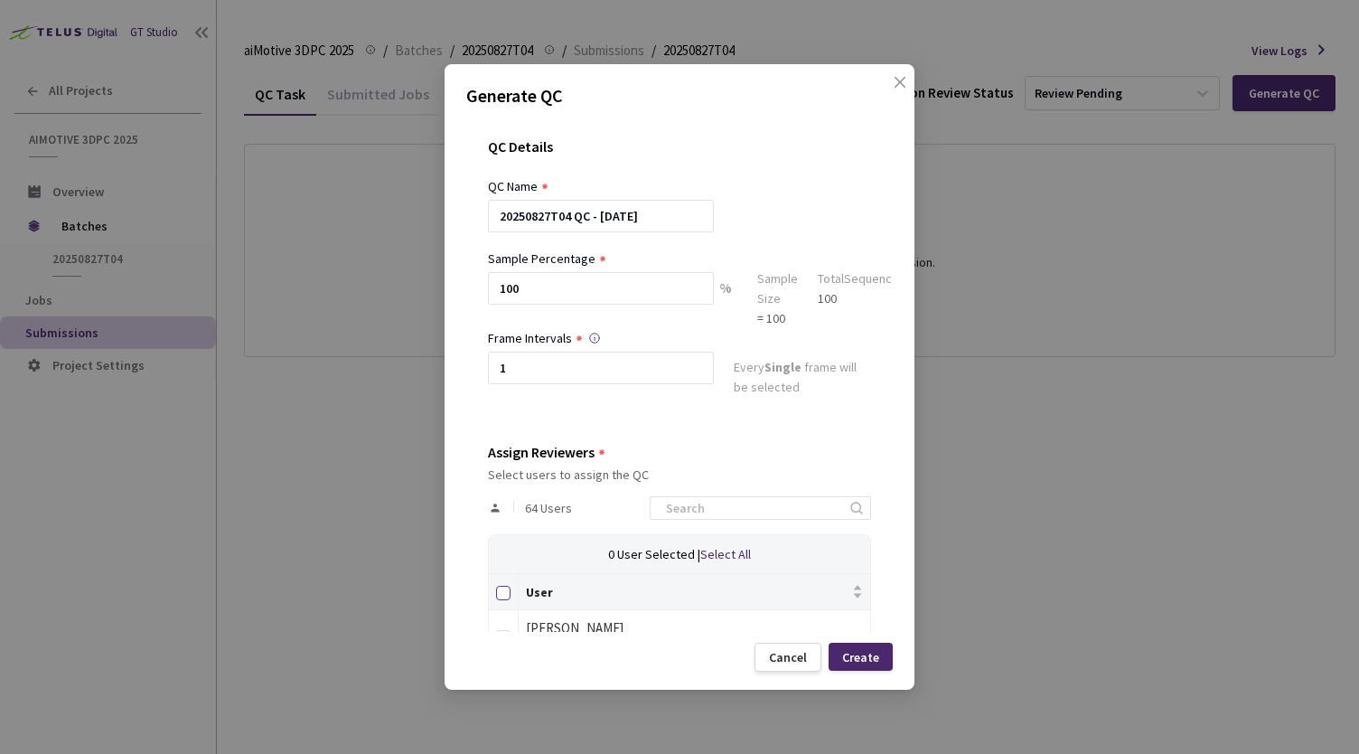
checkbox input "true"
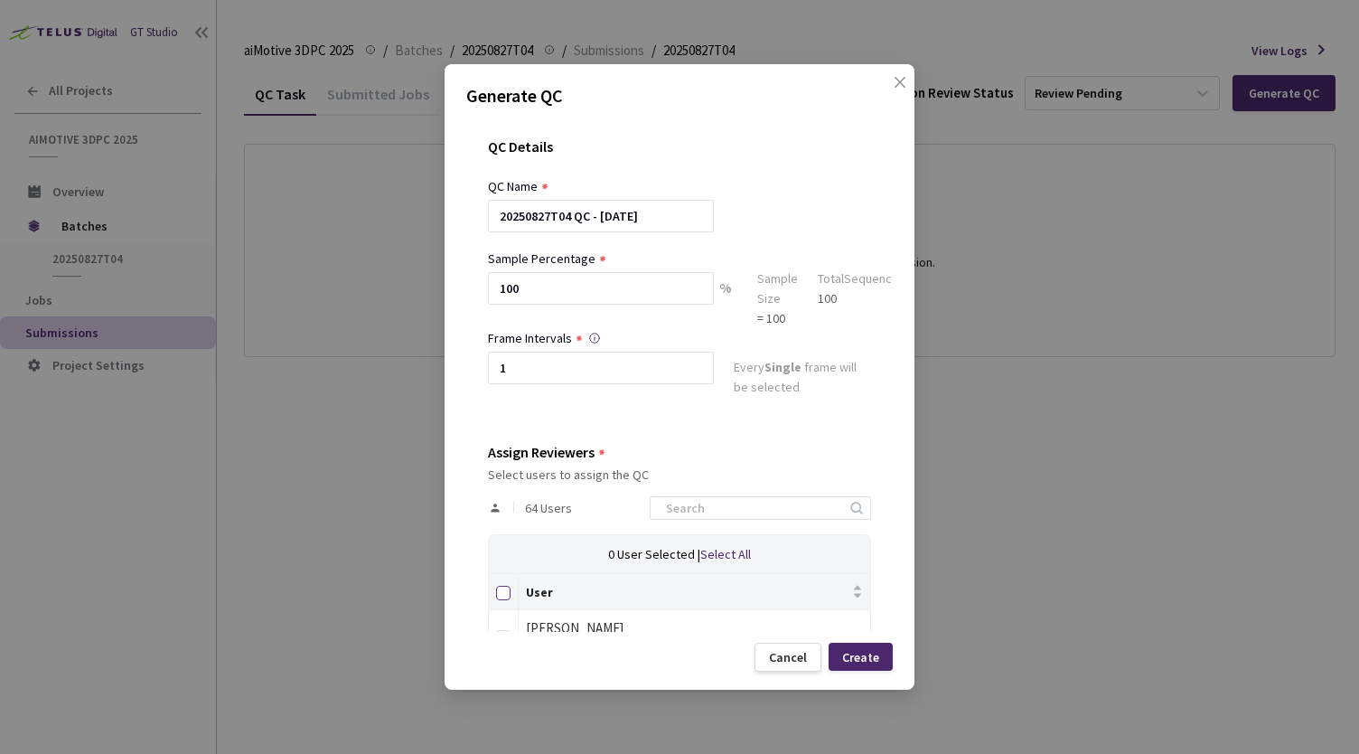
checkbox input "true"
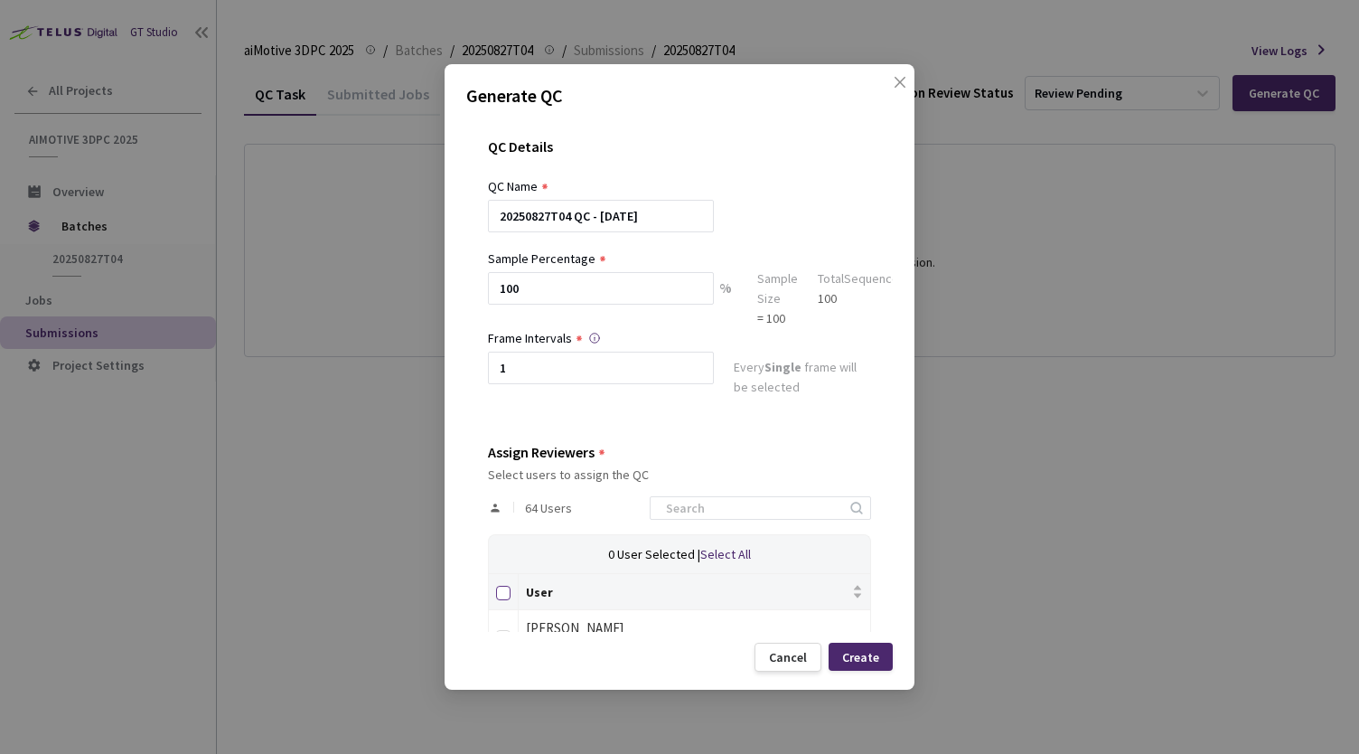
checkbox input "true"
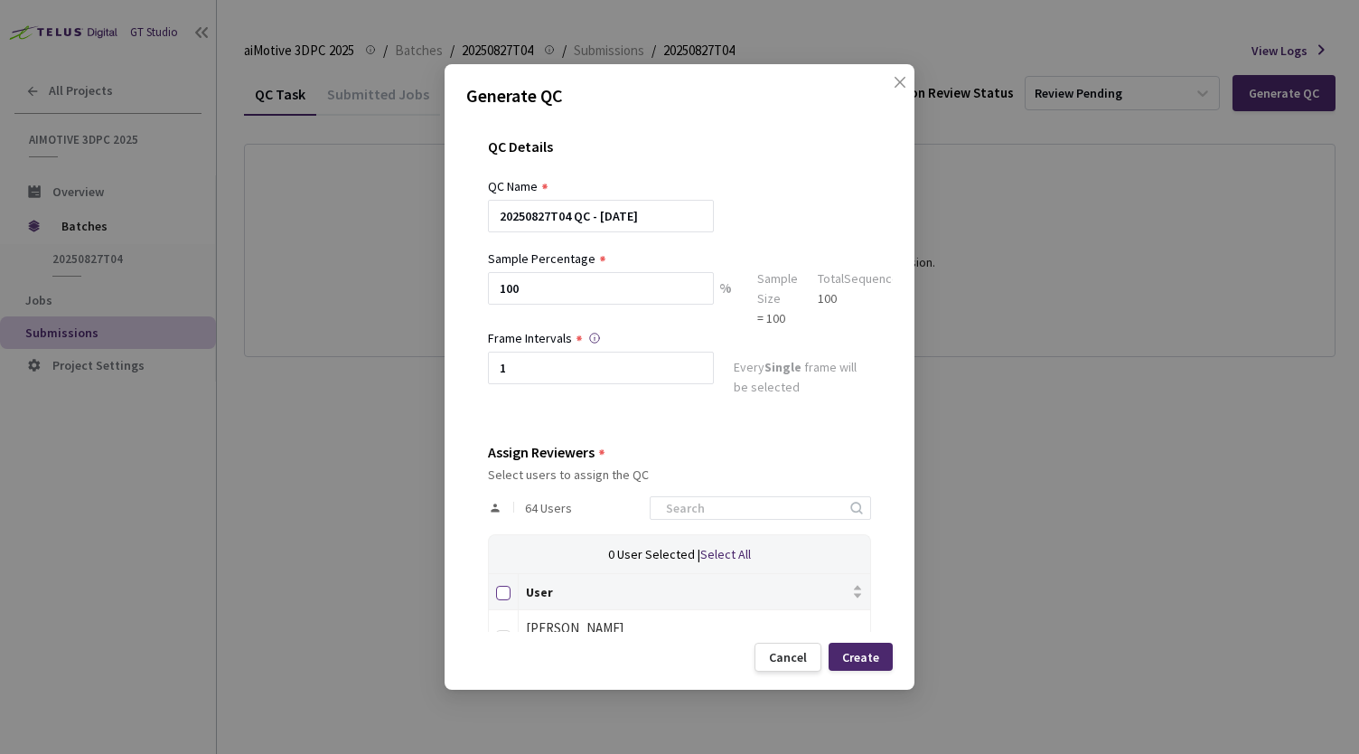
checkbox input "true"
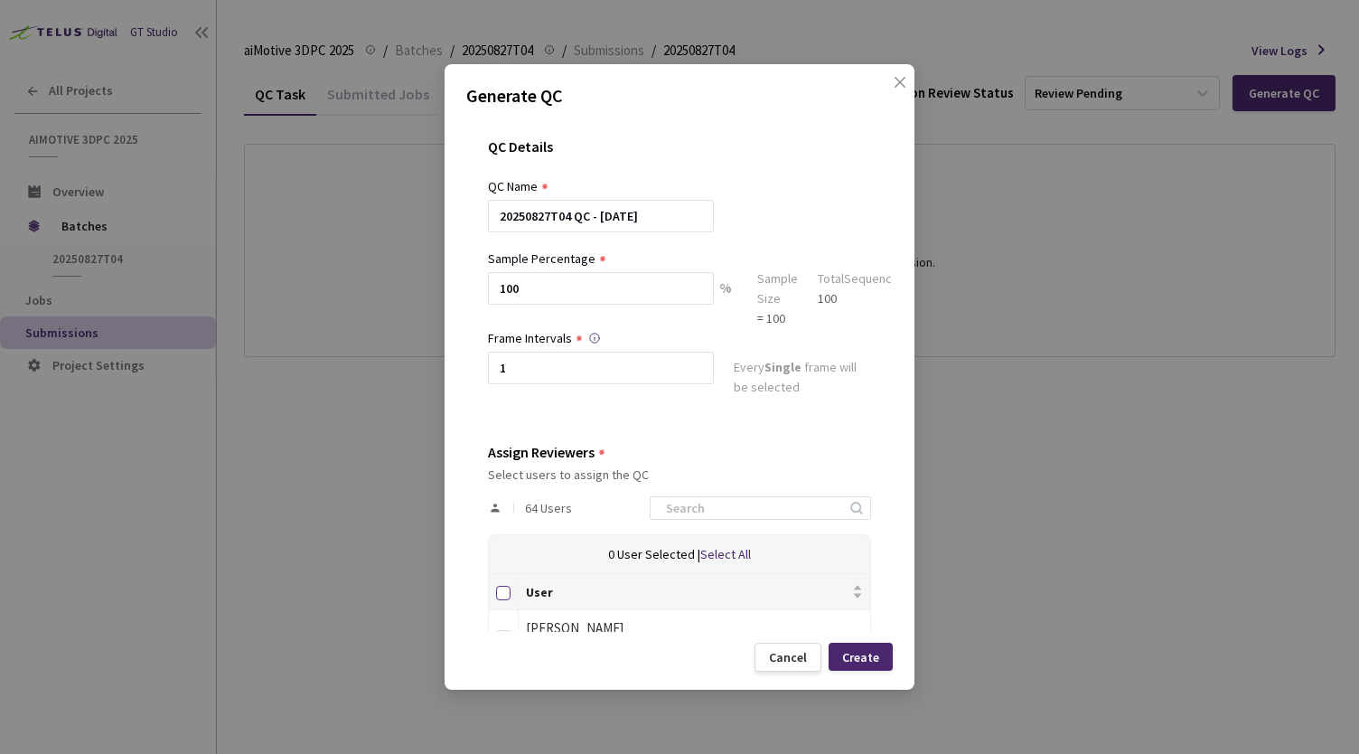
checkbox input "true"
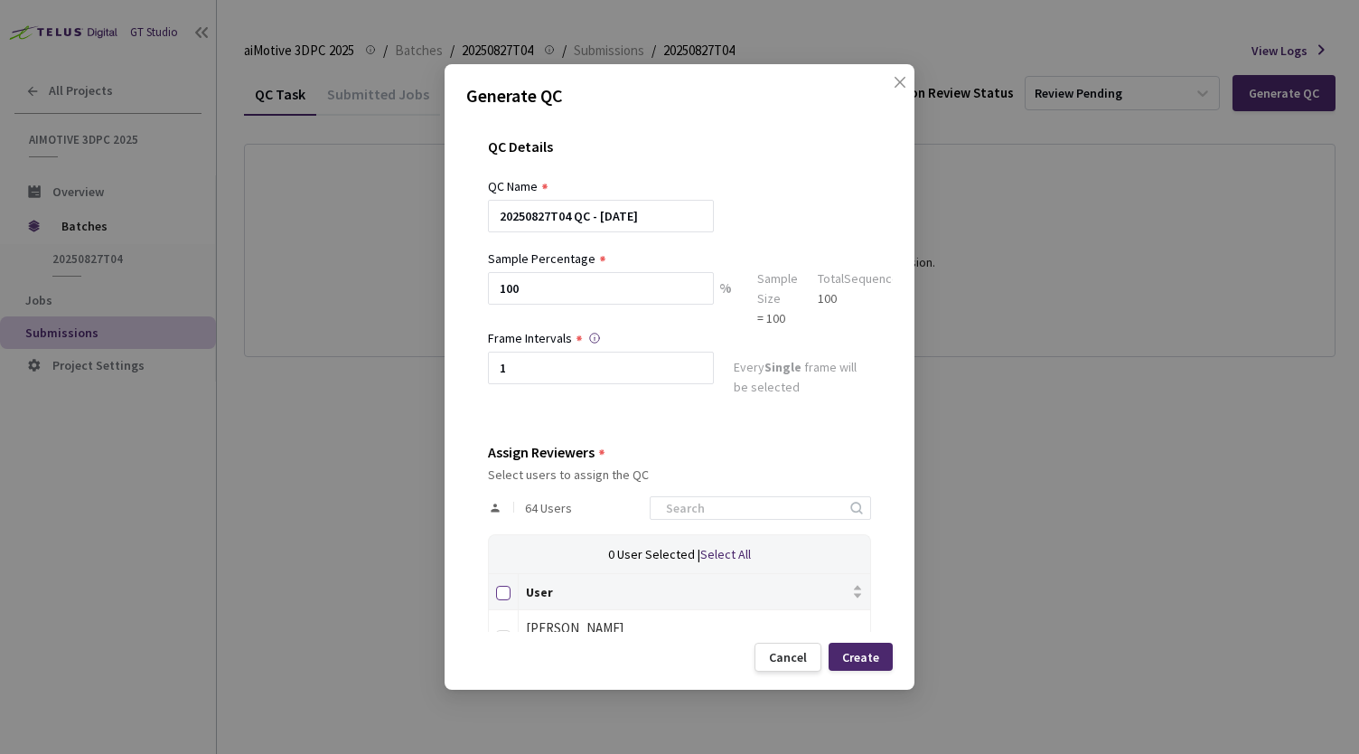
checkbox input "true"
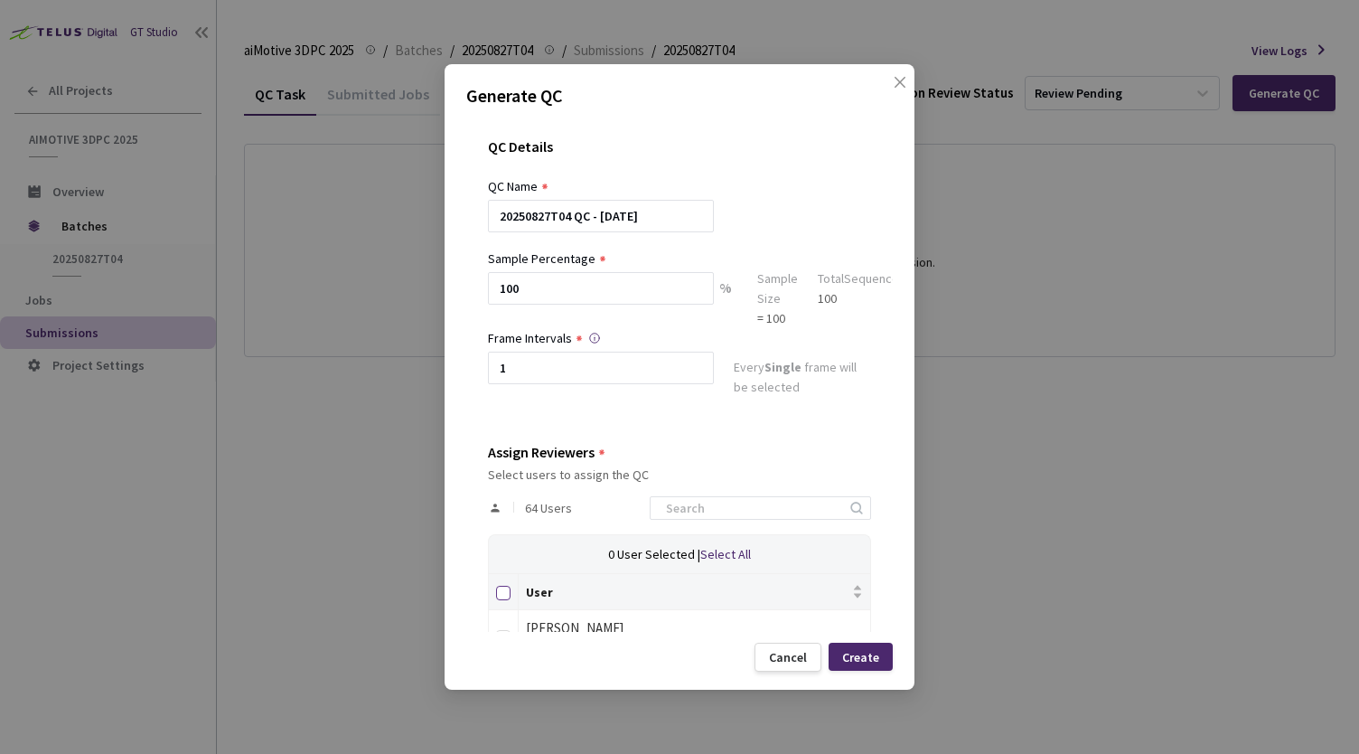
checkbox input "true"
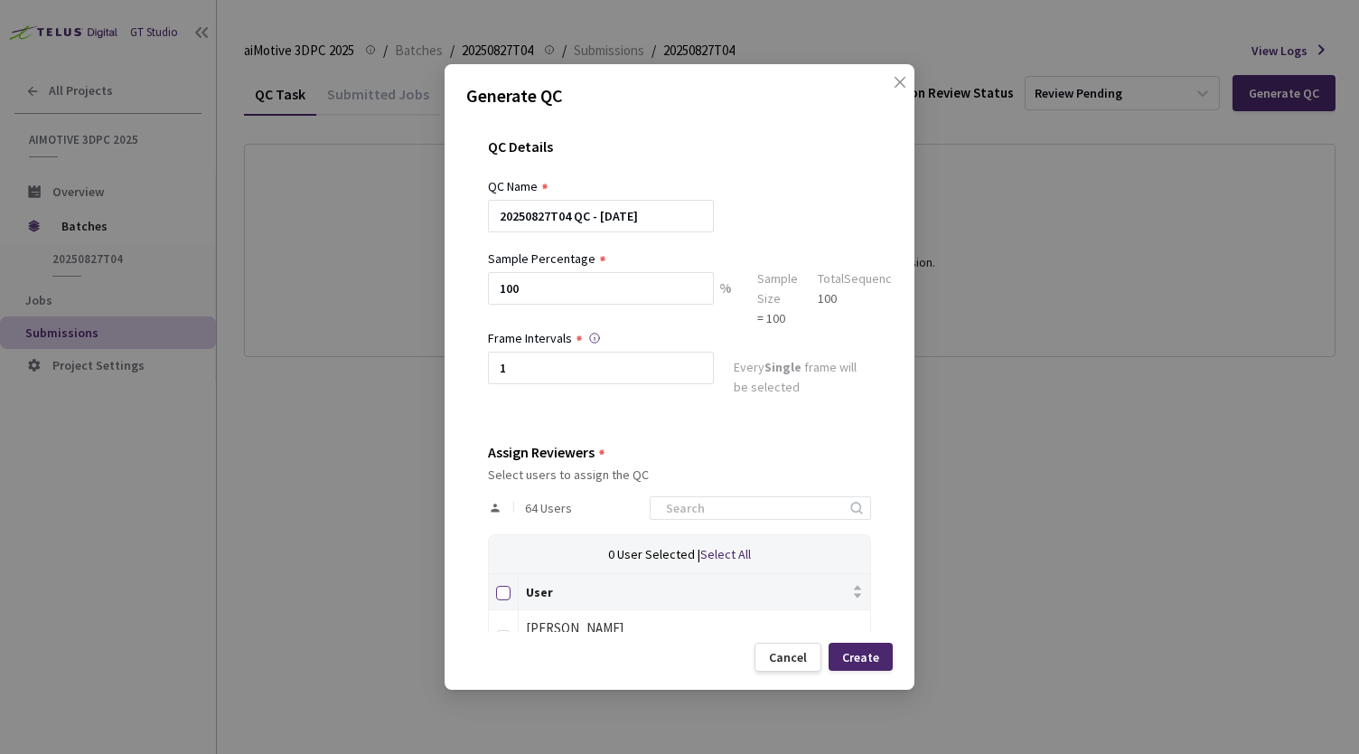
checkbox input "true"
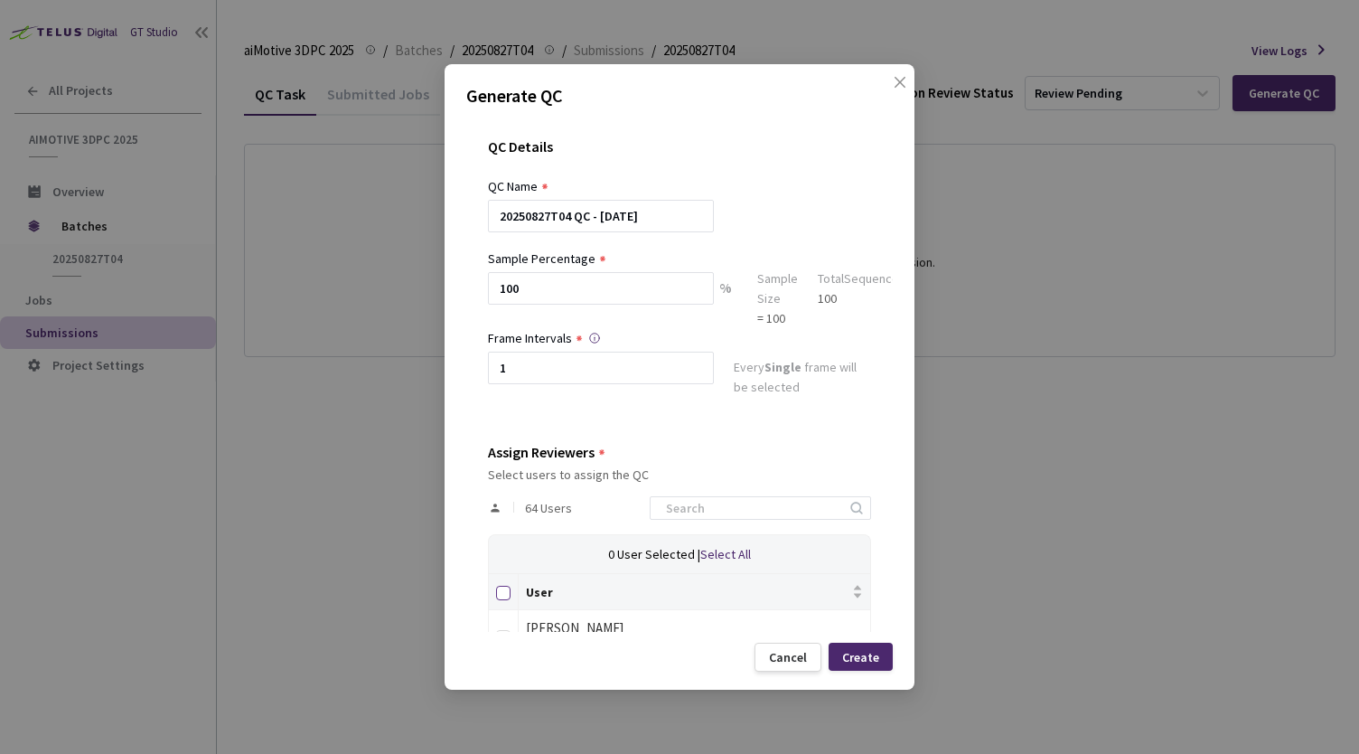
checkbox input "true"
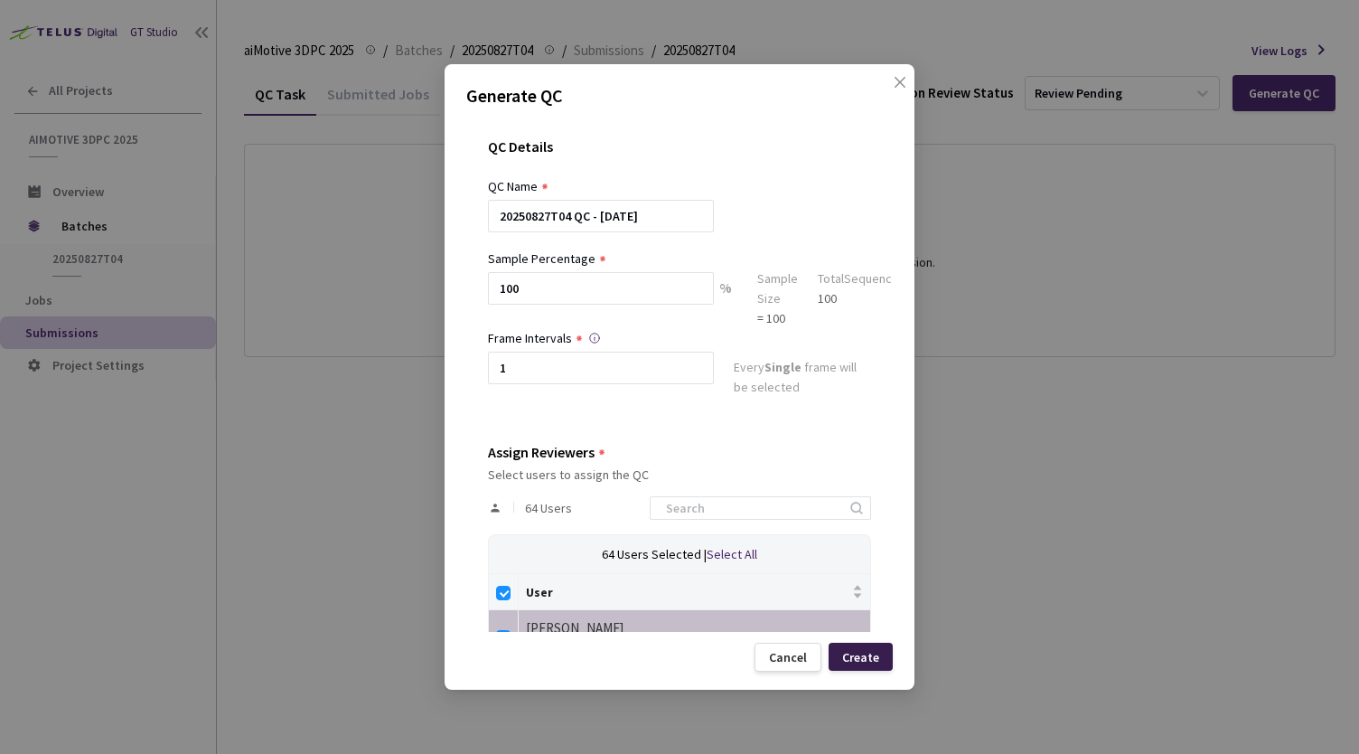
click at [854, 652] on div "Create" at bounding box center [860, 657] width 37 height 14
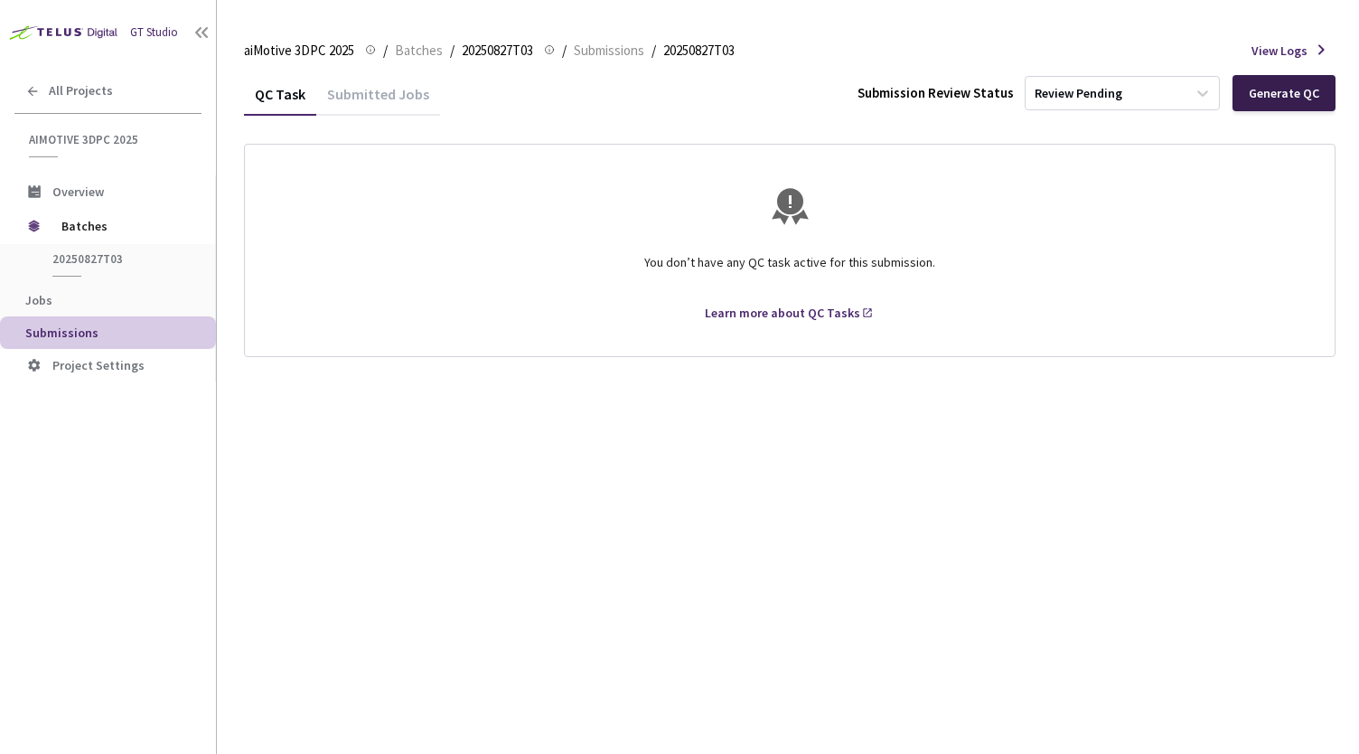
click at [1267, 98] on div "Generate QC" at bounding box center [1284, 93] width 70 height 14
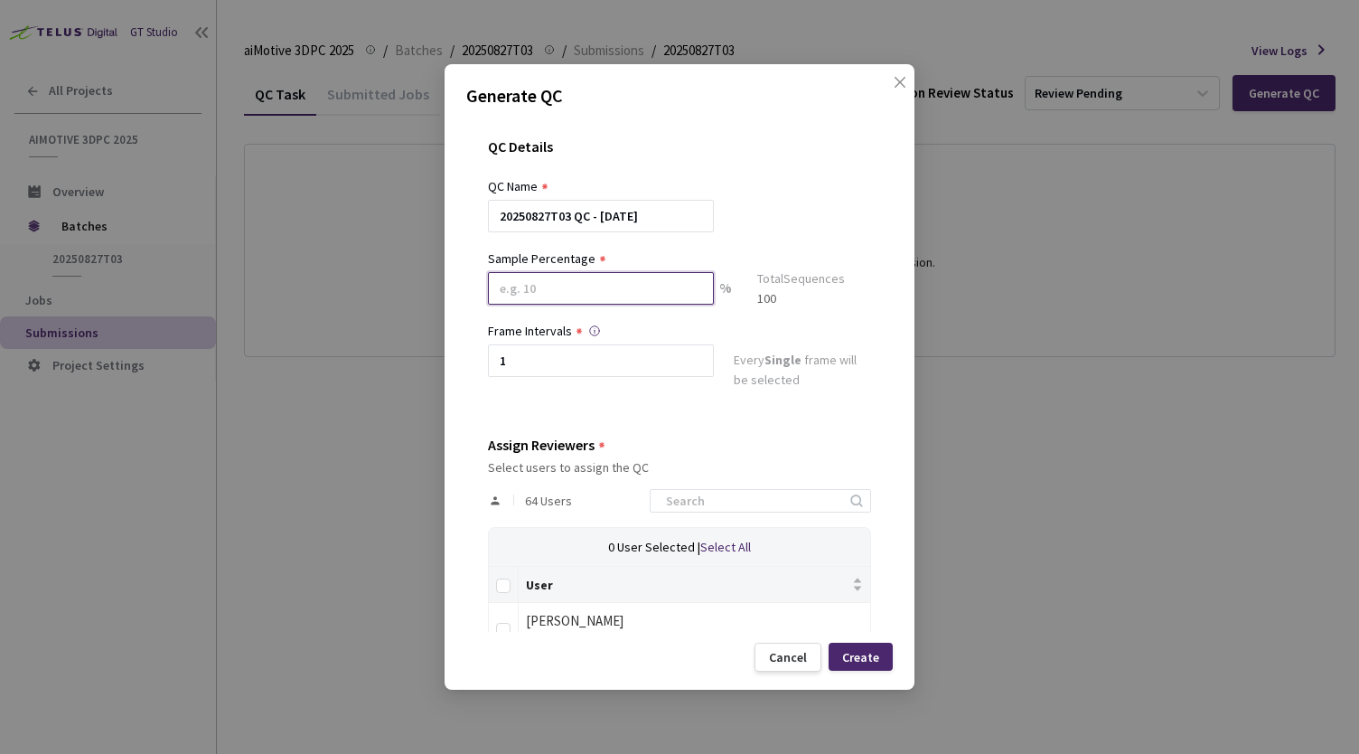
click at [690, 292] on input at bounding box center [601, 288] width 226 height 33
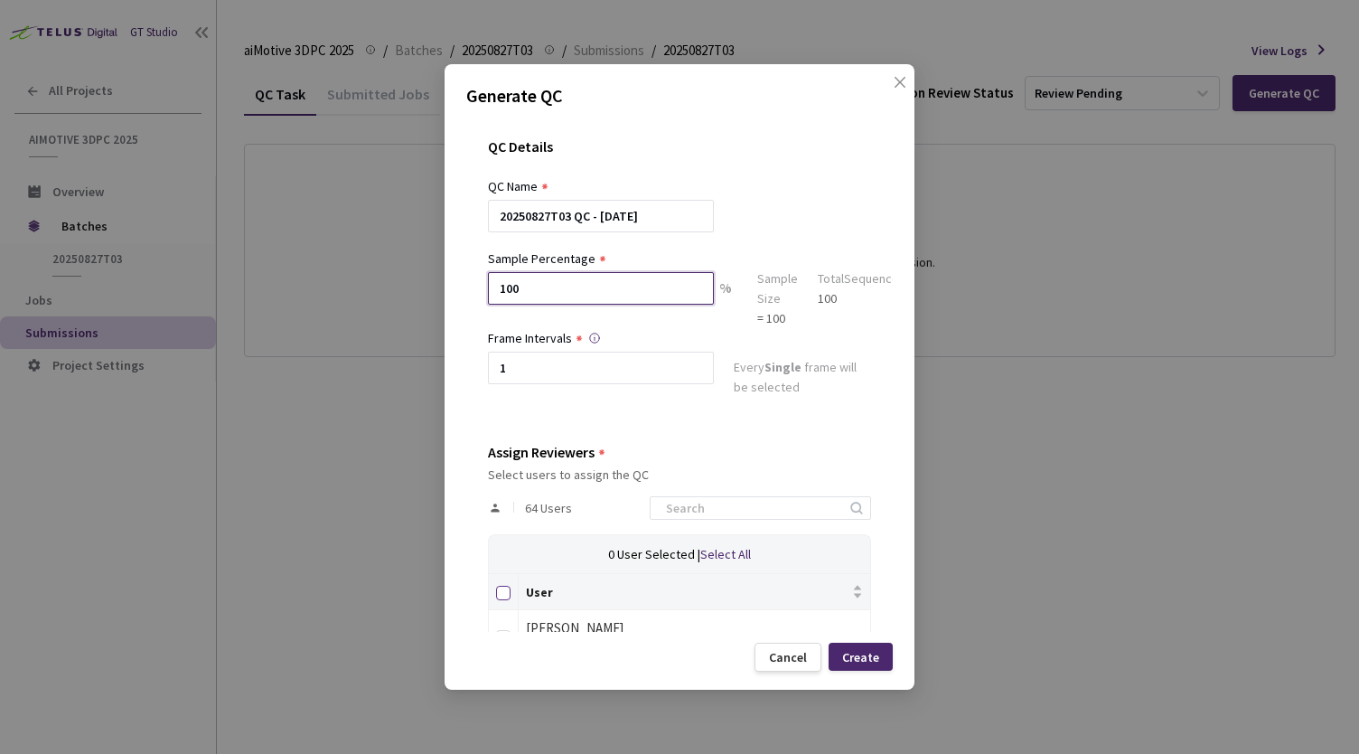
type input "100"
click at [502, 589] on input "Select all" at bounding box center [503, 593] width 14 height 14
checkbox input "true"
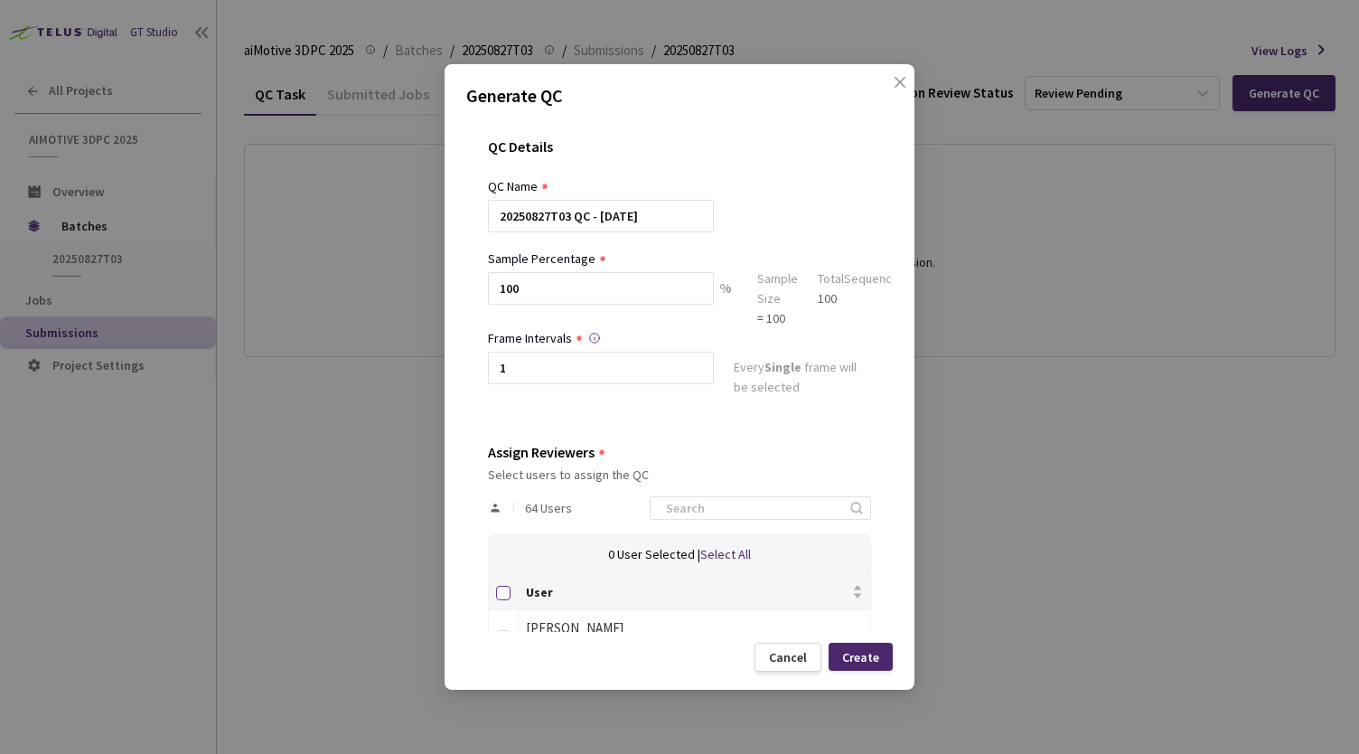
checkbox input "true"
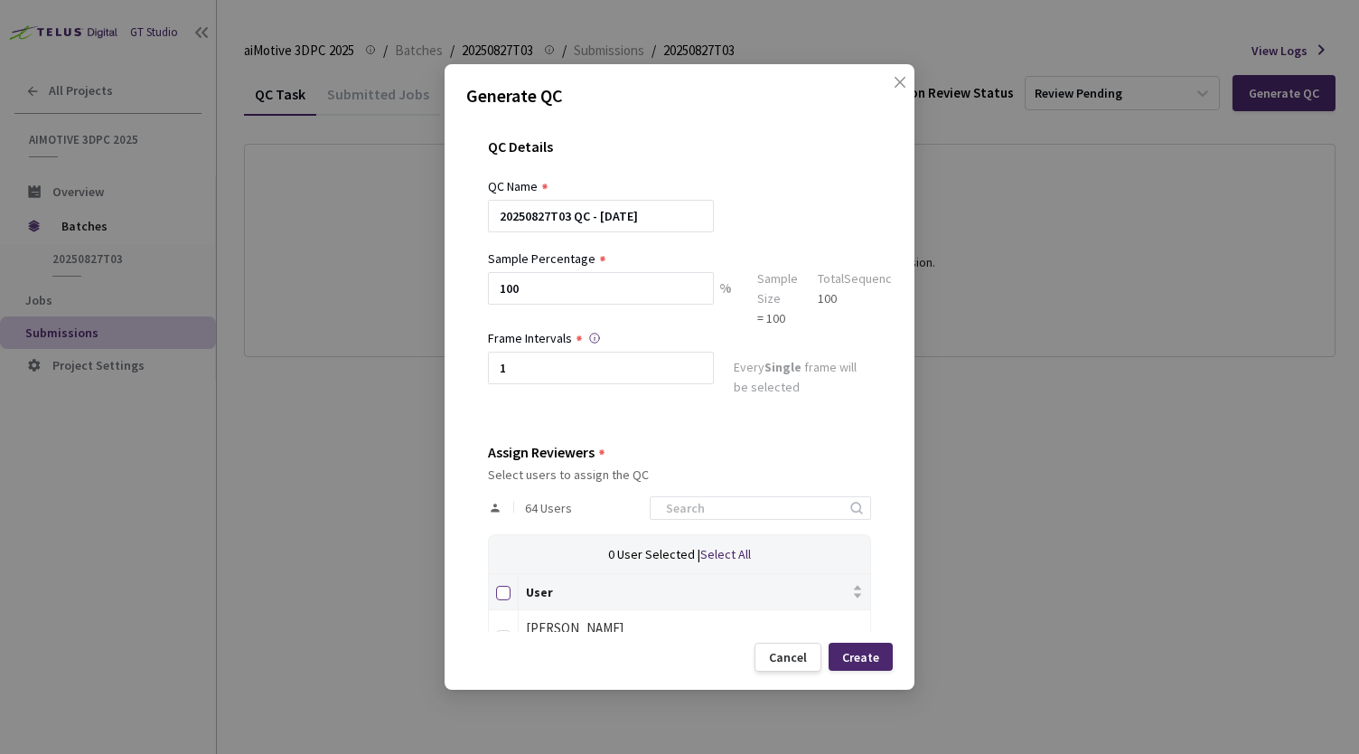
checkbox input "true"
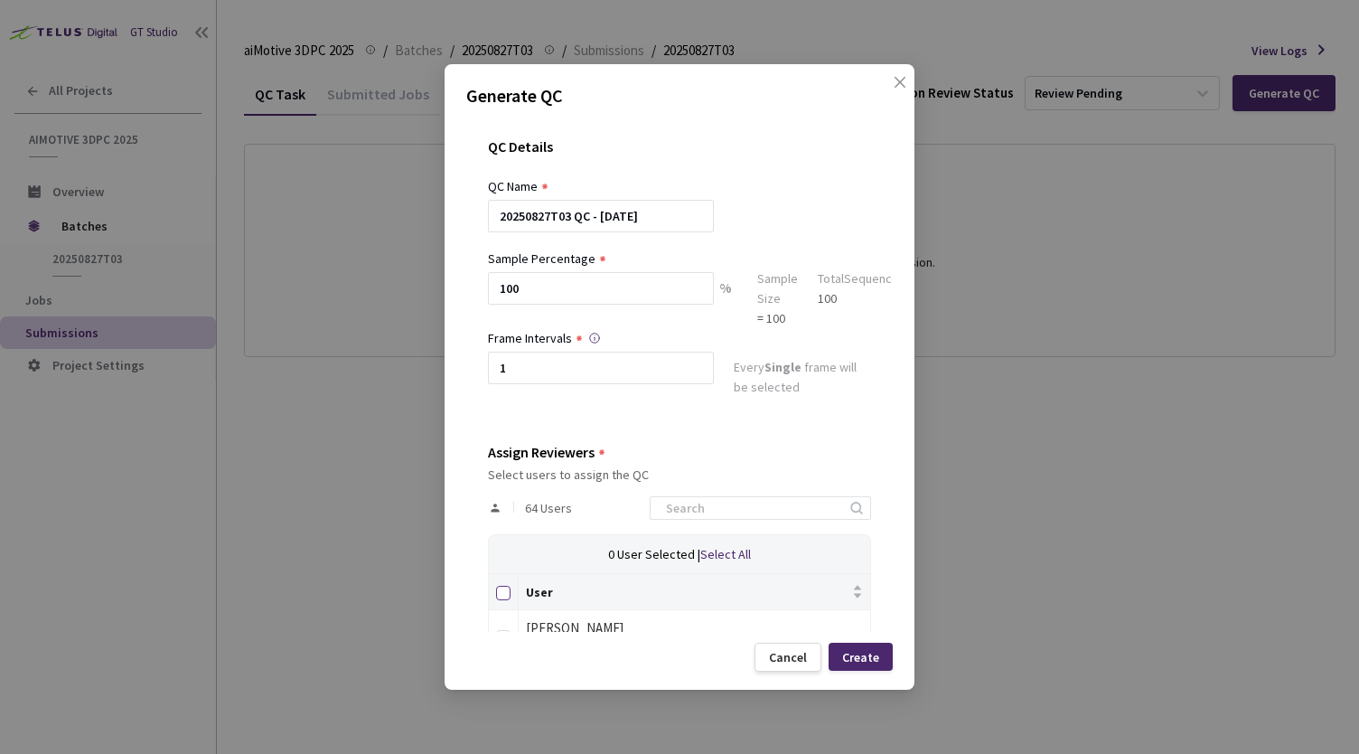
checkbox input "true"
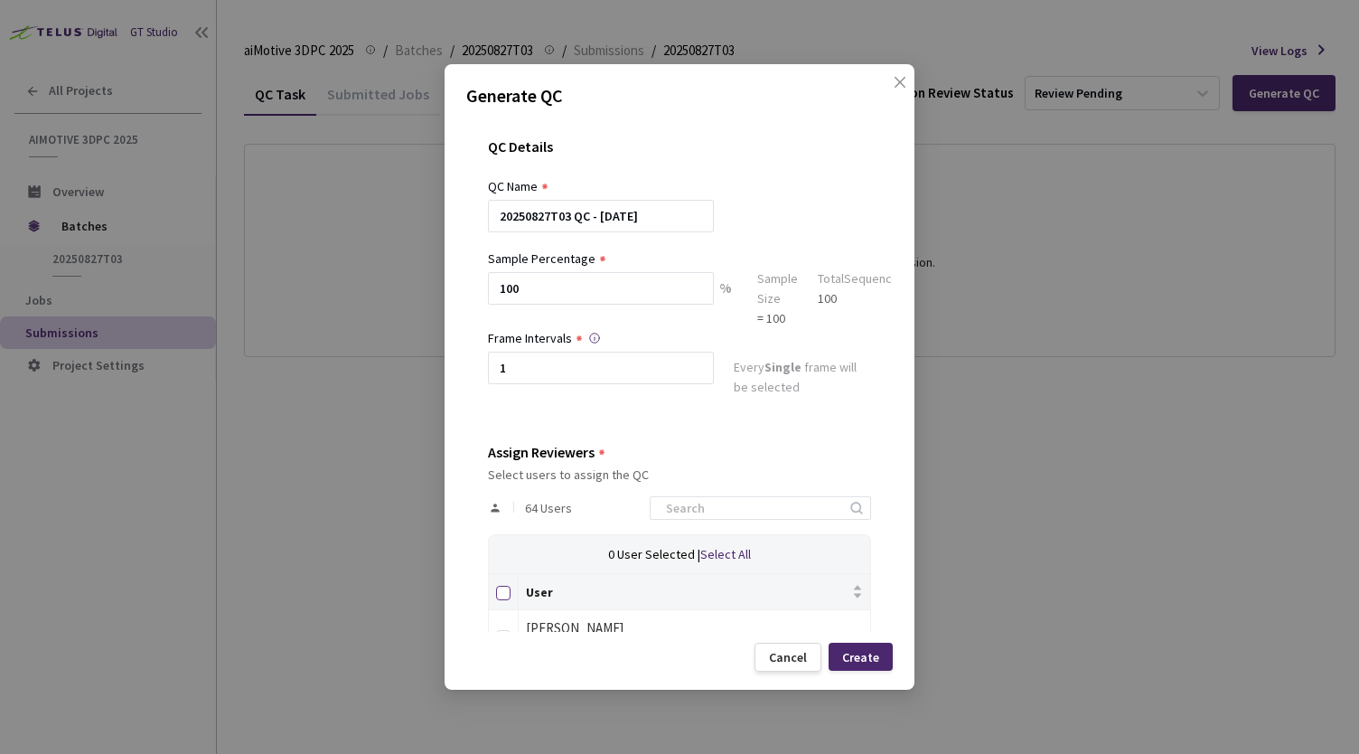
checkbox input "true"
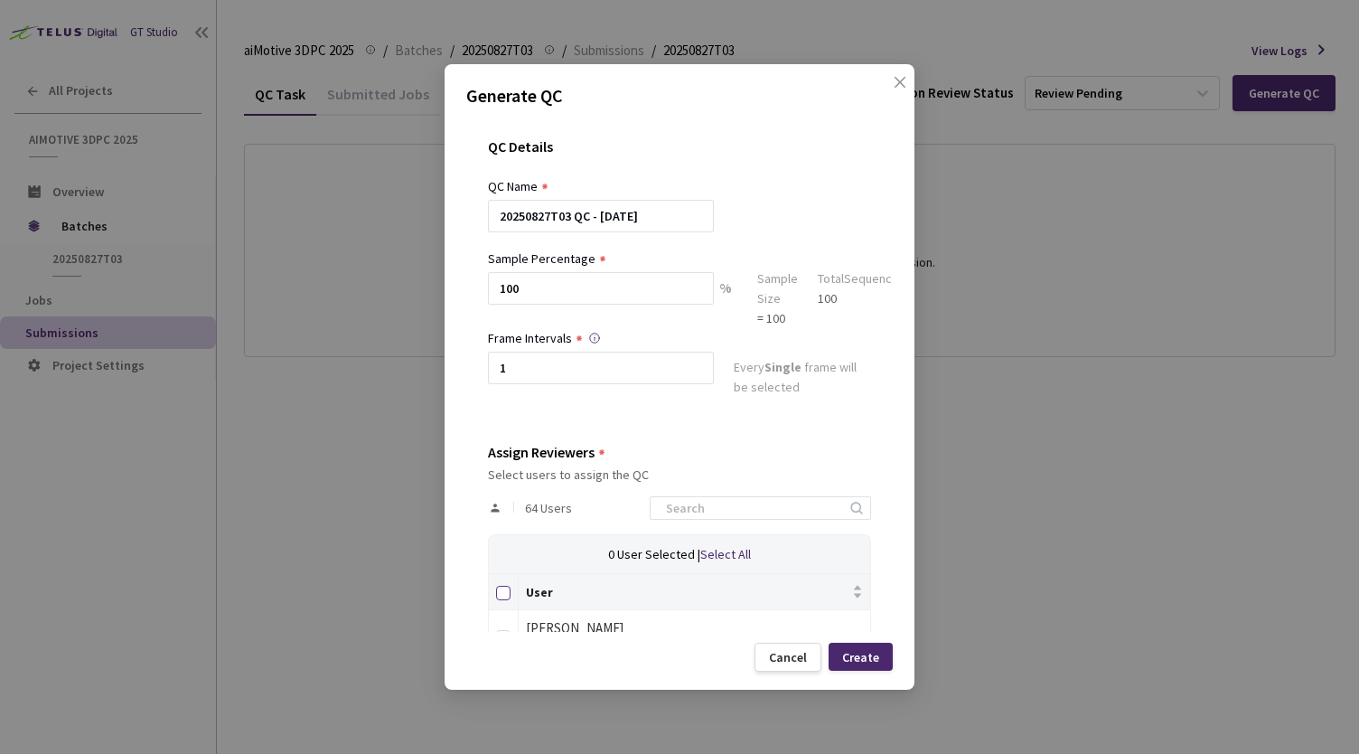
checkbox input "true"
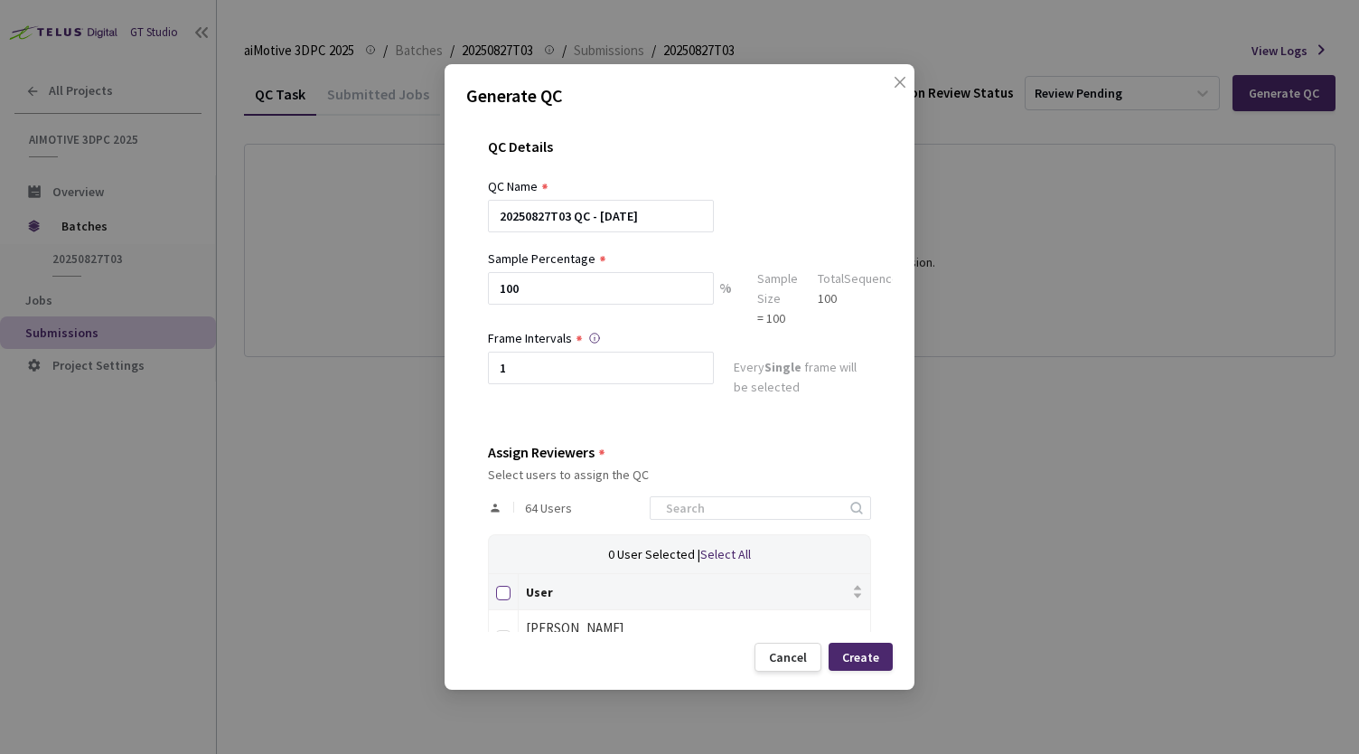
checkbox input "true"
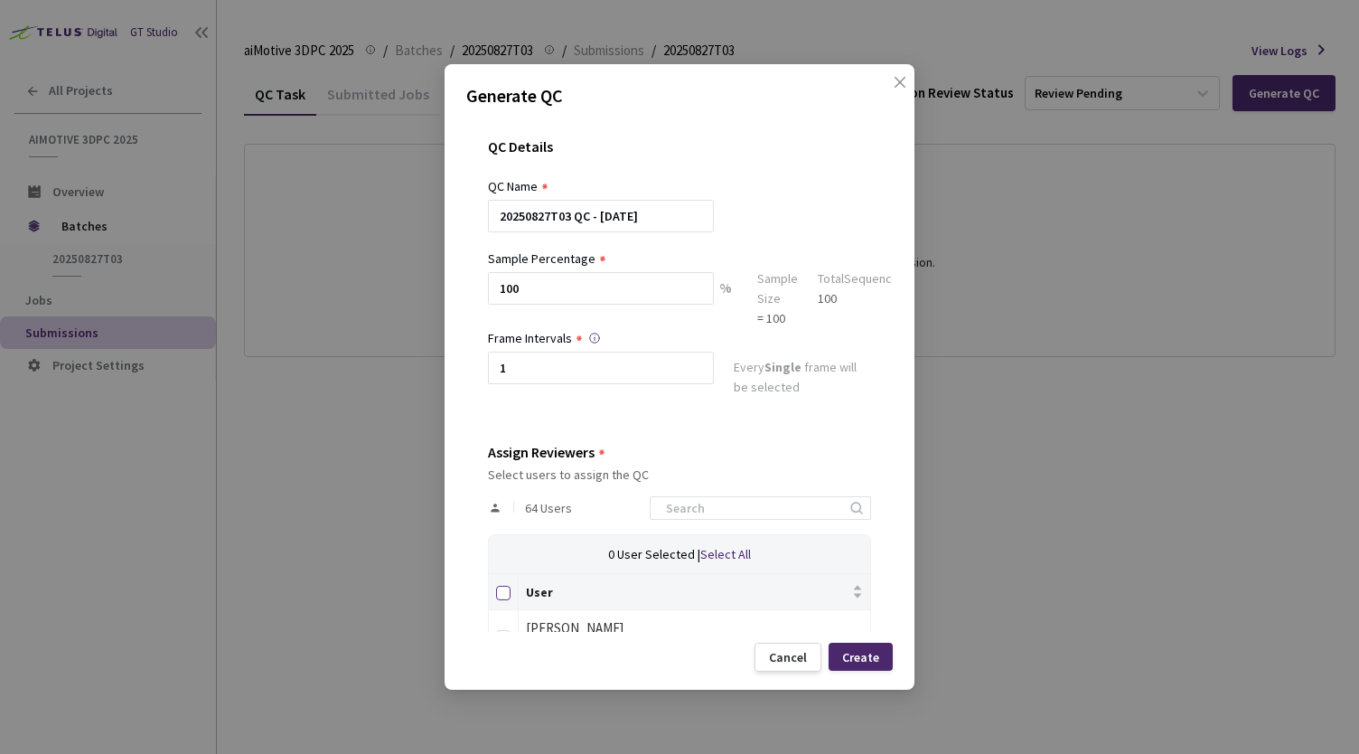
checkbox input "true"
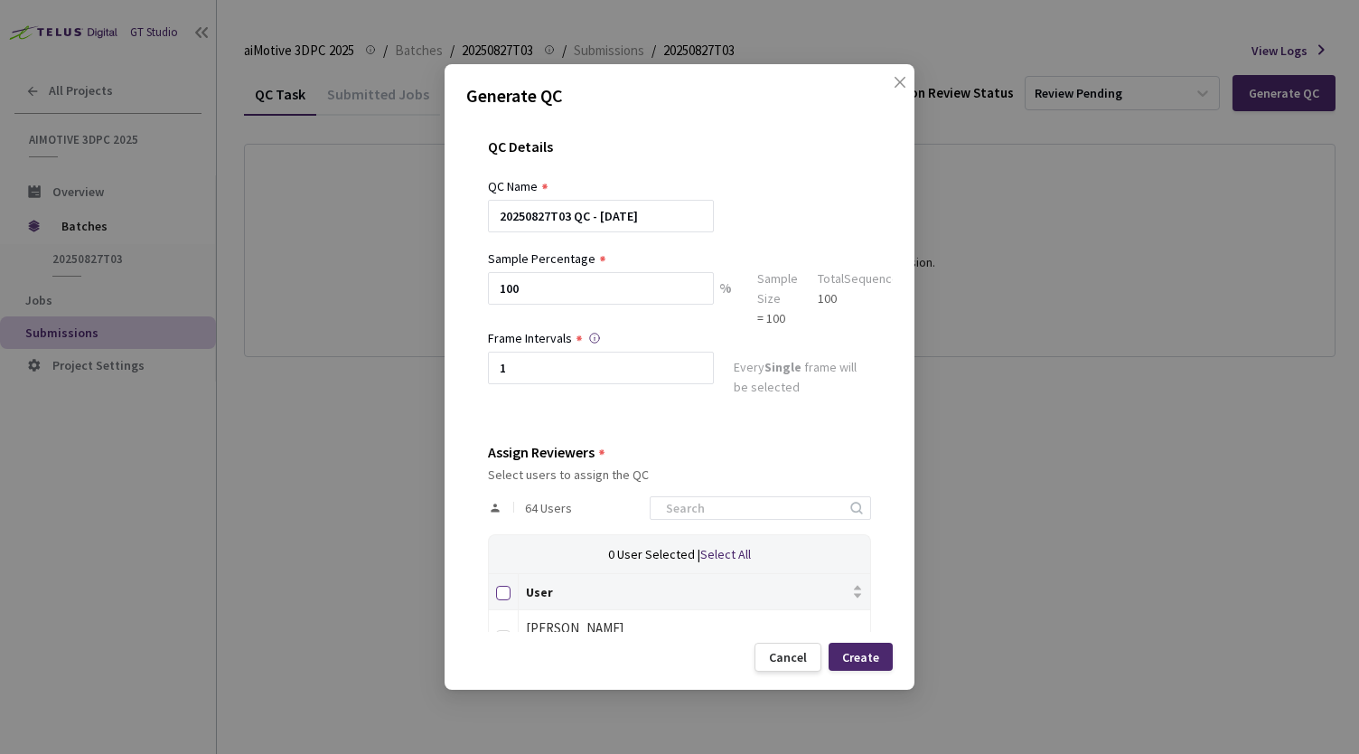
checkbox input "true"
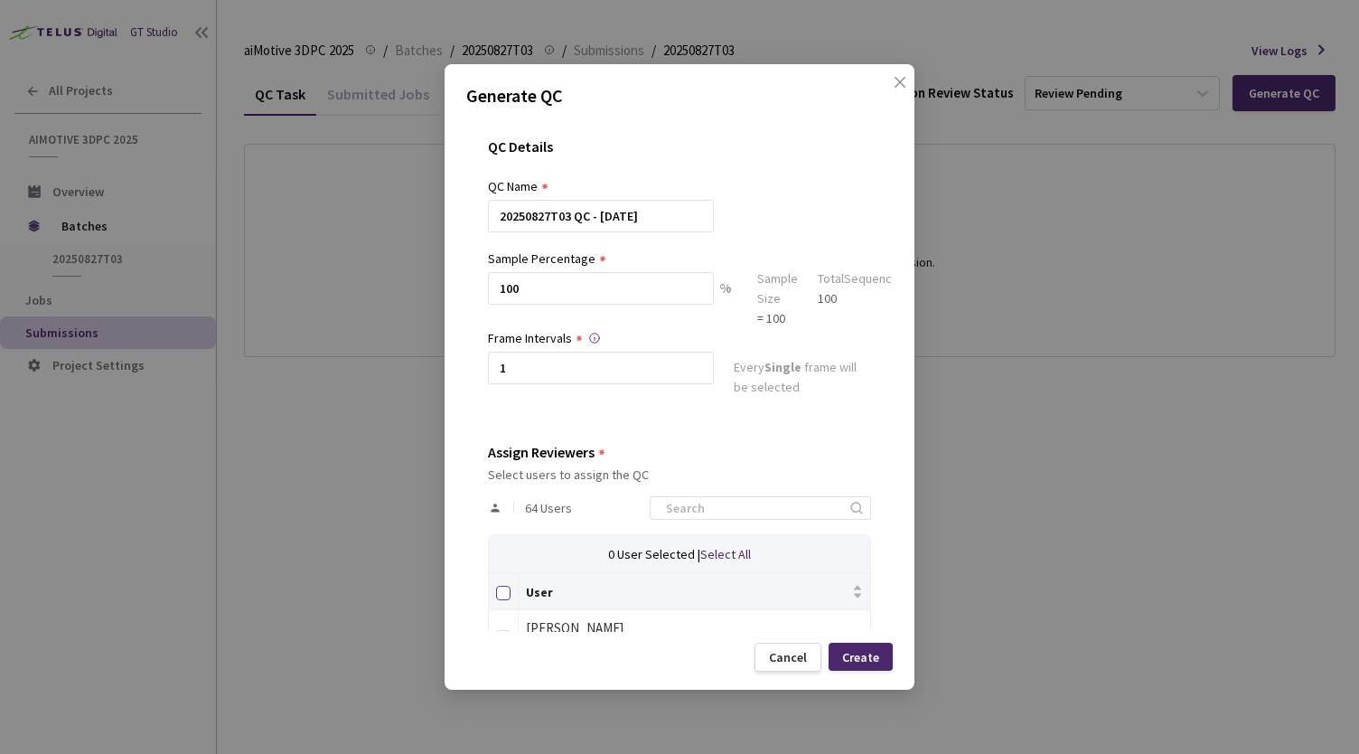
checkbox input "true"
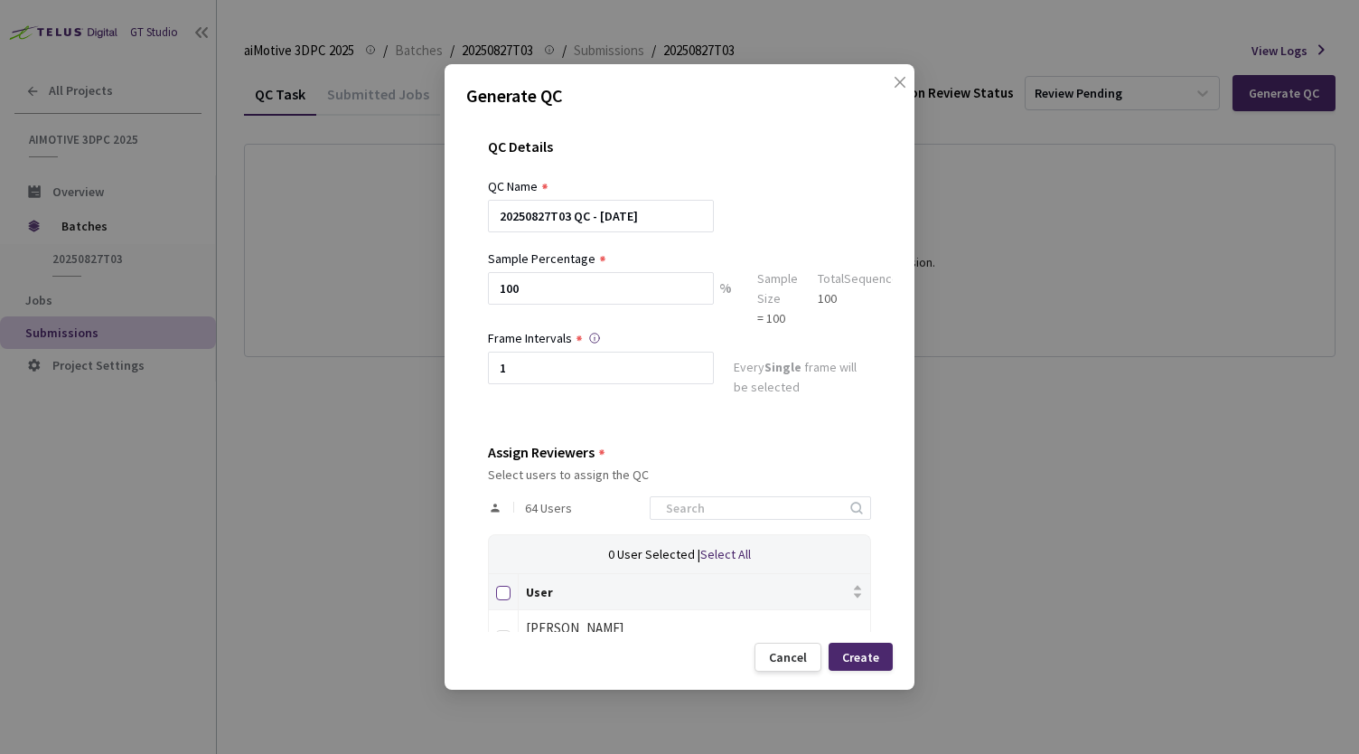
checkbox input "true"
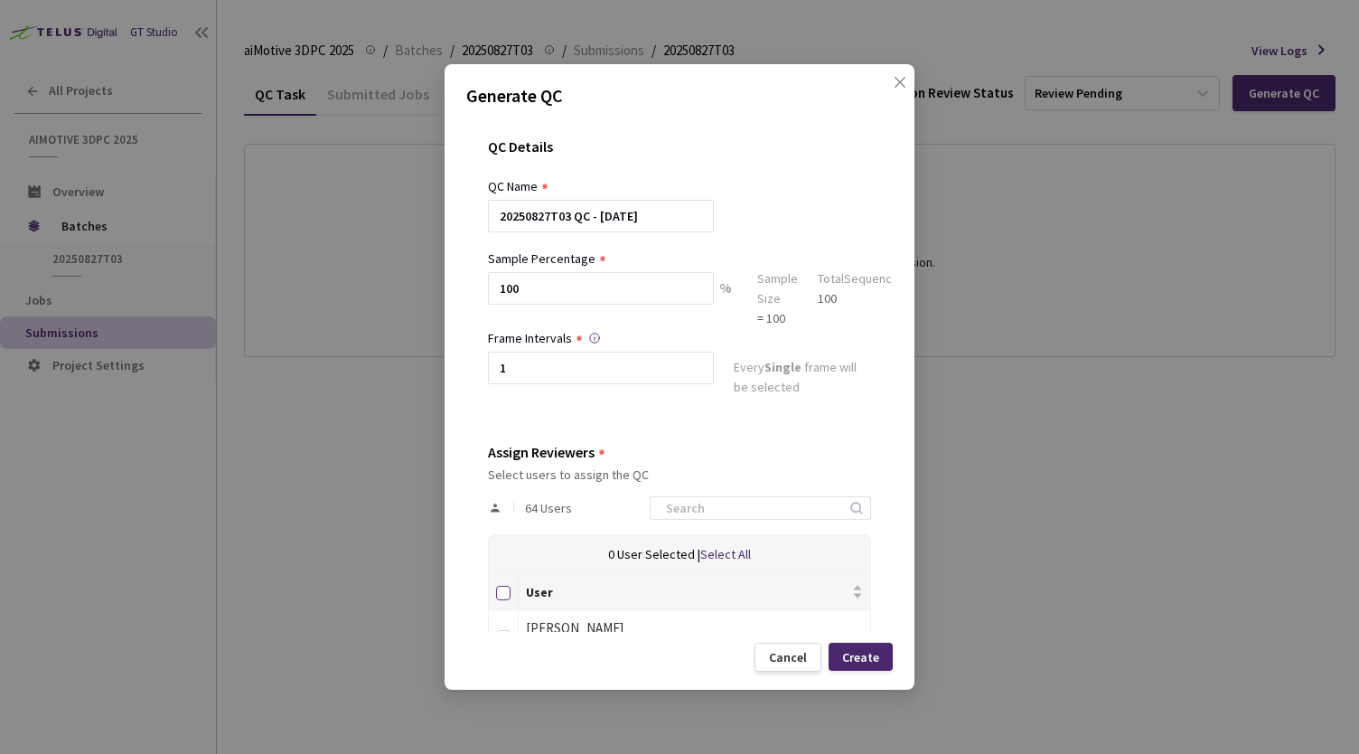
checkbox input "true"
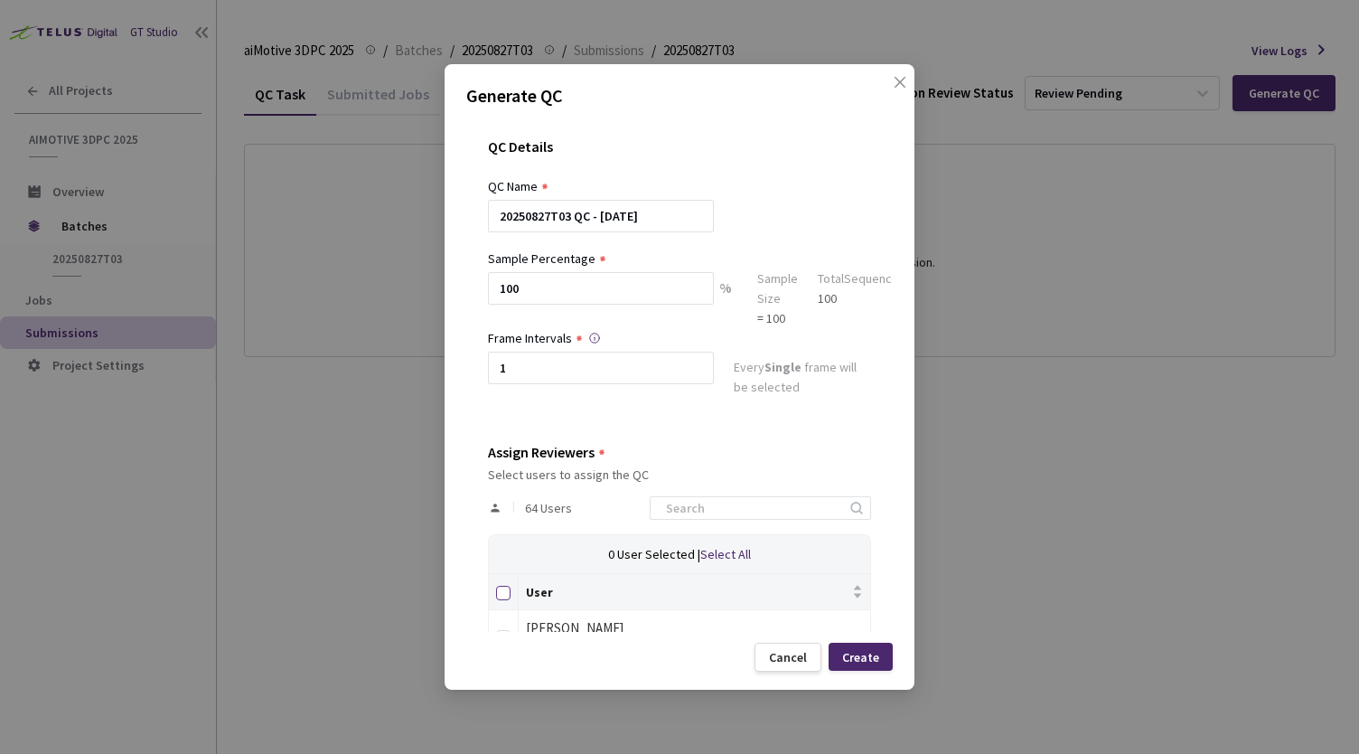
checkbox input "true"
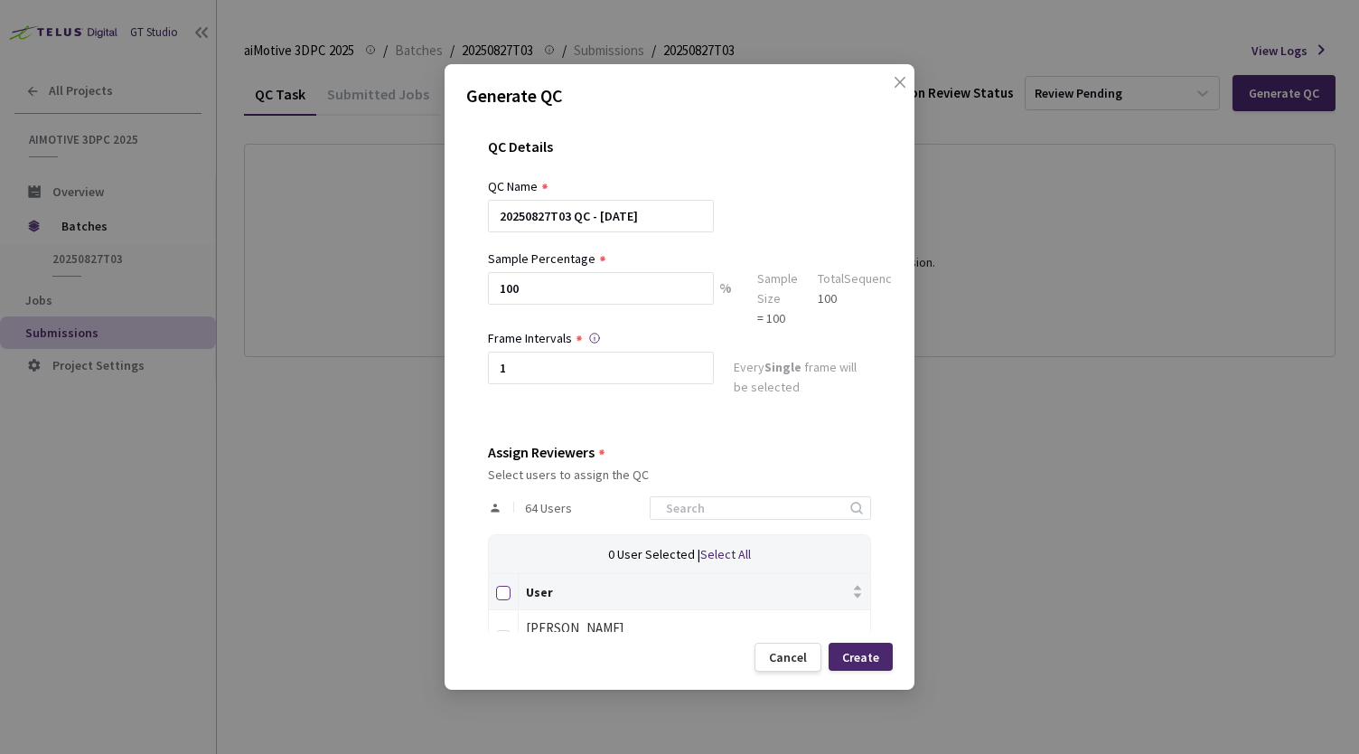
checkbox input "true"
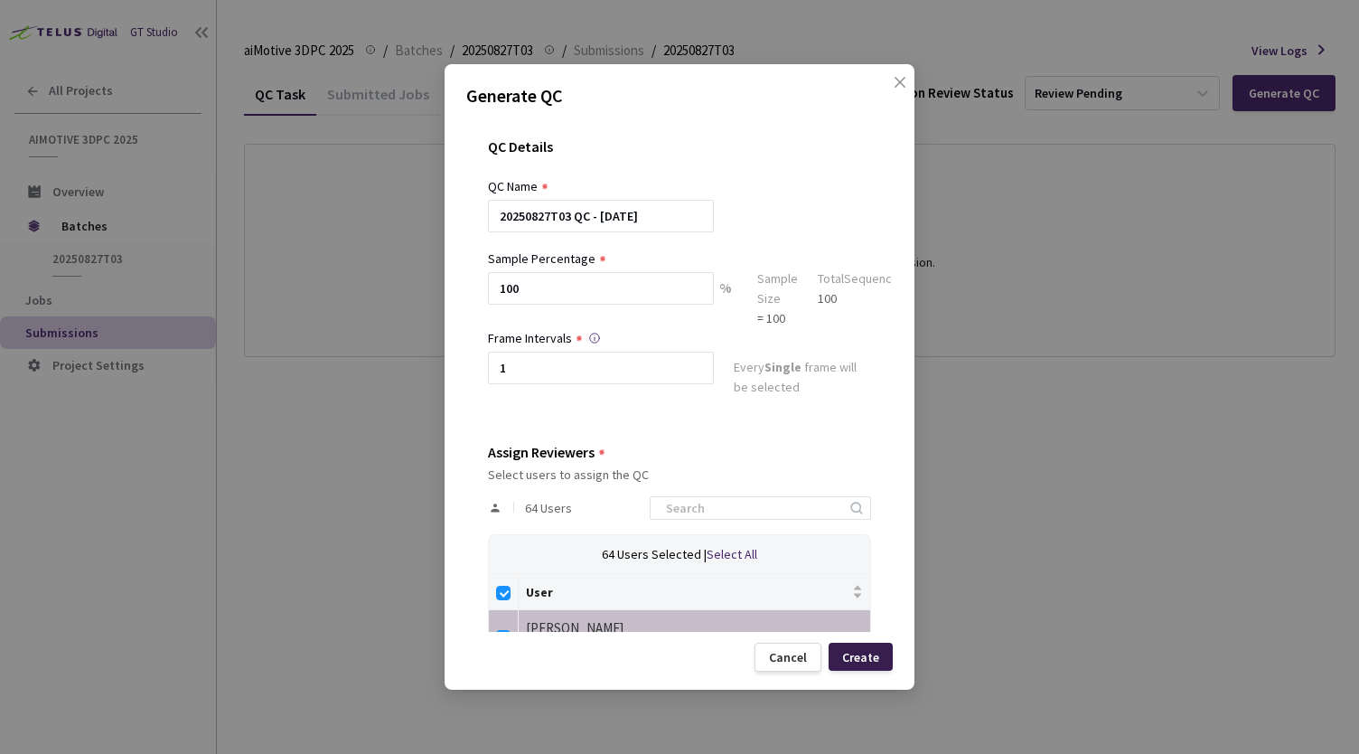
click at [859, 652] on div "Create" at bounding box center [860, 657] width 37 height 14
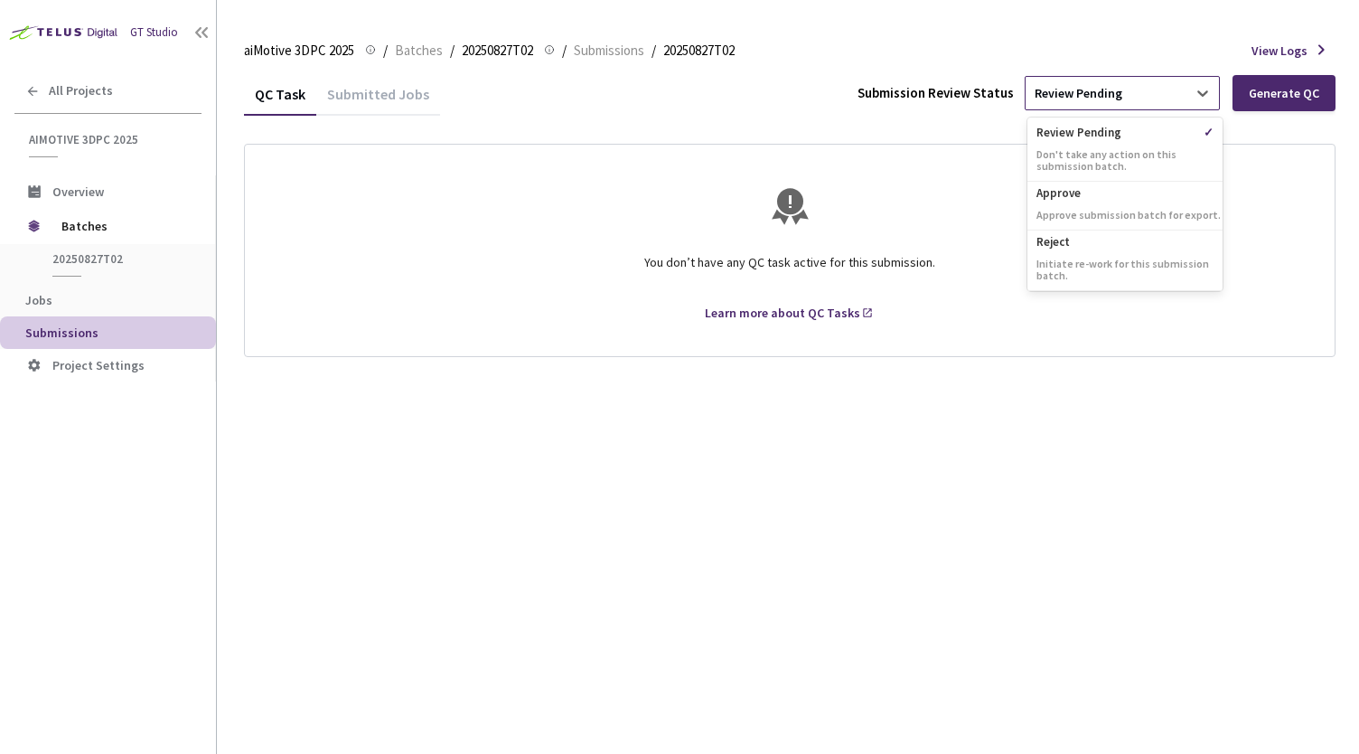
click at [1125, 97] on div "Review Pending" at bounding box center [1106, 93] width 161 height 29
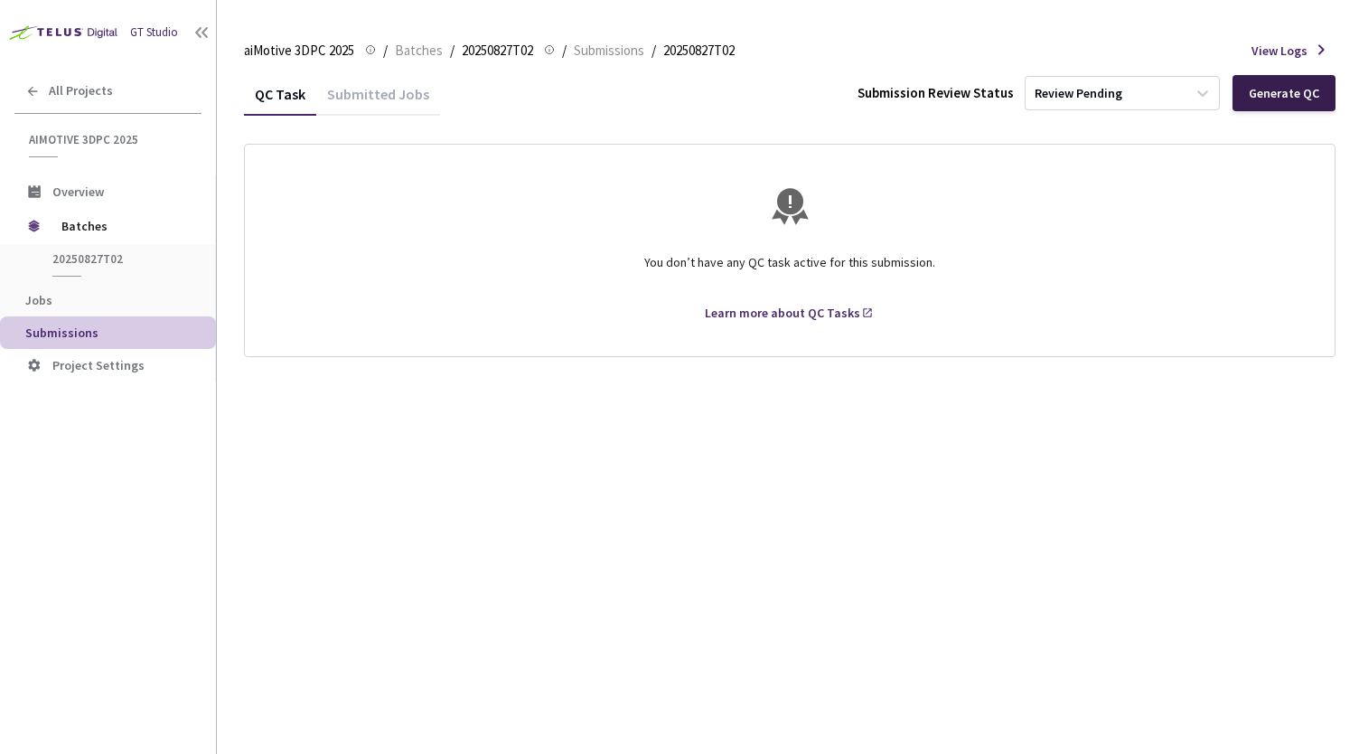
click at [1271, 89] on div "Generate QC" at bounding box center [1284, 93] width 70 height 14
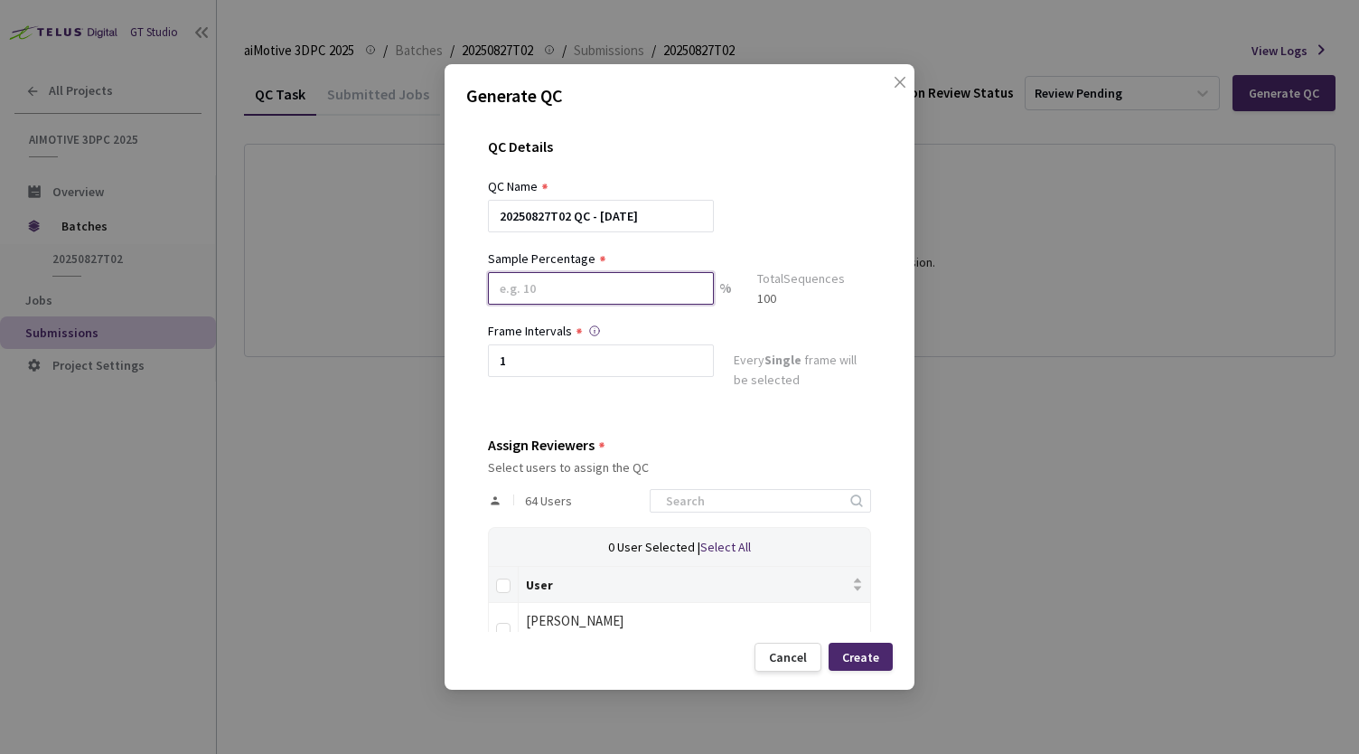
click at [691, 297] on input at bounding box center [601, 288] width 226 height 33
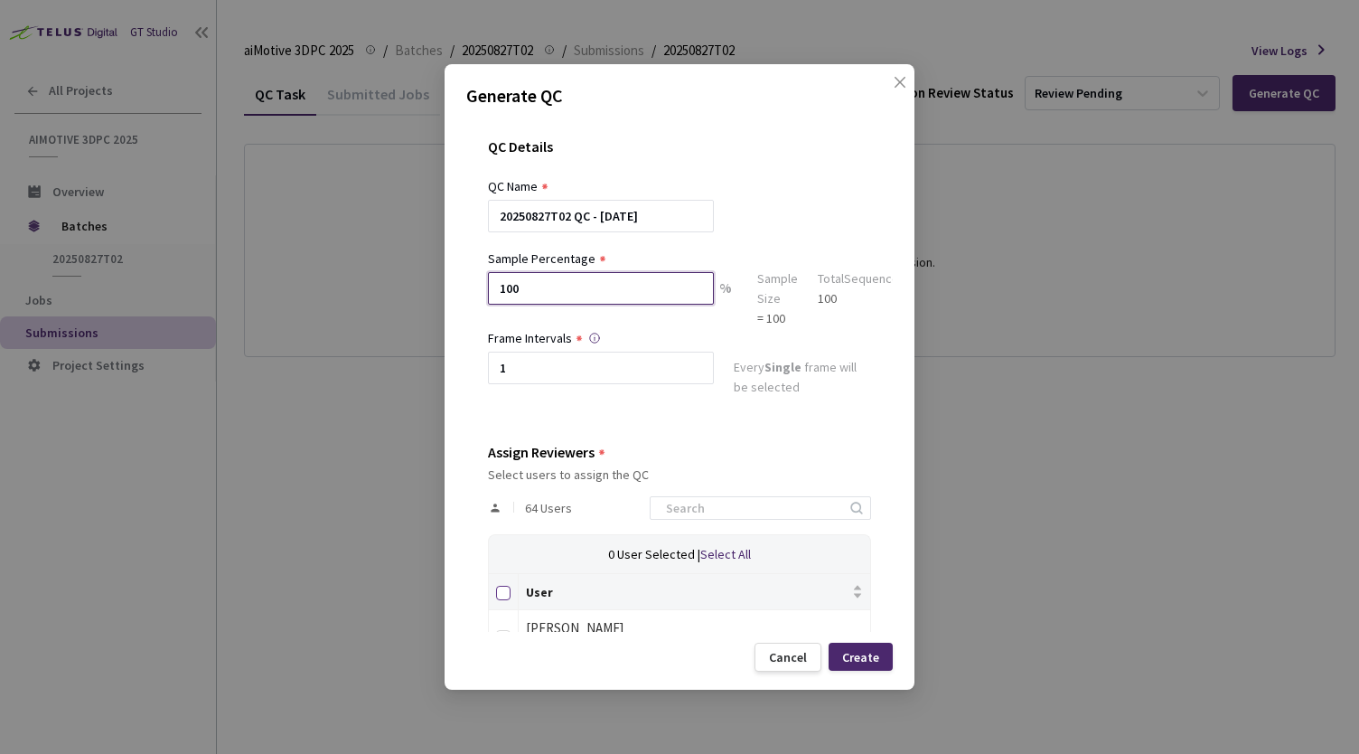
type input "100"
click at [502, 587] on input "Select all" at bounding box center [503, 593] width 14 height 14
checkbox input "true"
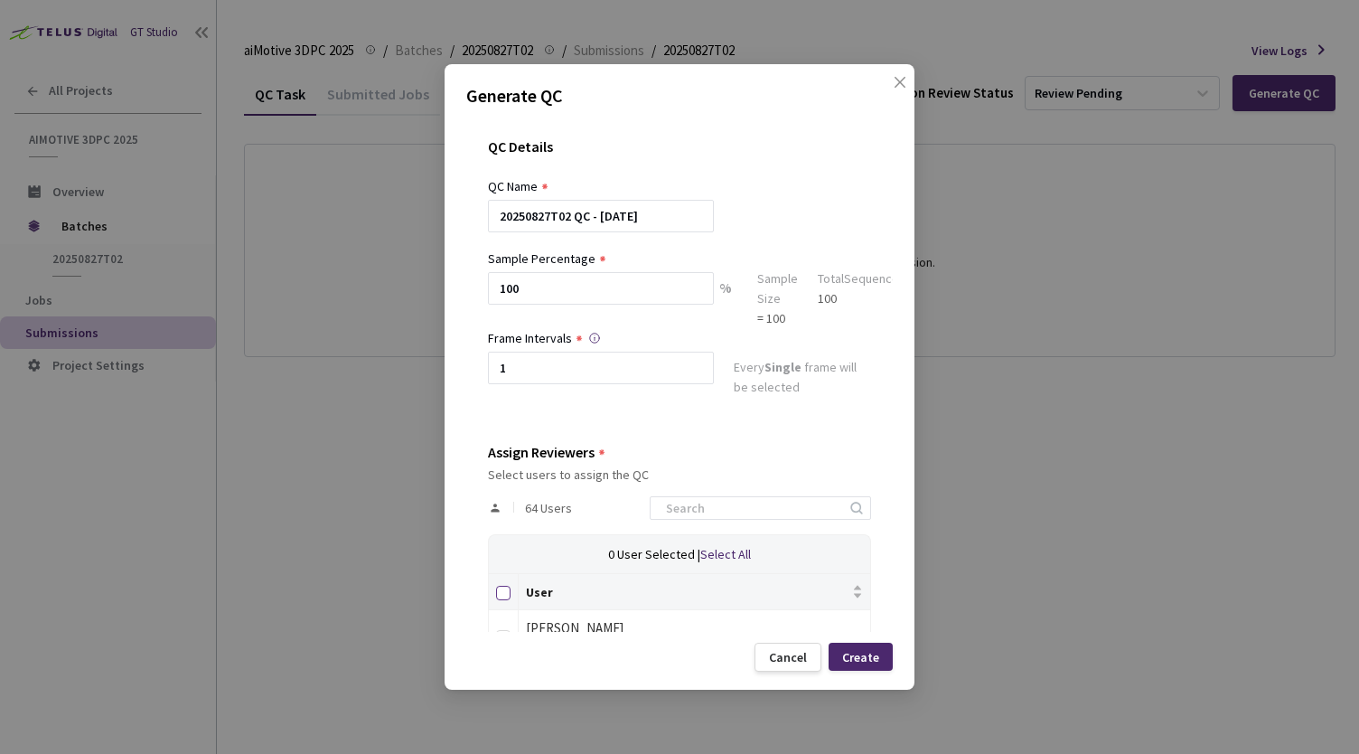
checkbox input "true"
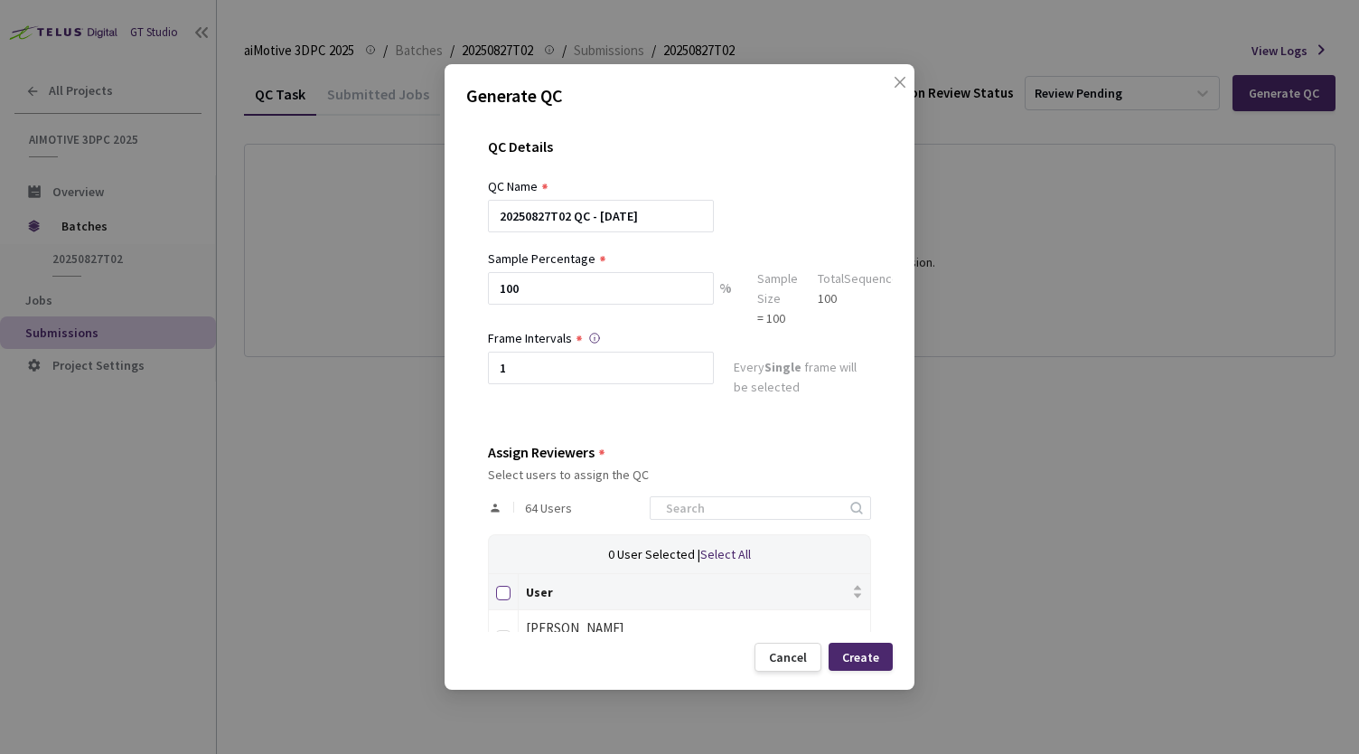
checkbox input "true"
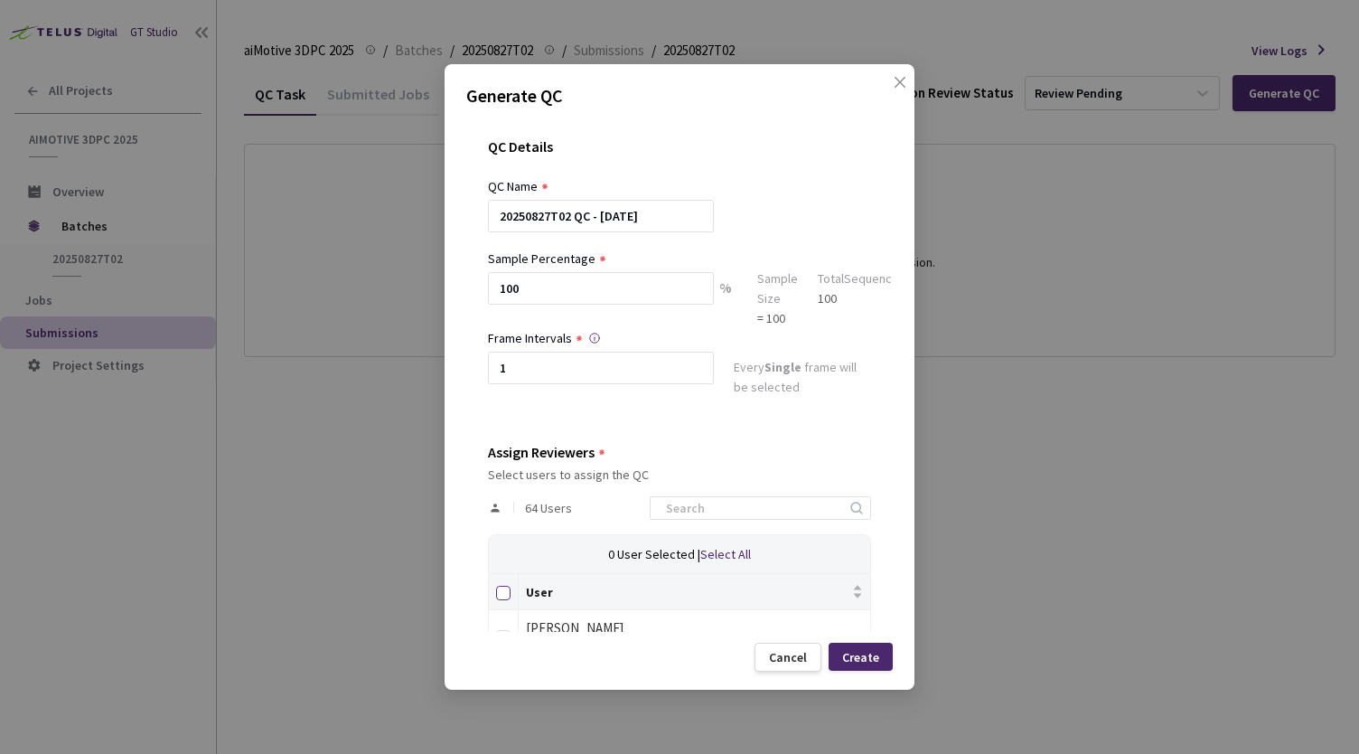
checkbox input "true"
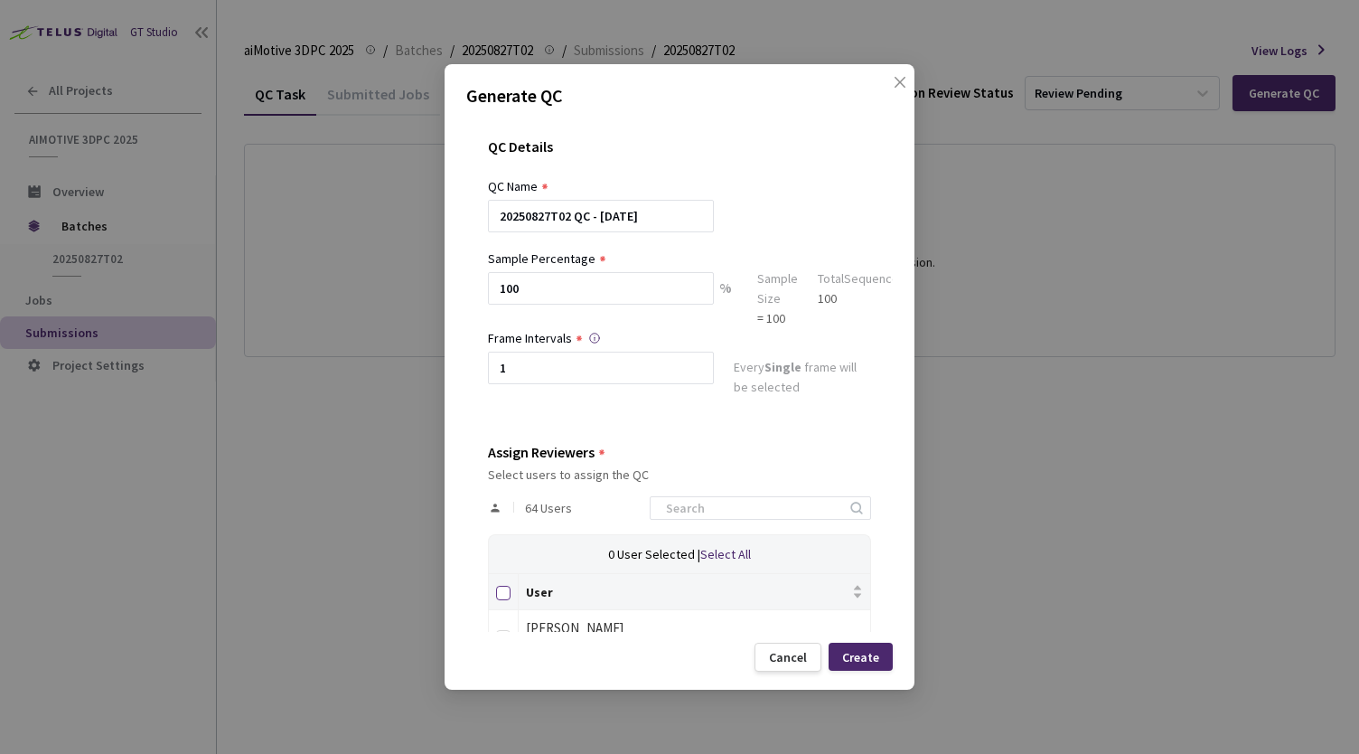
checkbox input "true"
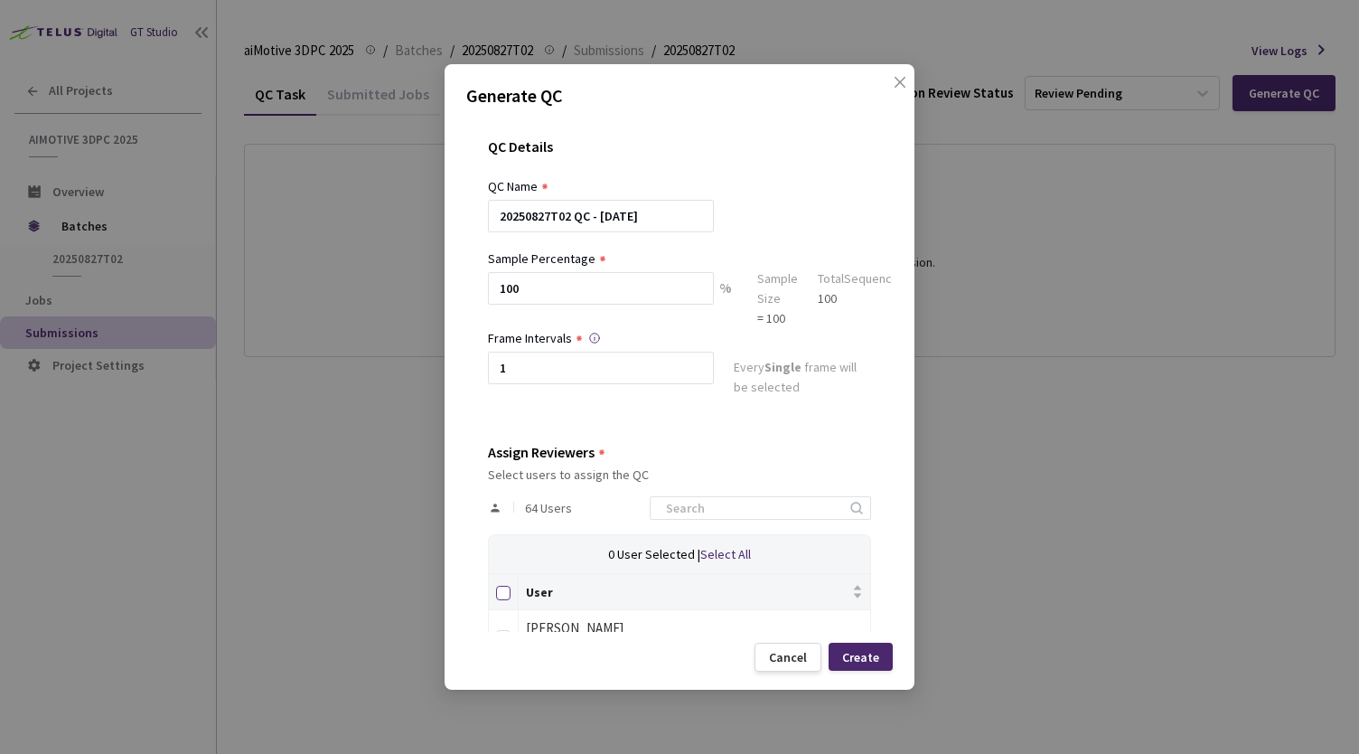
checkbox input "true"
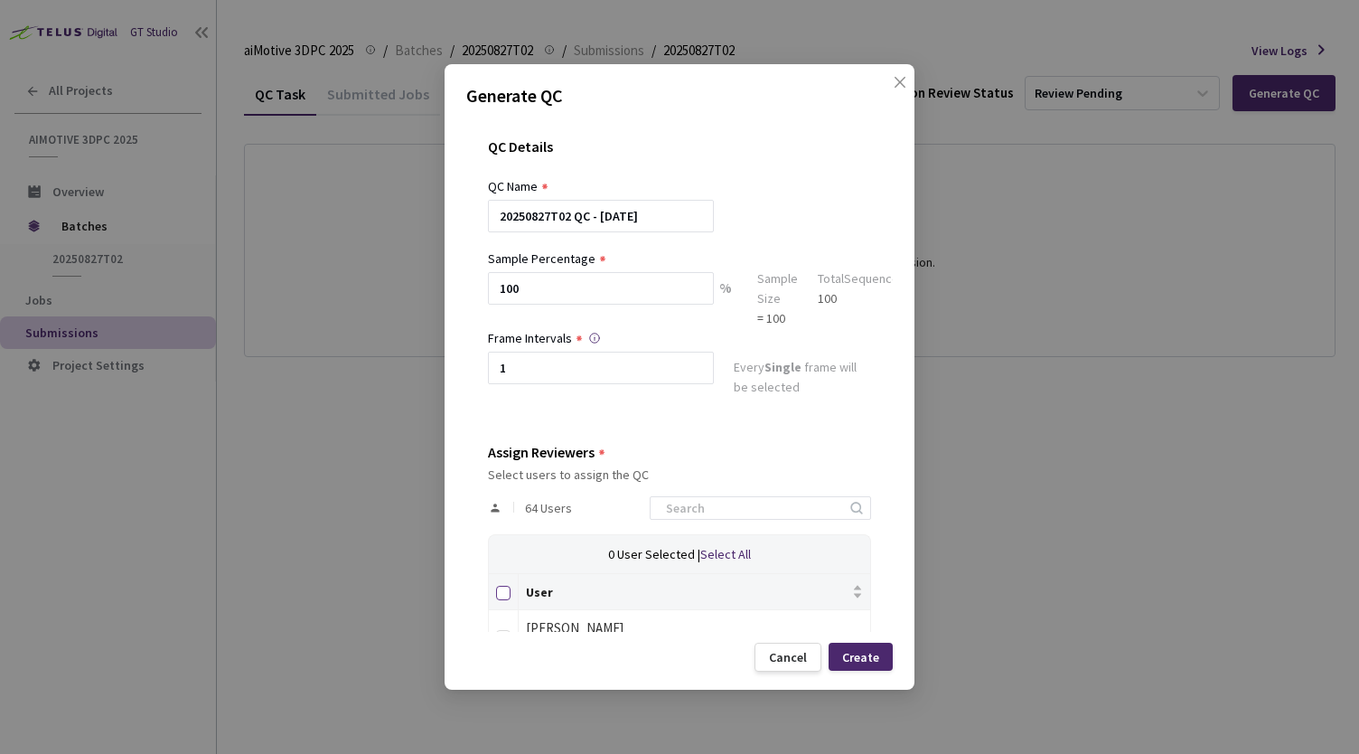
checkbox input "true"
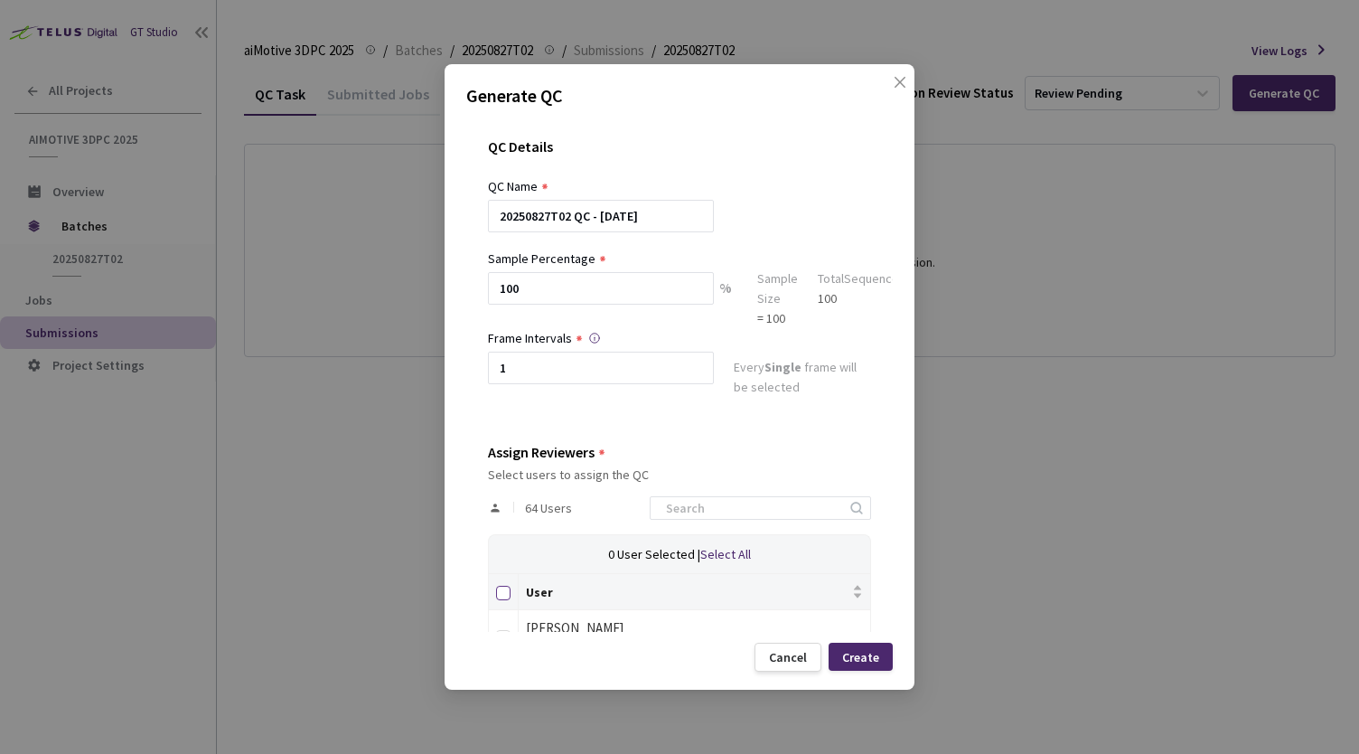
checkbox input "true"
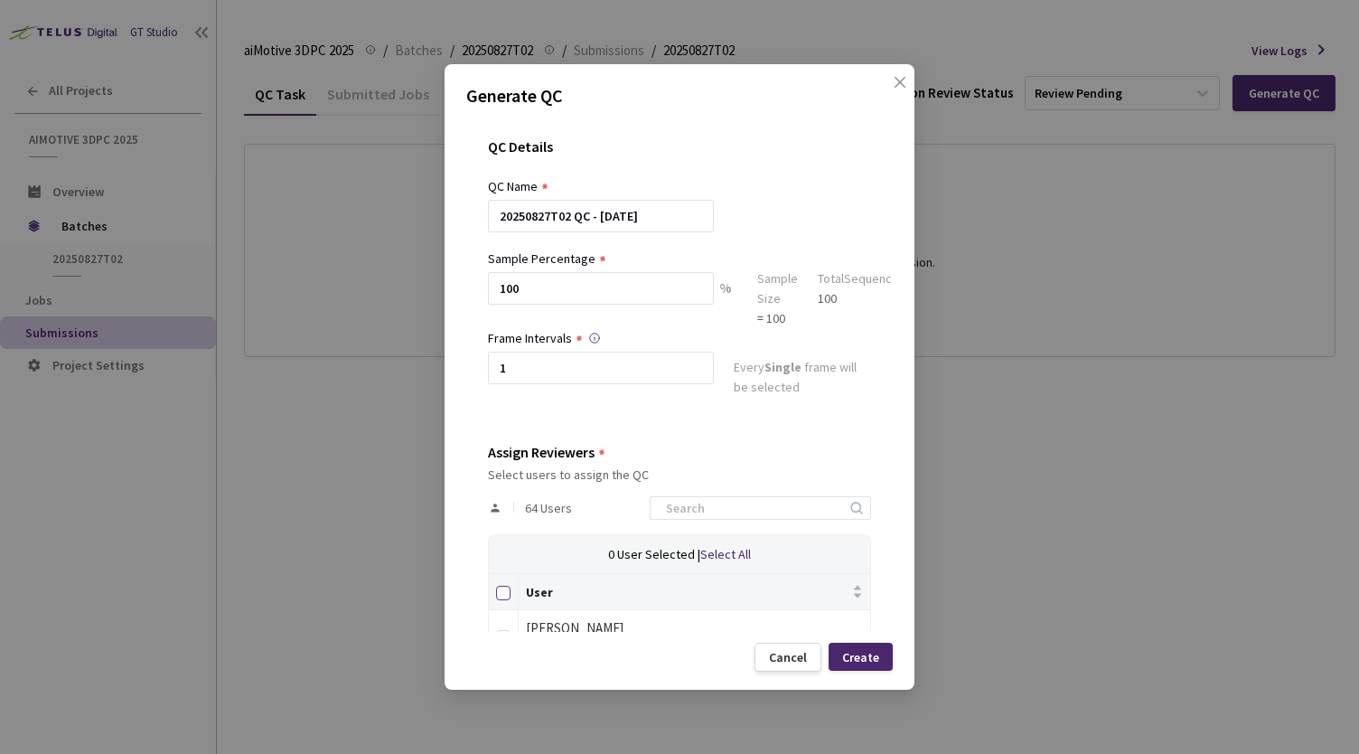
checkbox input "true"
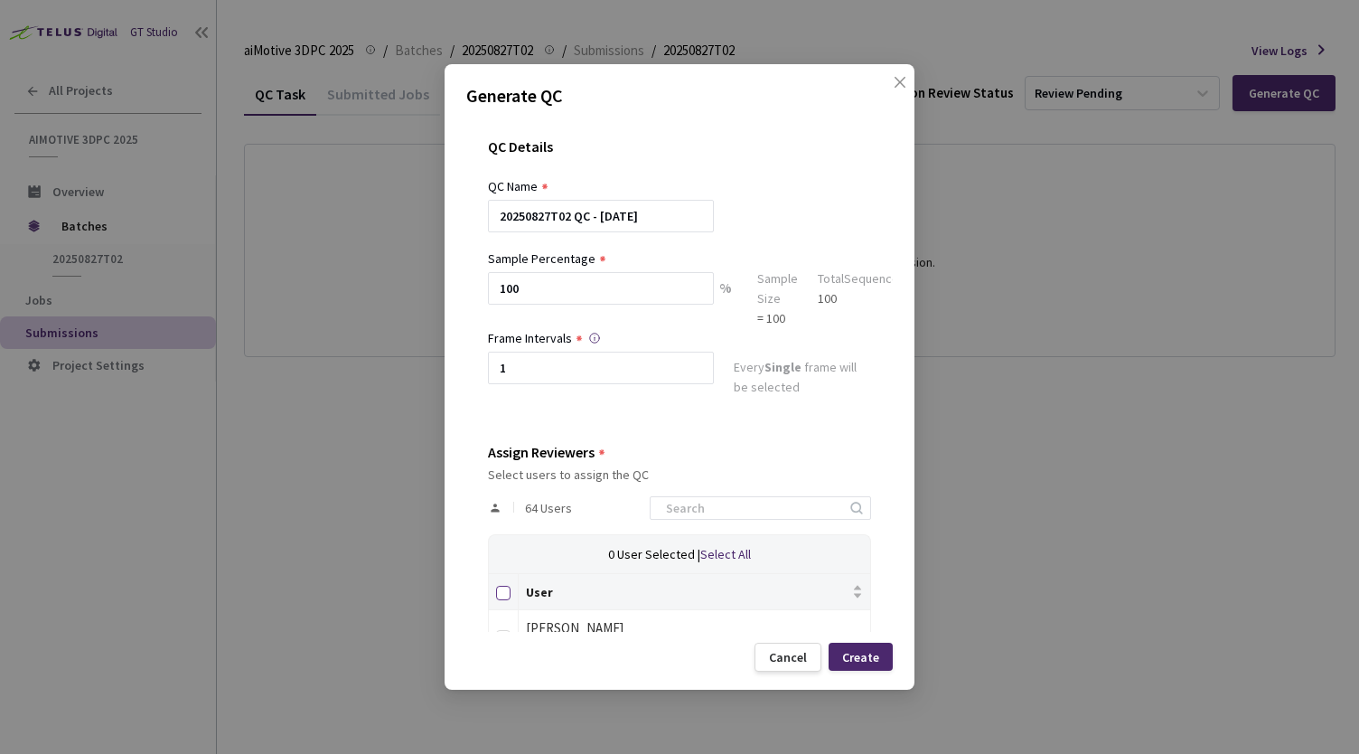
checkbox input "true"
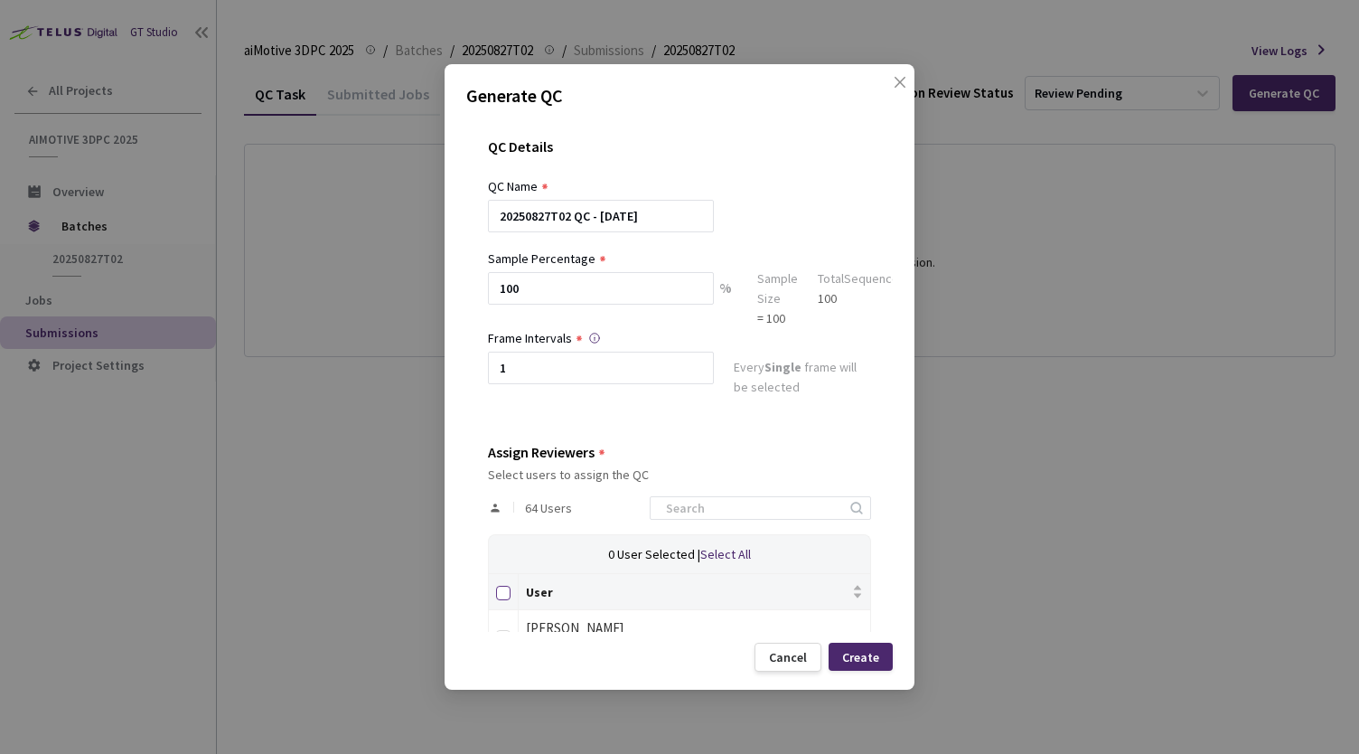
checkbox input "true"
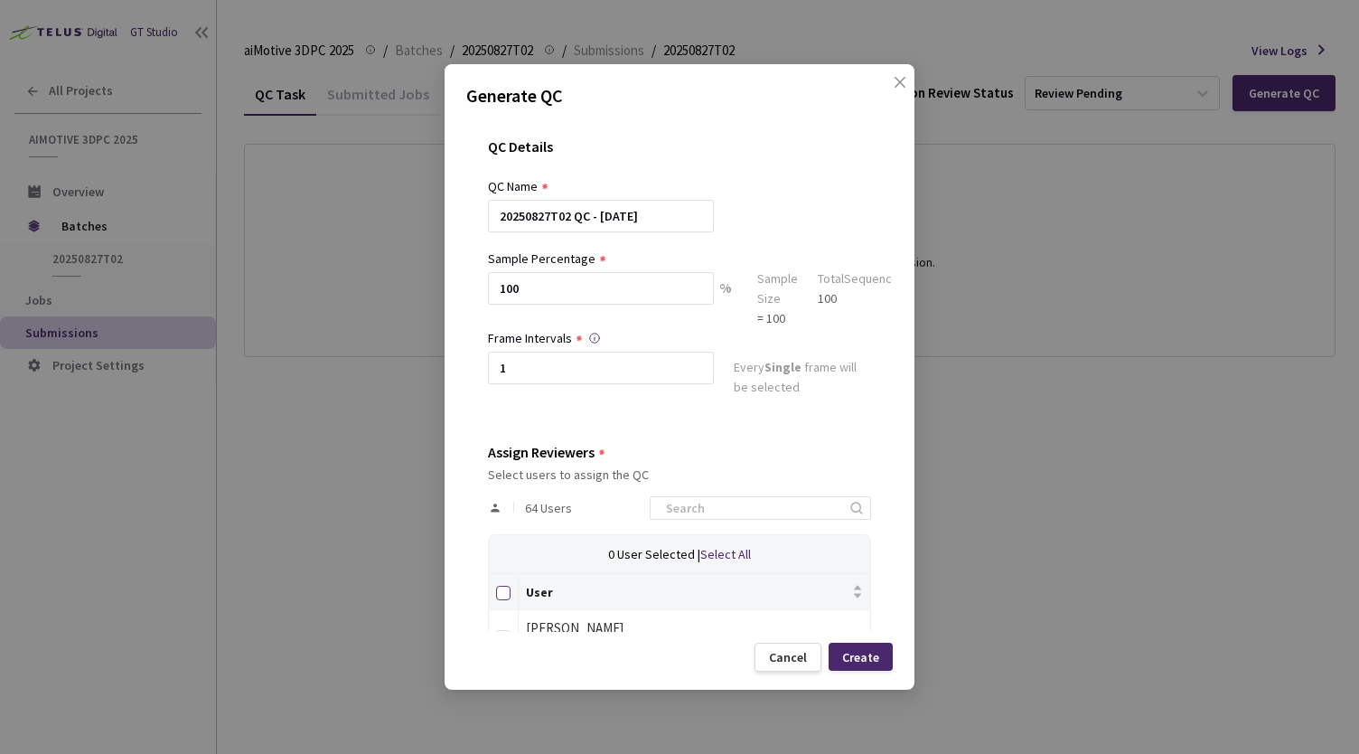
checkbox input "true"
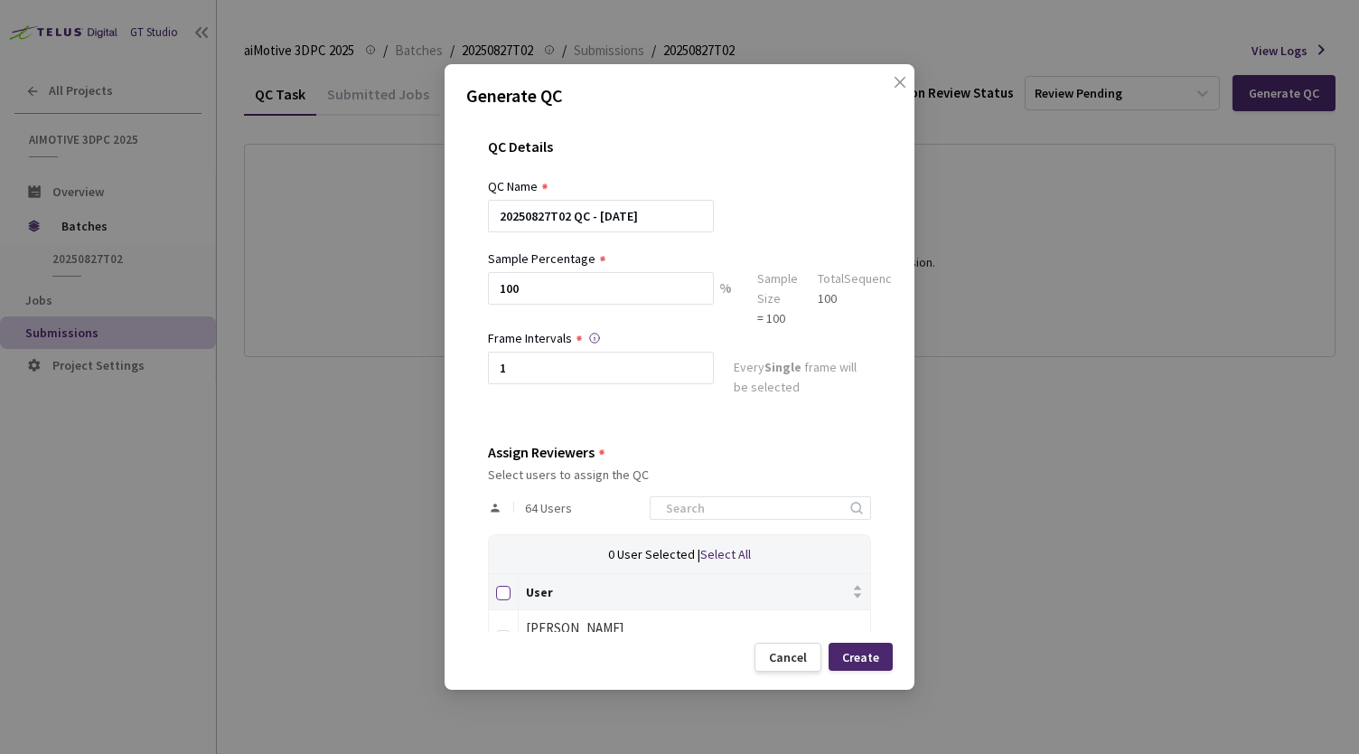
checkbox input "true"
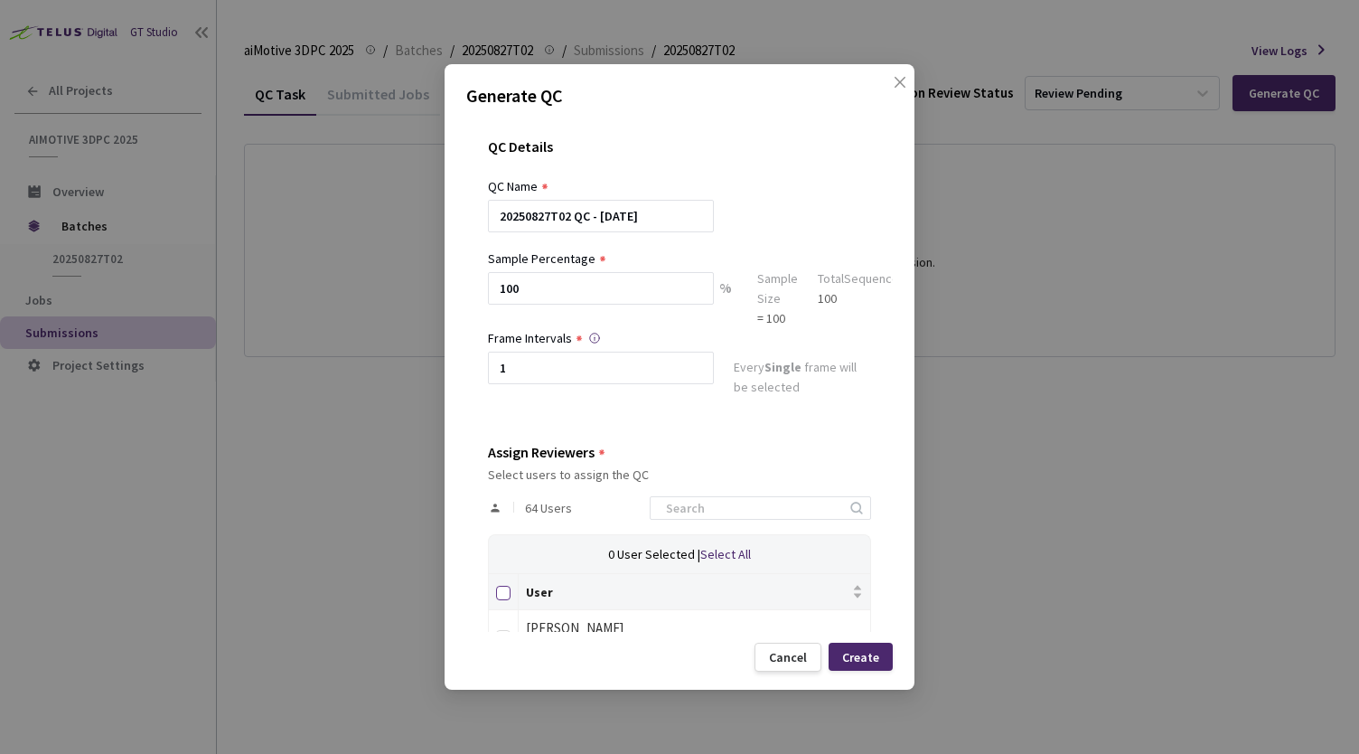
checkbox input "true"
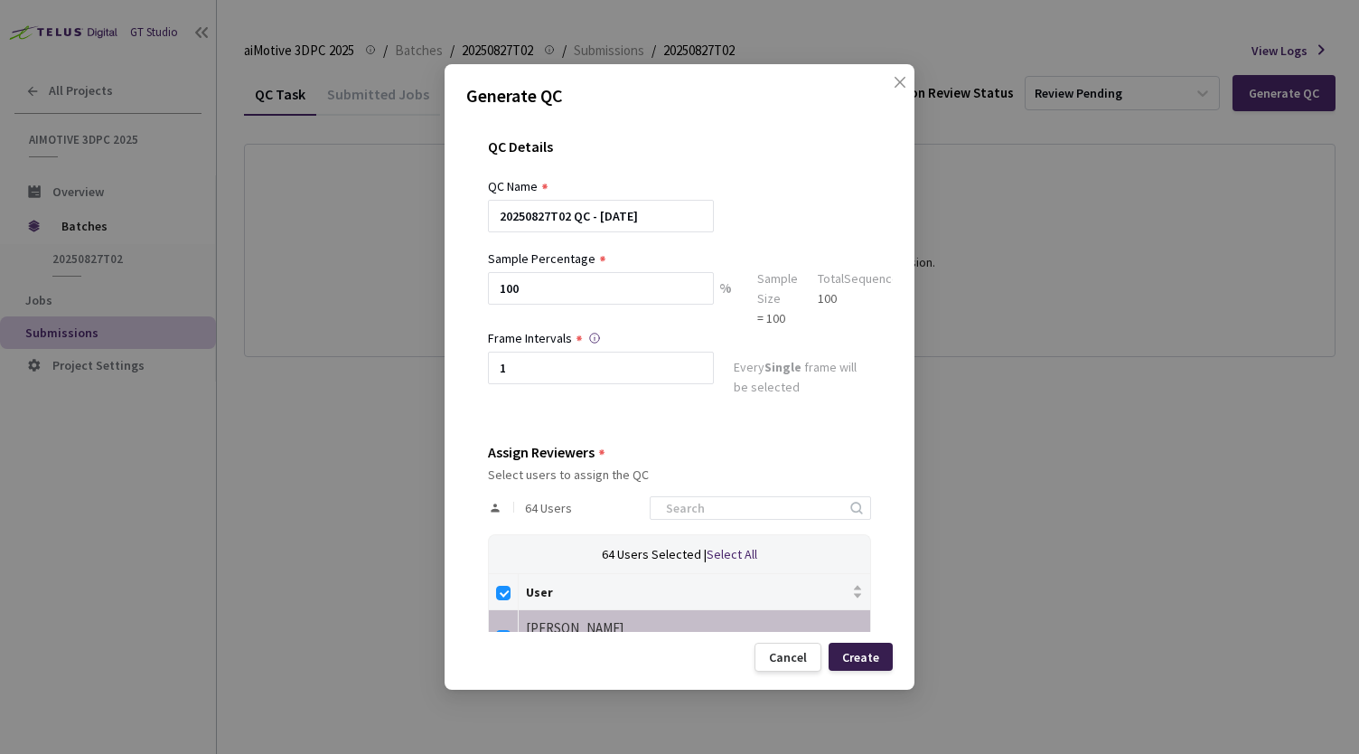
click at [864, 653] on div "Create" at bounding box center [860, 657] width 37 height 14
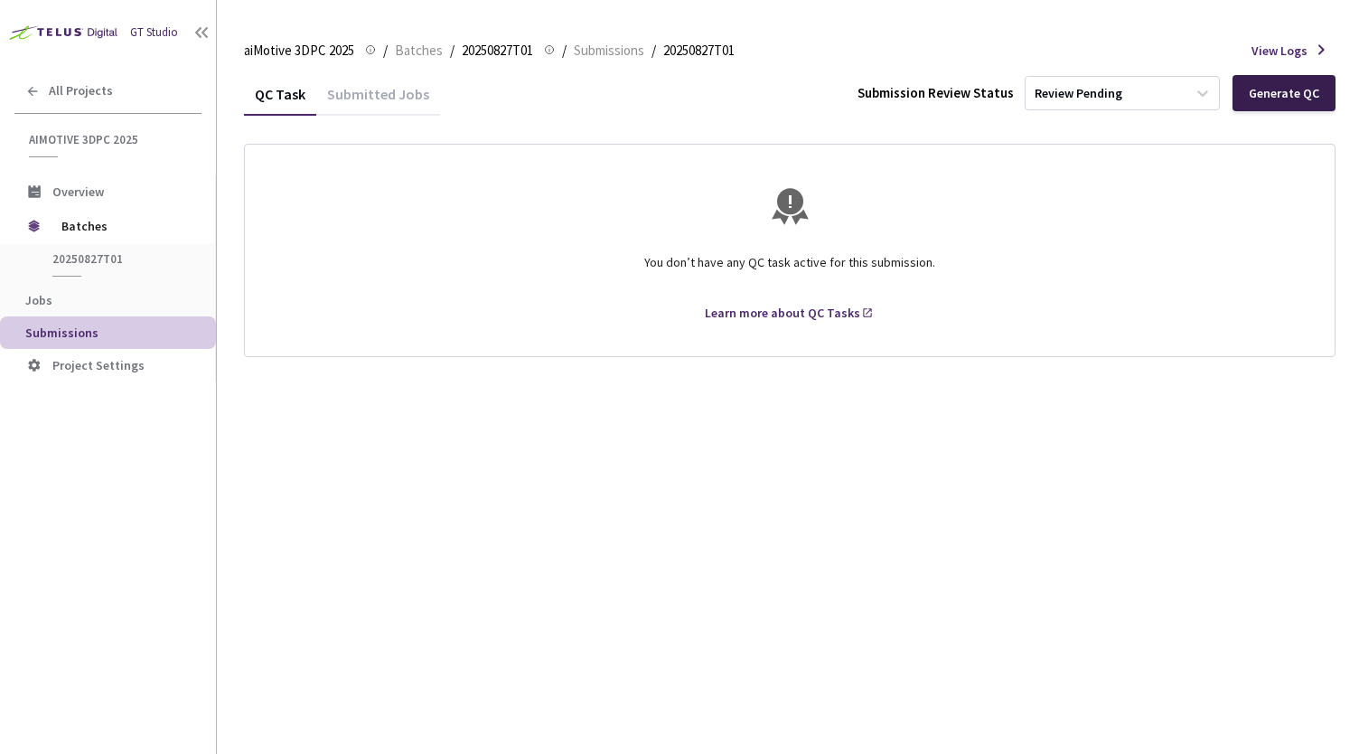
click at [1254, 80] on div "Generate QC" at bounding box center [1284, 93] width 103 height 36
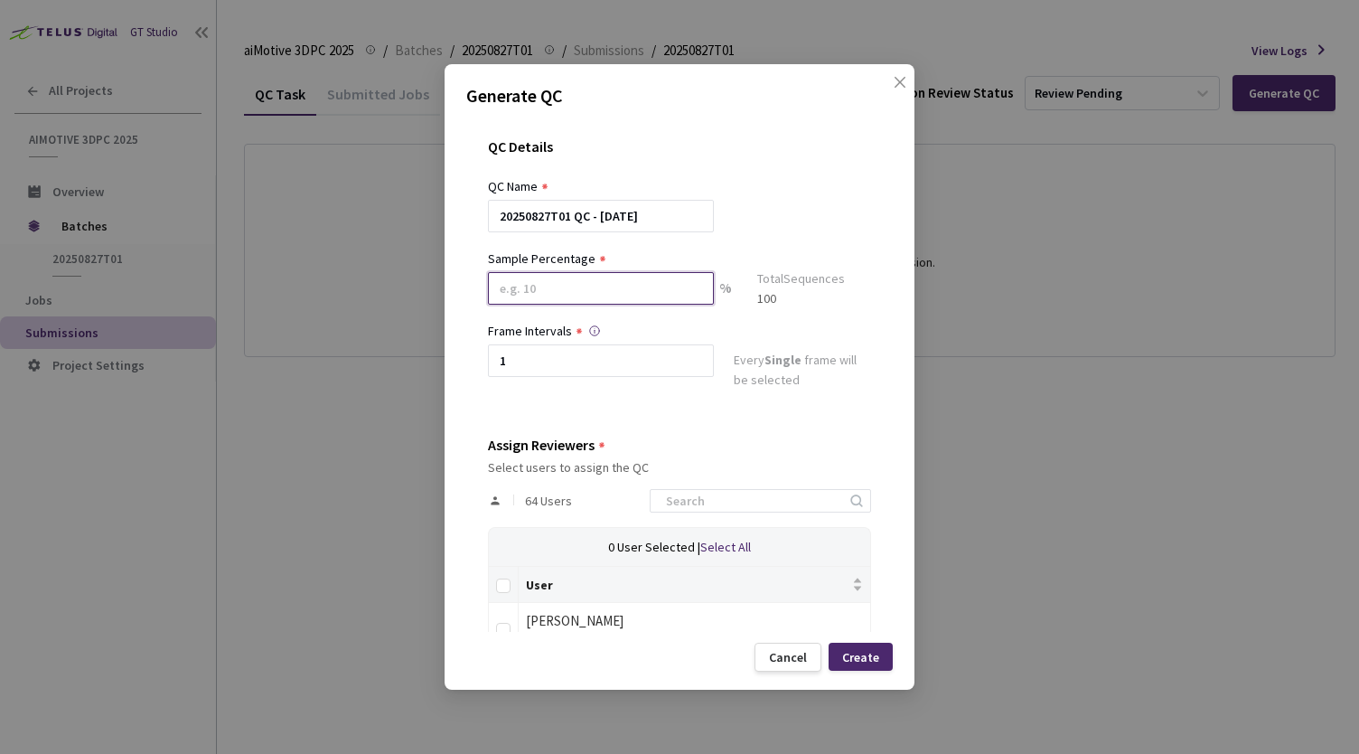
click at [690, 283] on input at bounding box center [601, 288] width 226 height 33
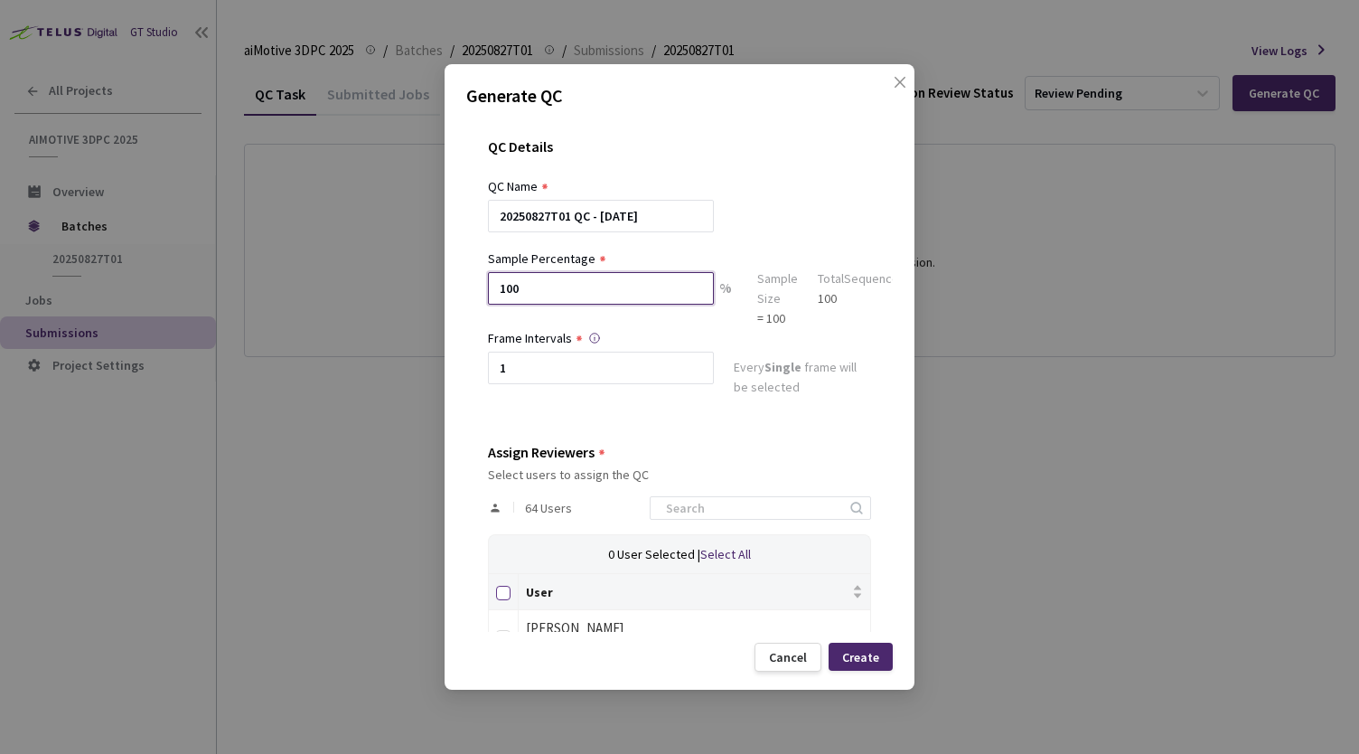
type input "100"
click at [503, 587] on input "Select all" at bounding box center [503, 593] width 14 height 14
checkbox input "true"
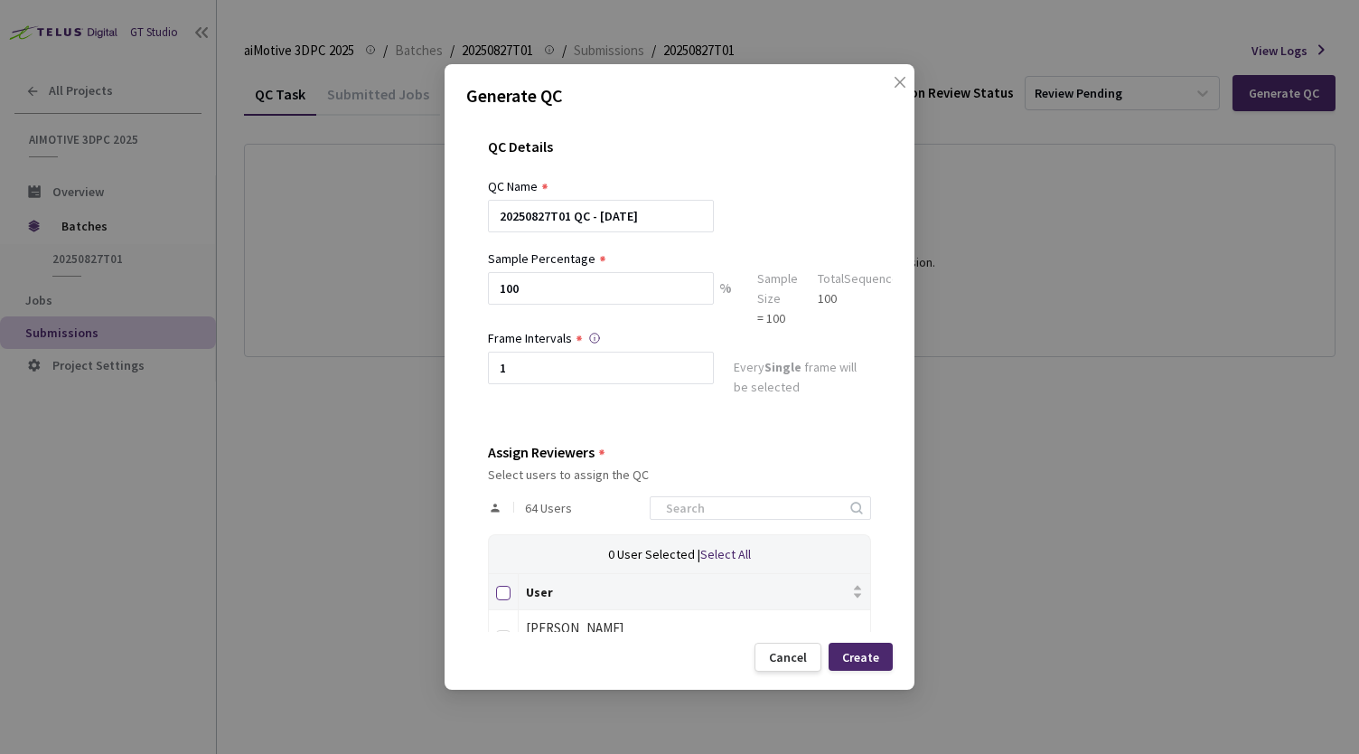
checkbox input "true"
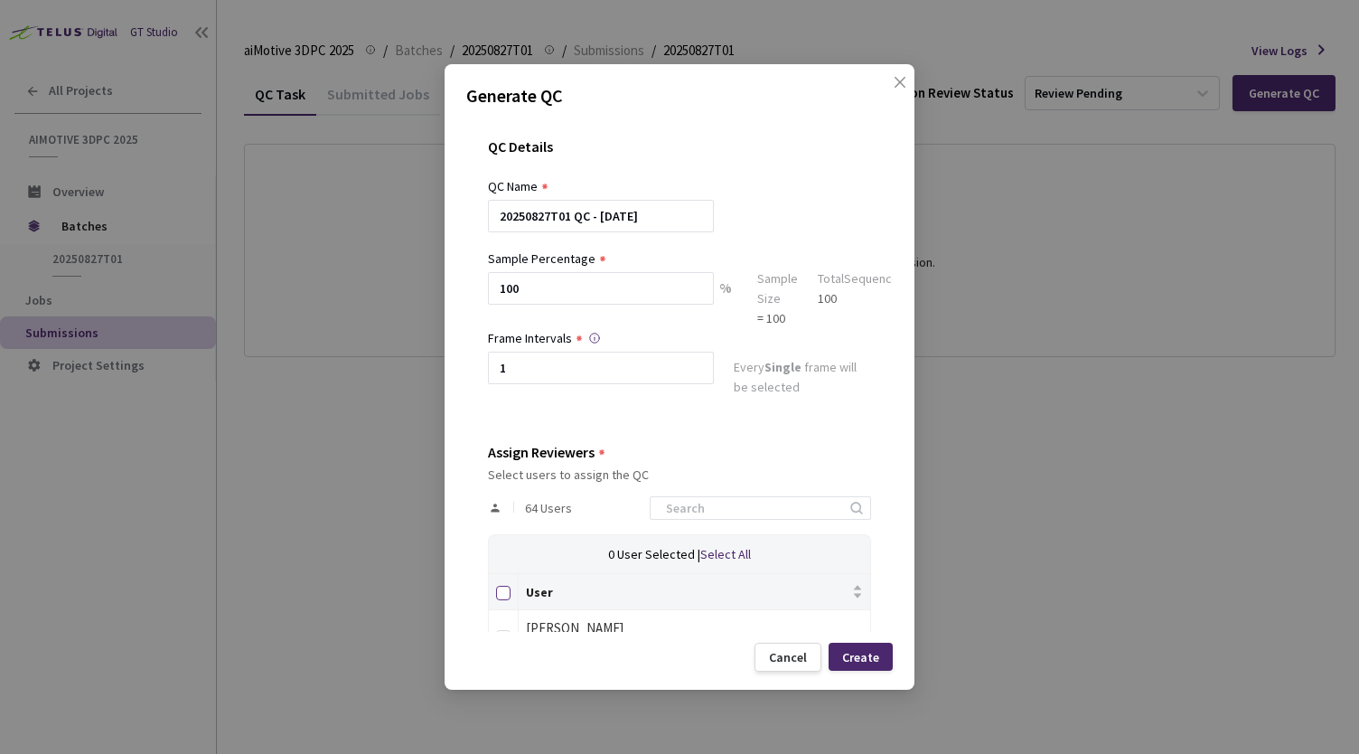
checkbox input "true"
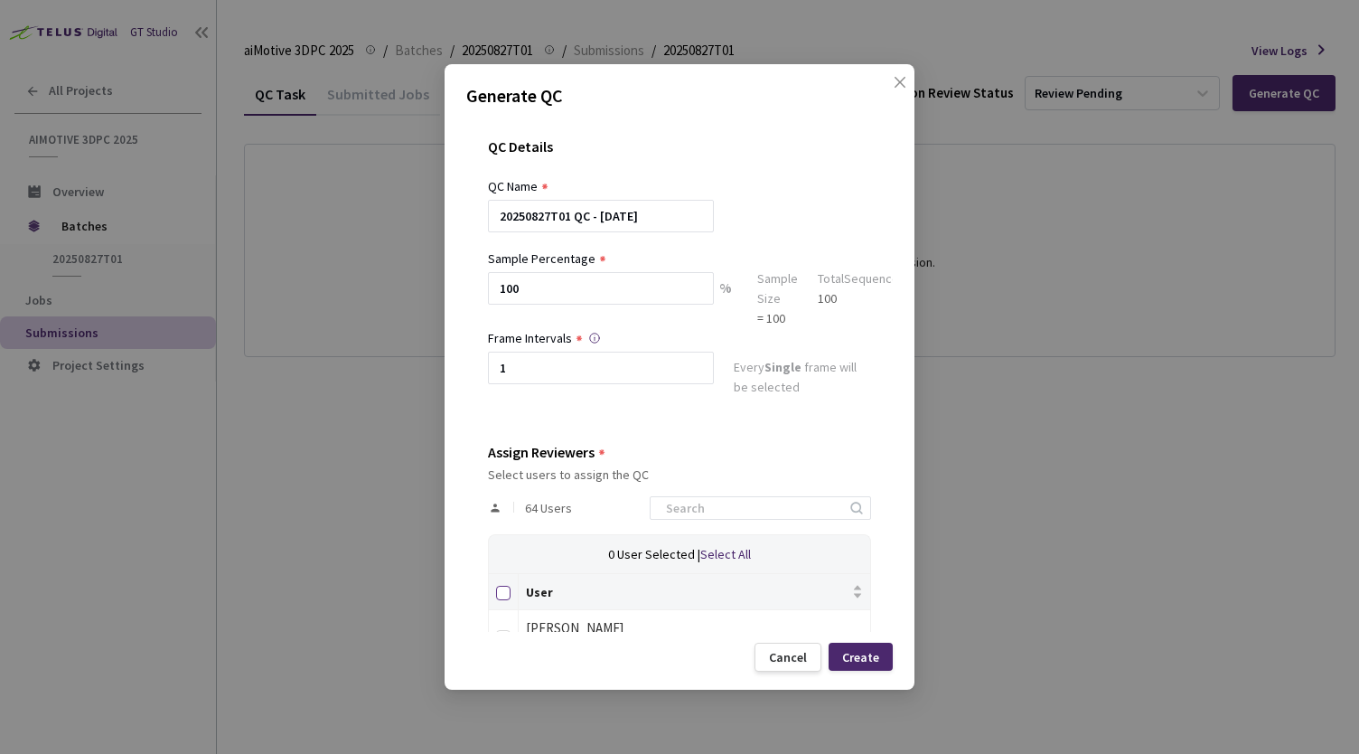
checkbox input "true"
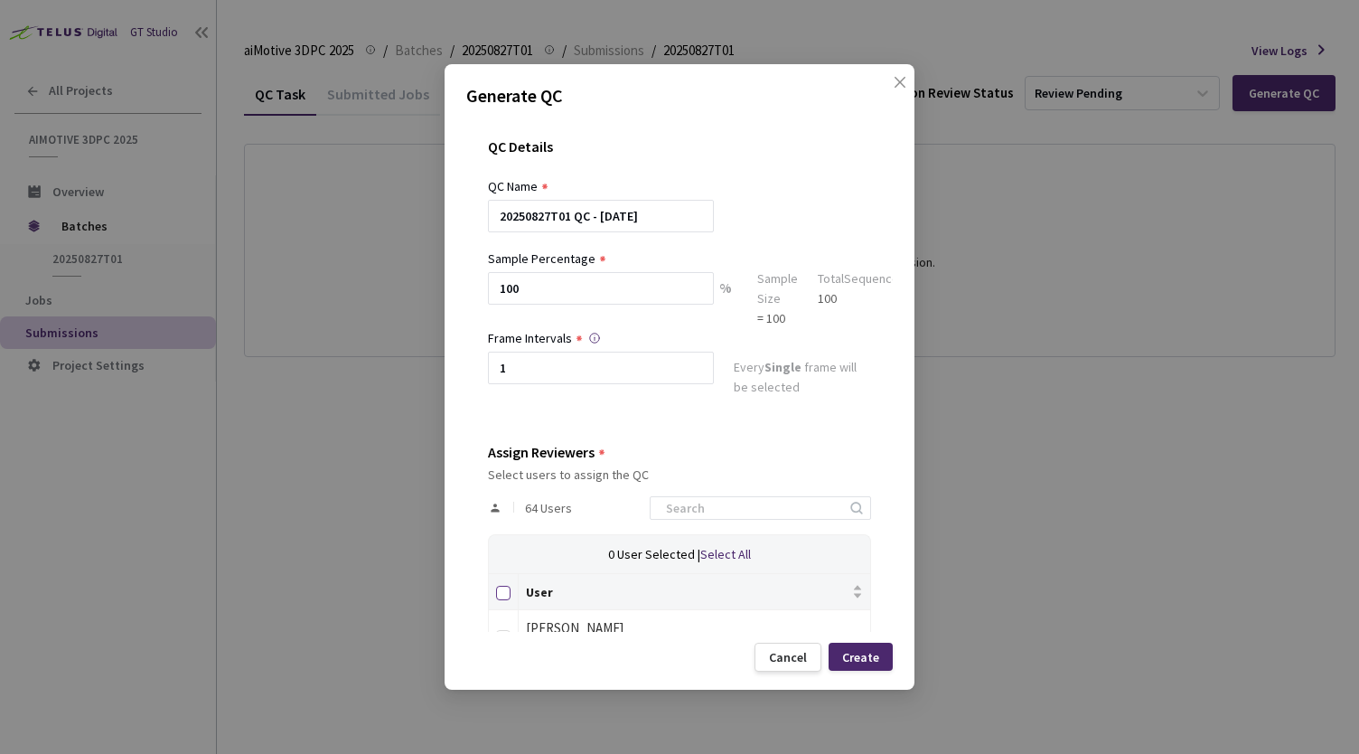
checkbox input "true"
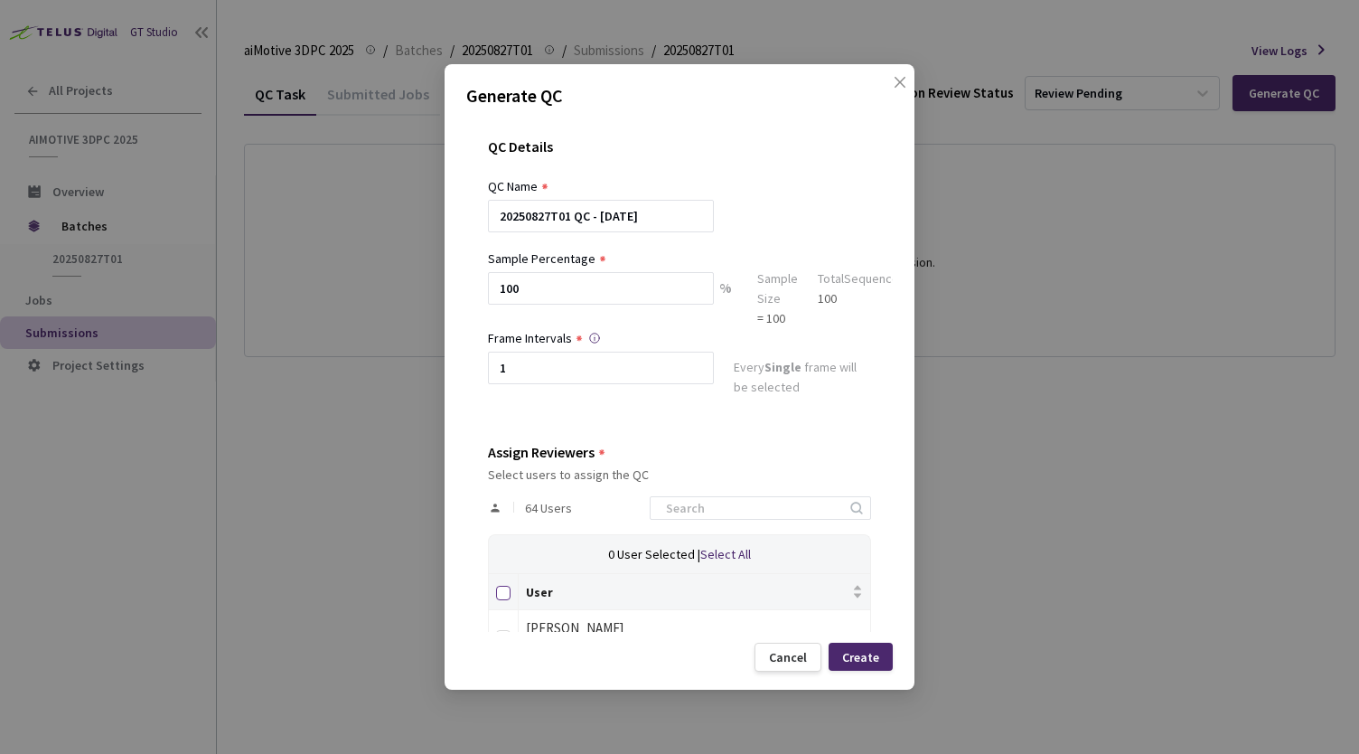
checkbox input "true"
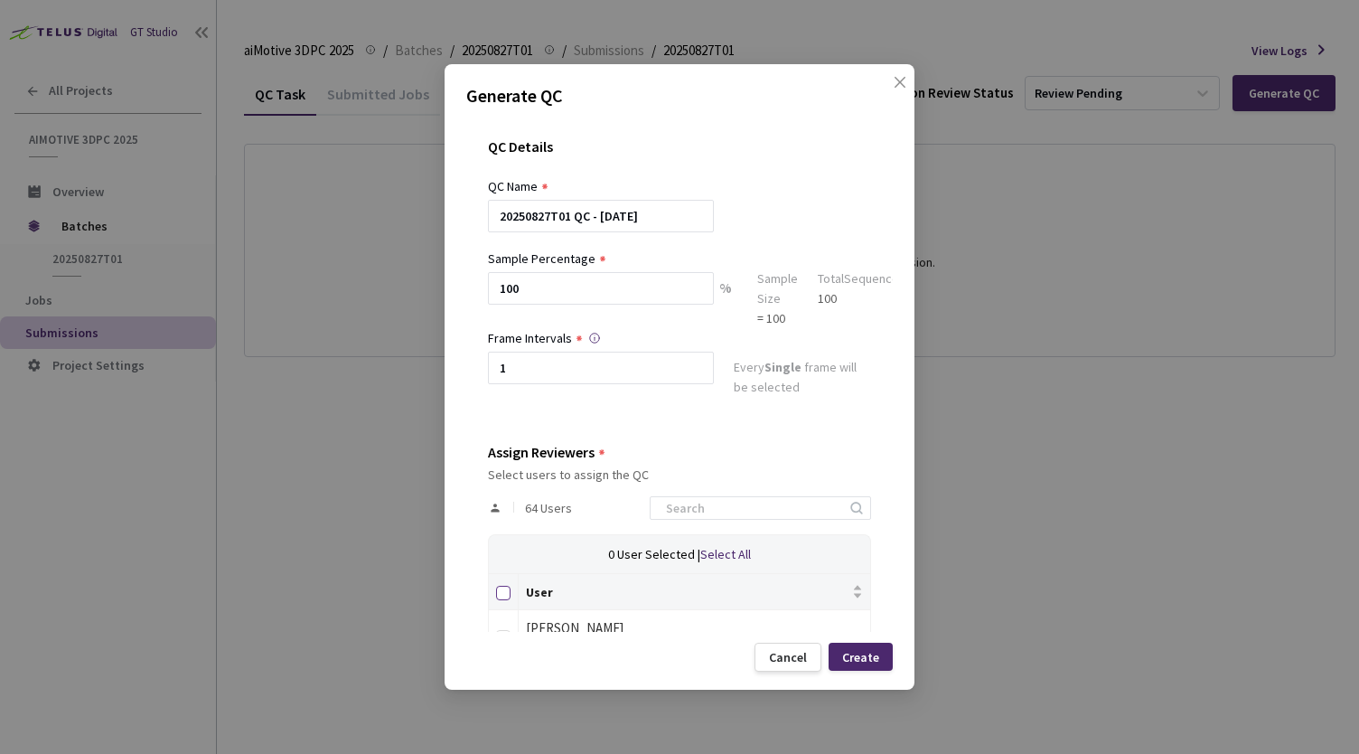
checkbox input "true"
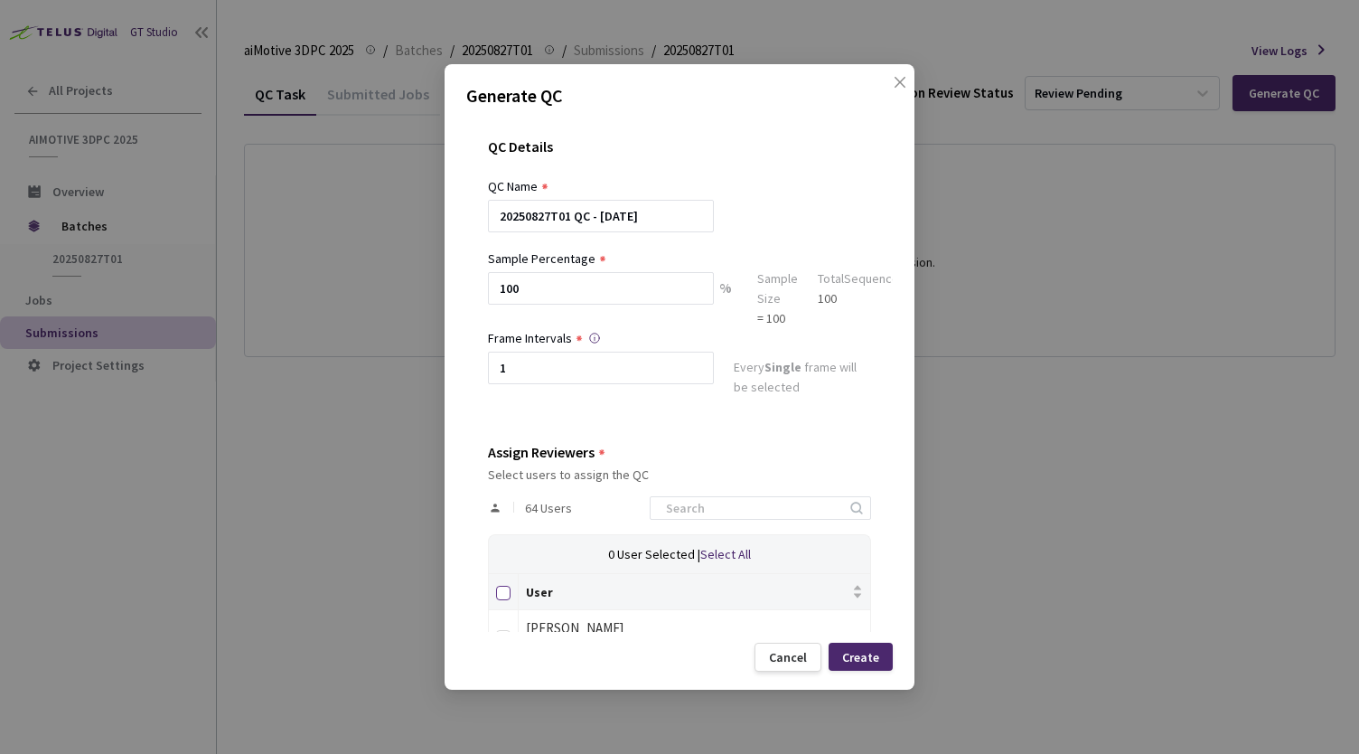
checkbox input "true"
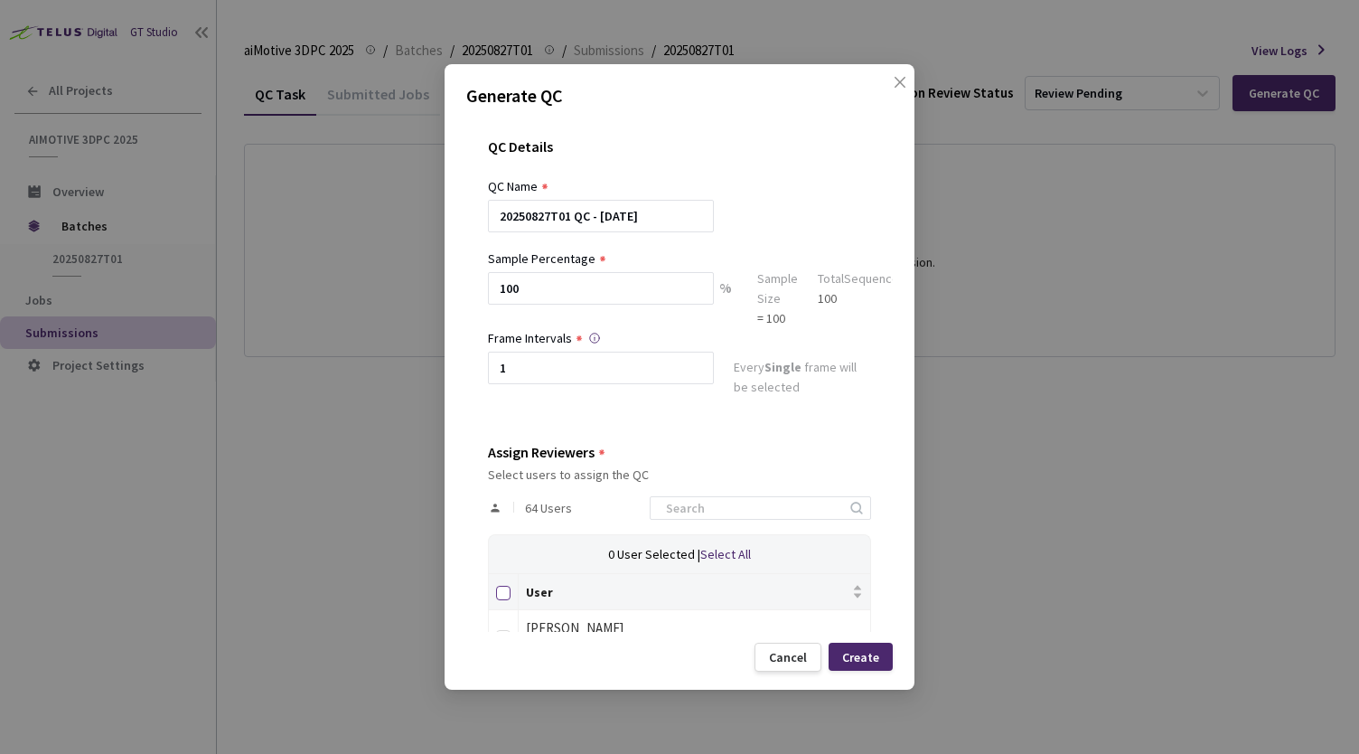
checkbox input "true"
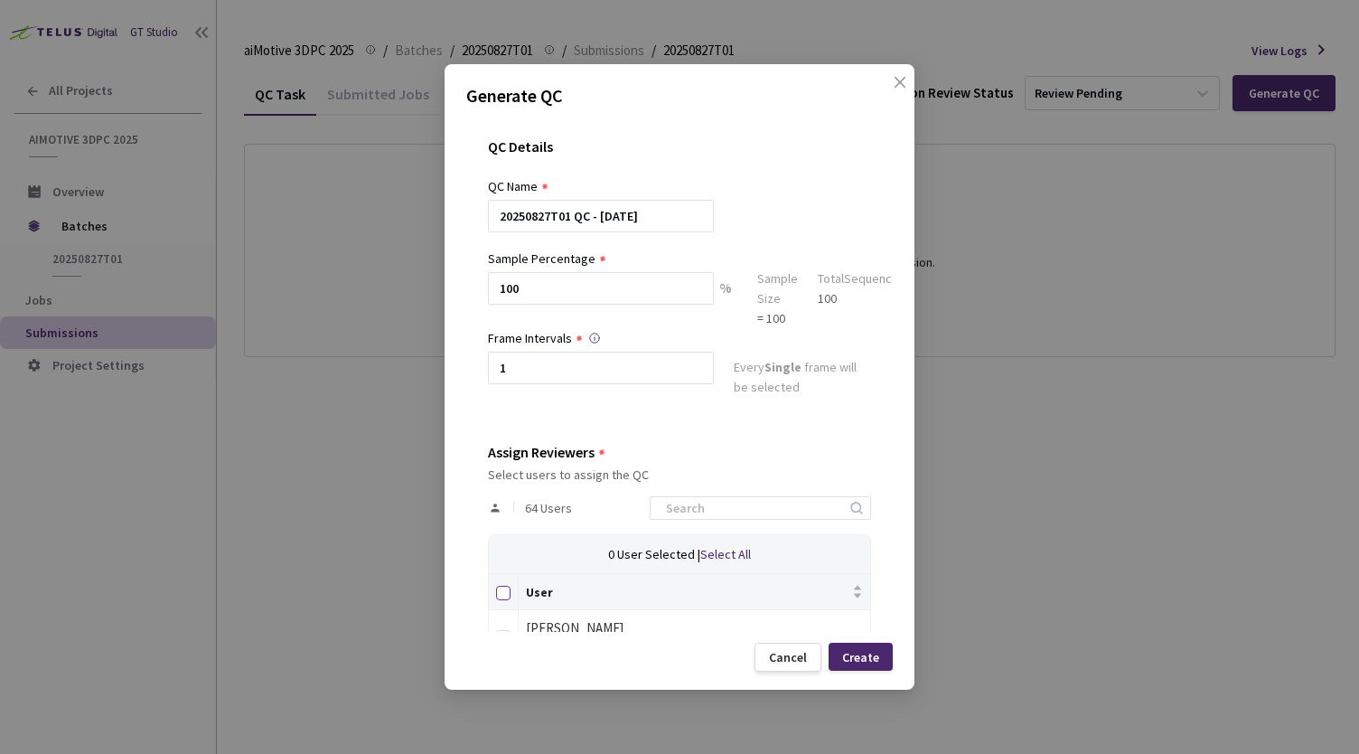
checkbox input "true"
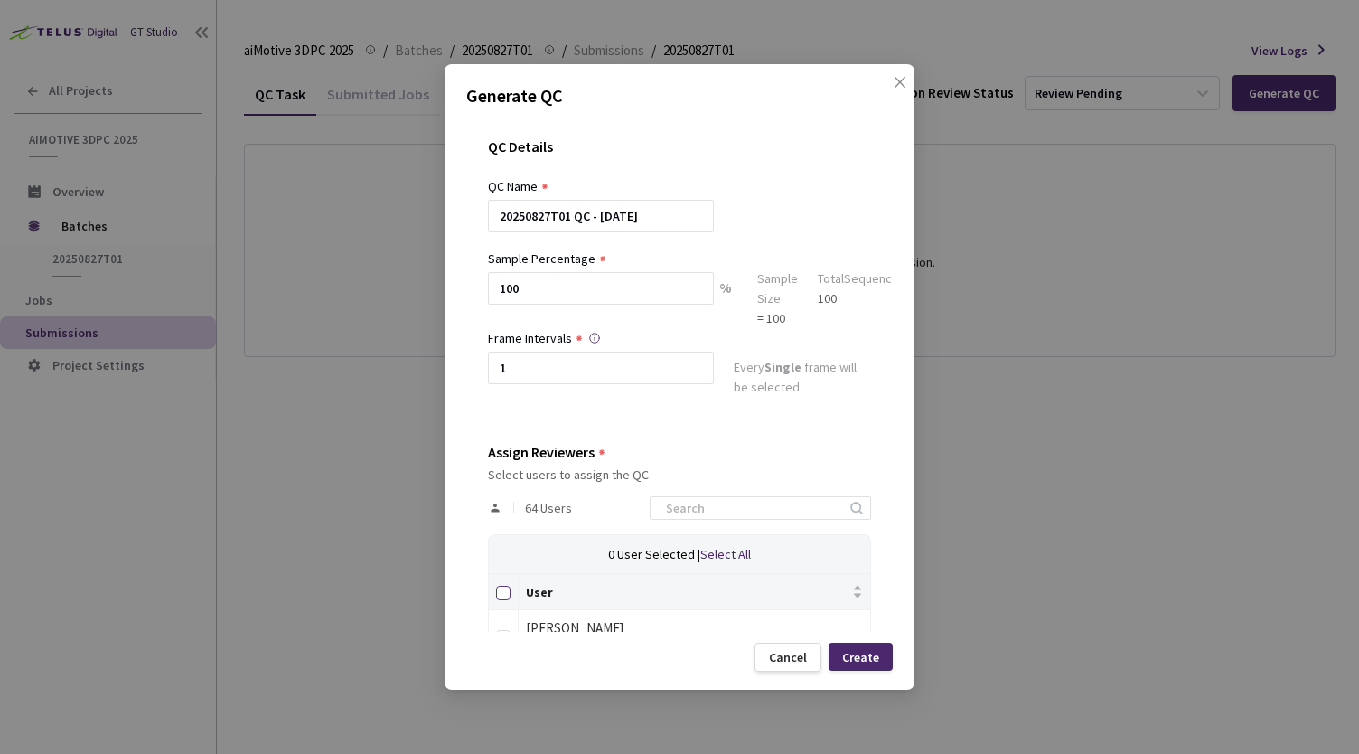
checkbox input "true"
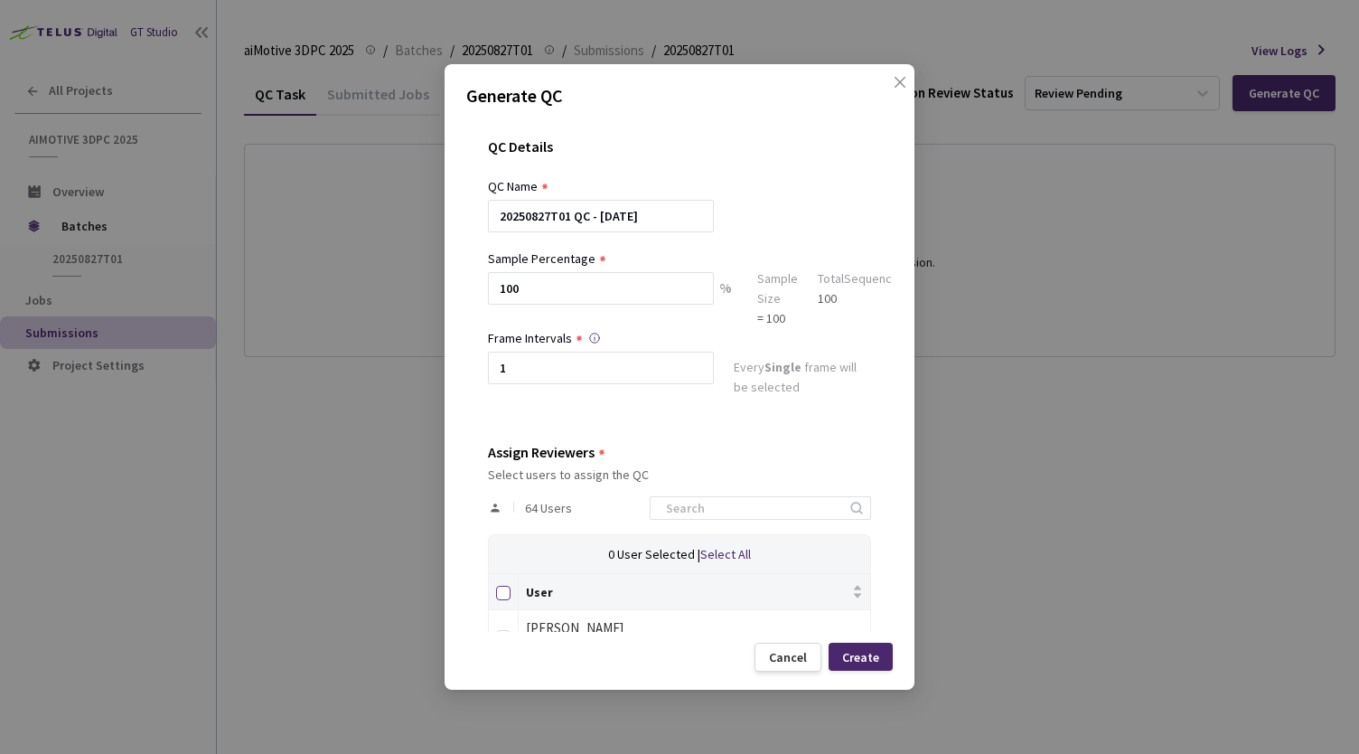
checkbox input "true"
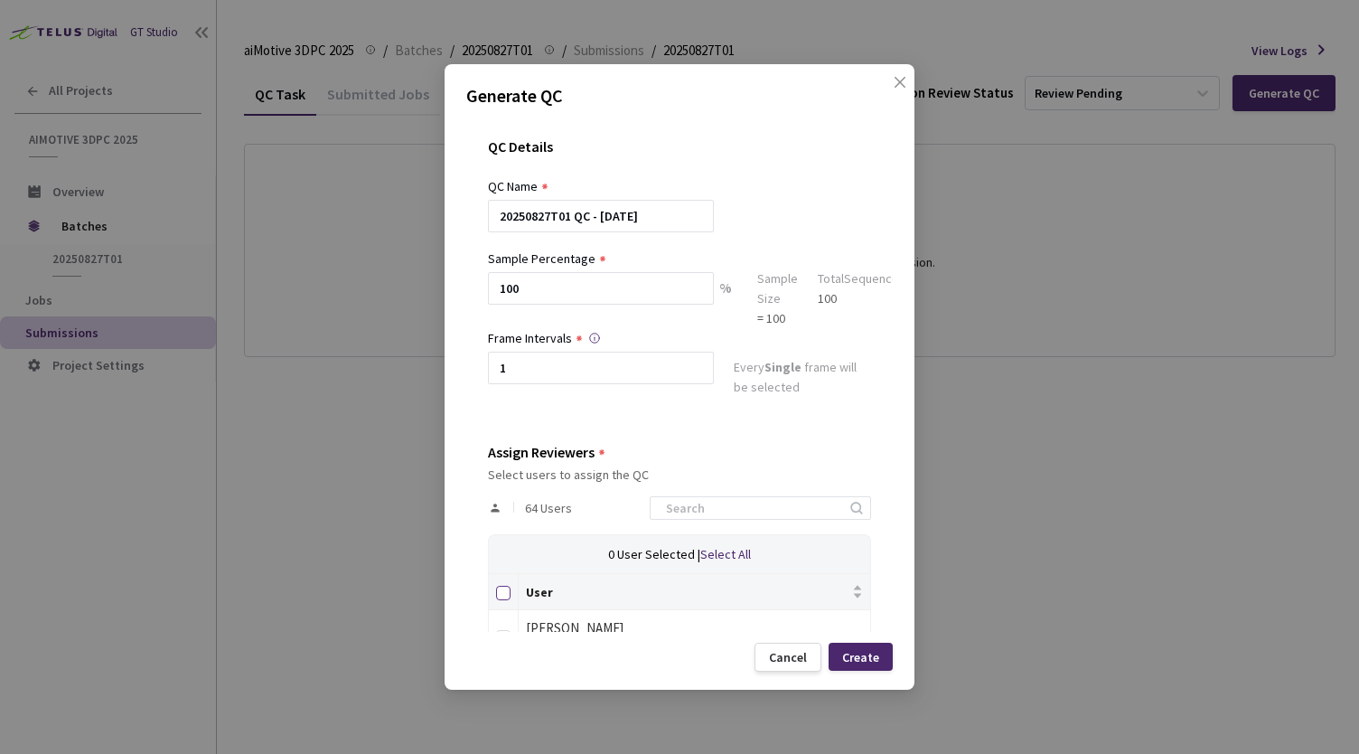
checkbox input "true"
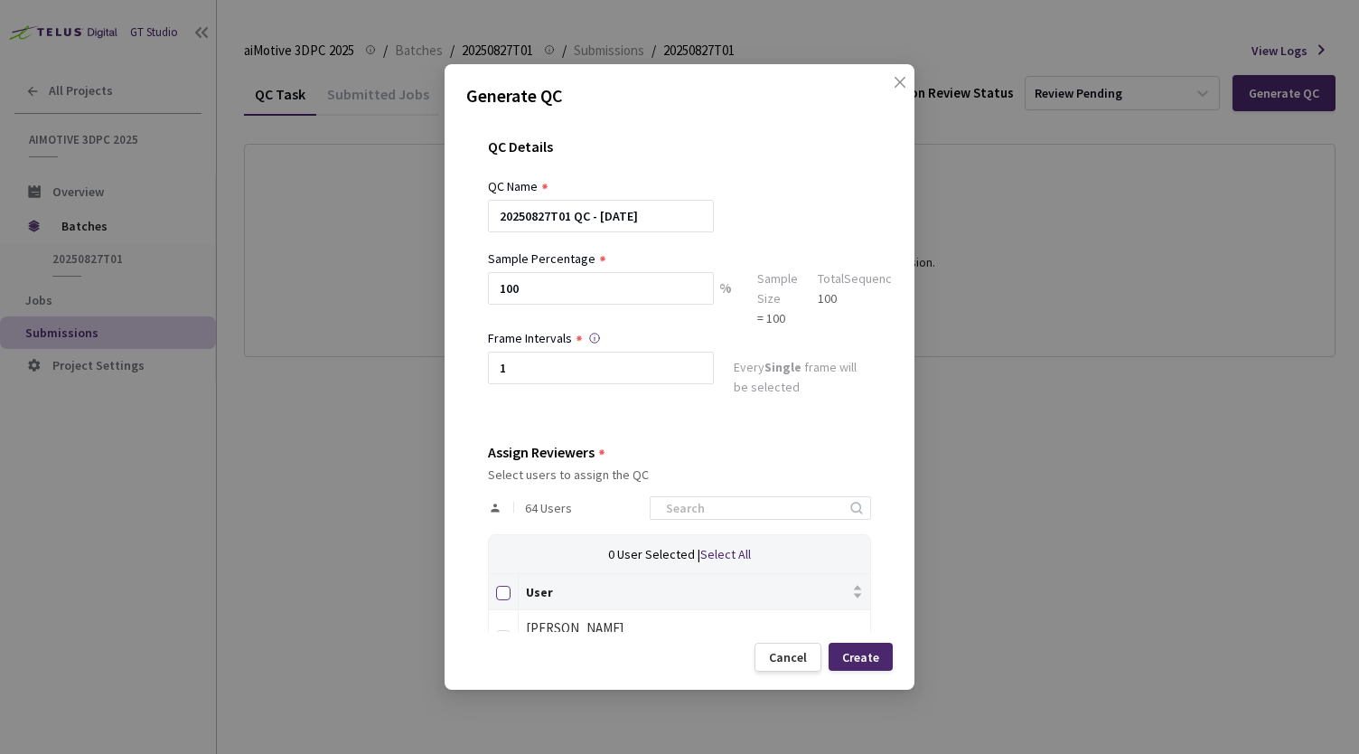
checkbox input "true"
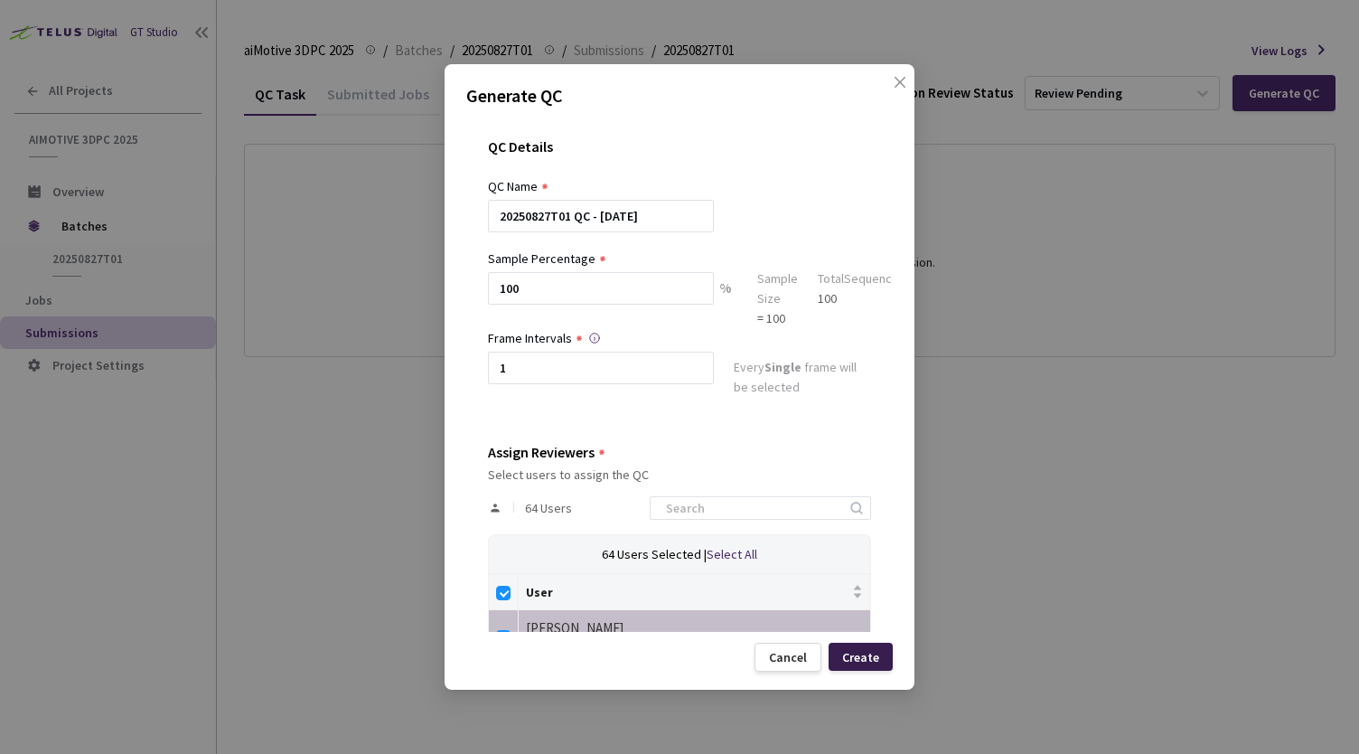
click at [855, 655] on div "Create" at bounding box center [860, 657] width 37 height 14
